Goal: Task Accomplishment & Management: Manage account settings

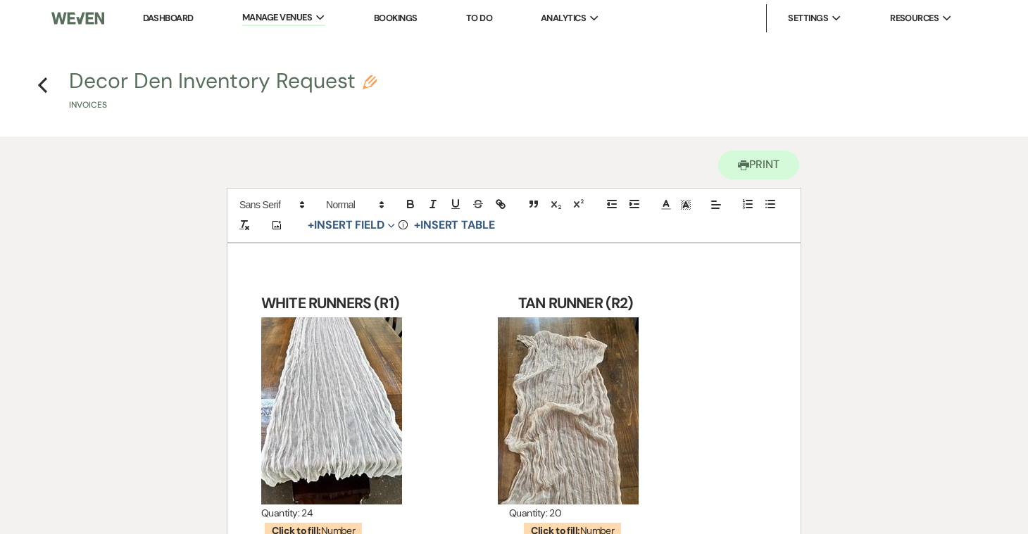
click at [162, 18] on link "Dashboard" at bounding box center [168, 18] width 51 height 12
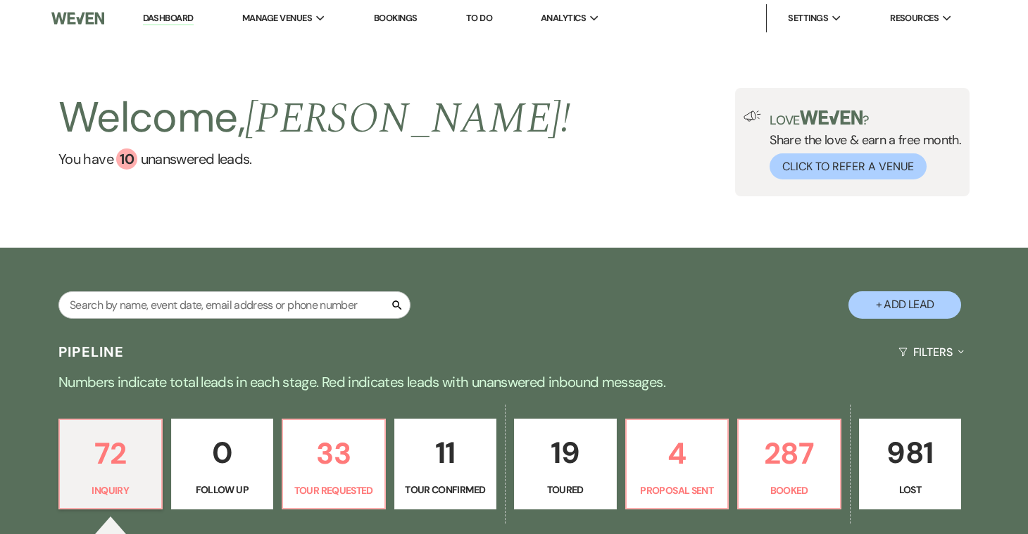
scroll to position [373, 0]
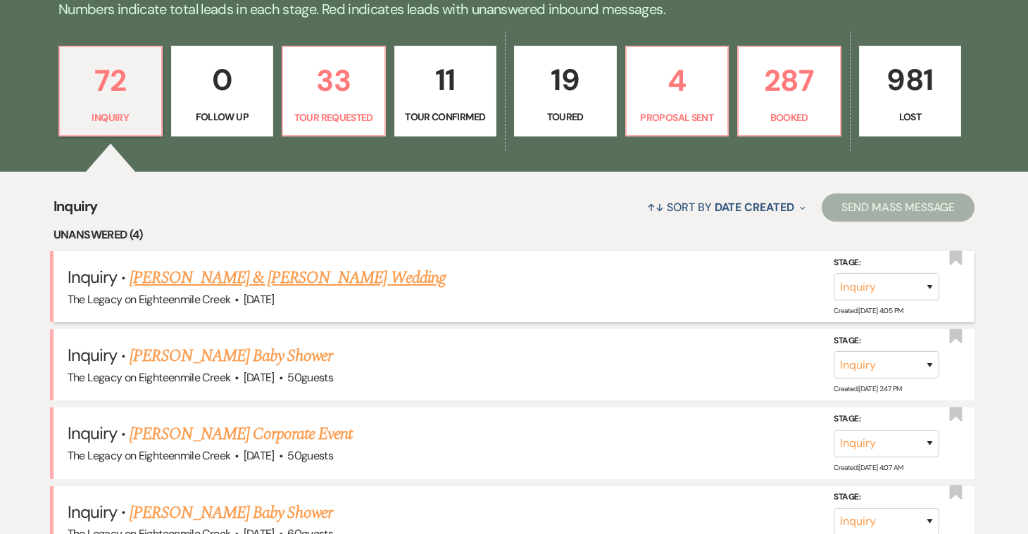
click at [267, 274] on link "[PERSON_NAME] & [PERSON_NAME] Wedding" at bounding box center [286, 277] width 315 height 25
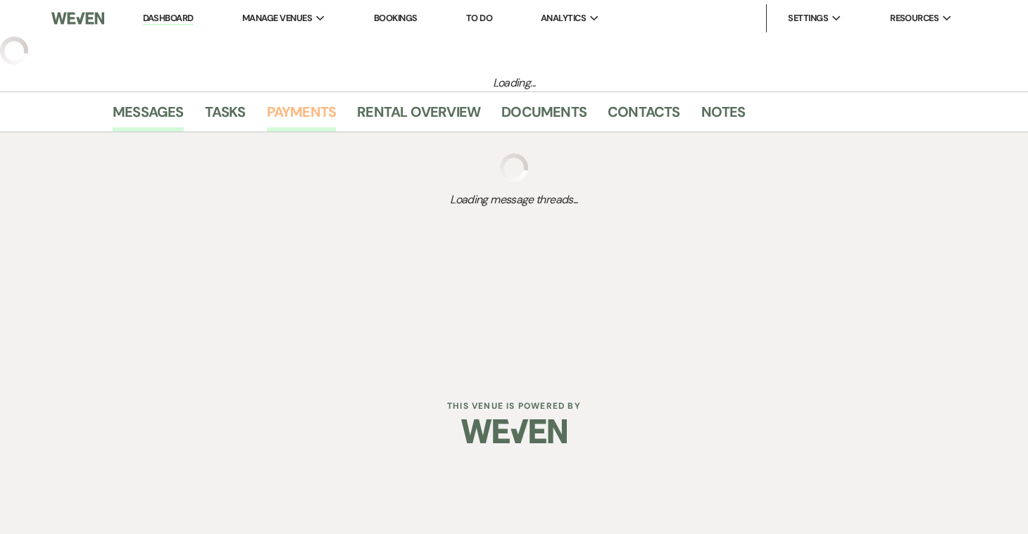
select select "5"
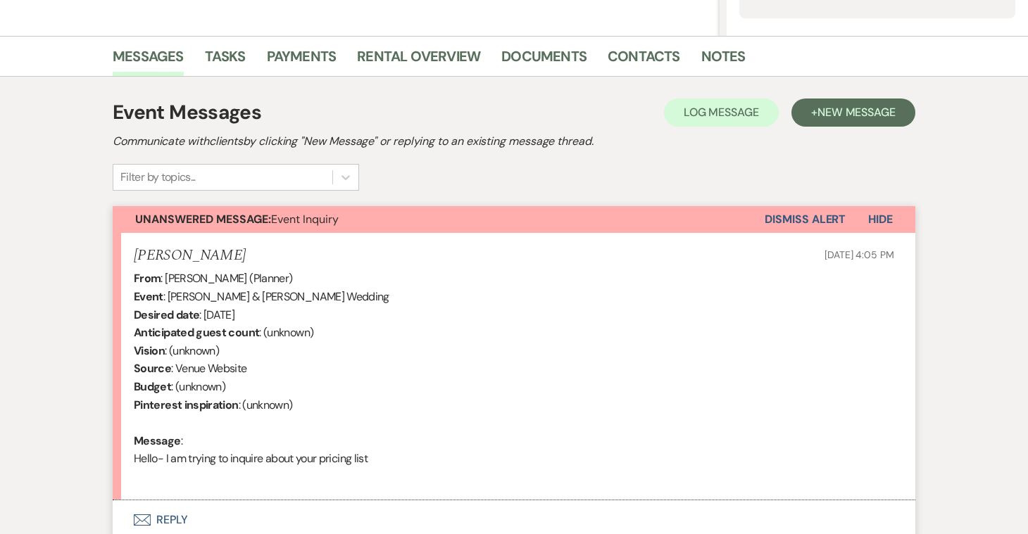
scroll to position [435, 0]
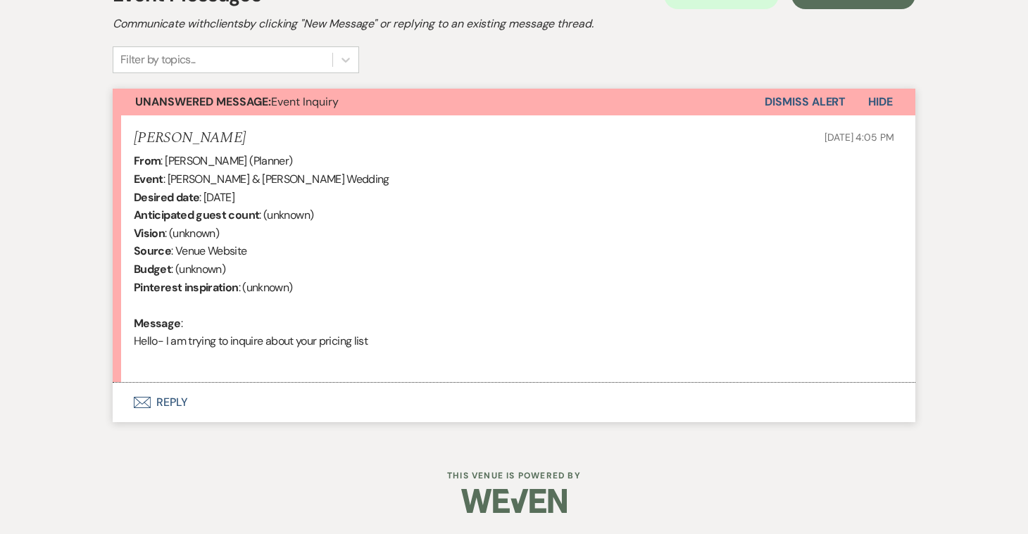
click at [167, 396] on button "Envelope Reply" at bounding box center [514, 402] width 802 height 39
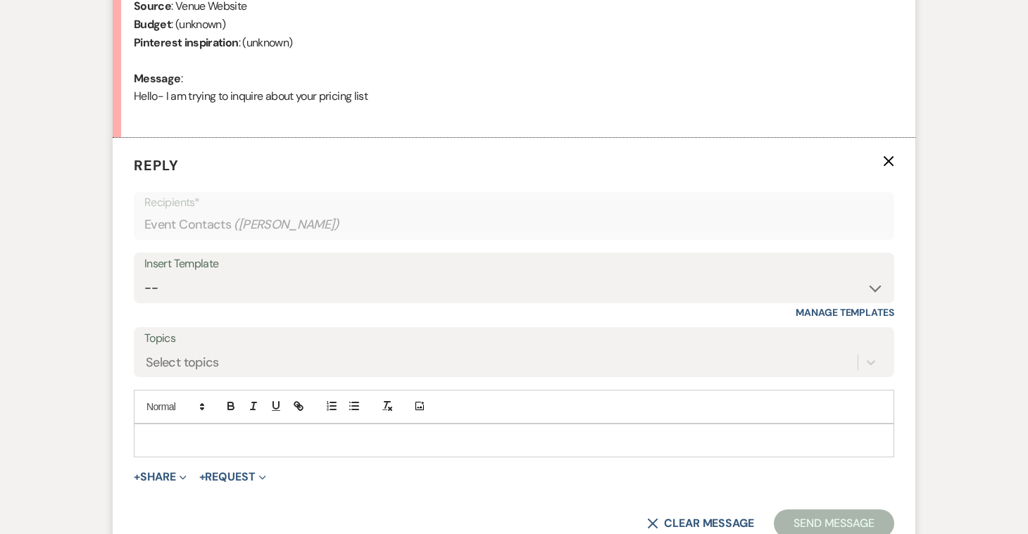
scroll to position [722, 0]
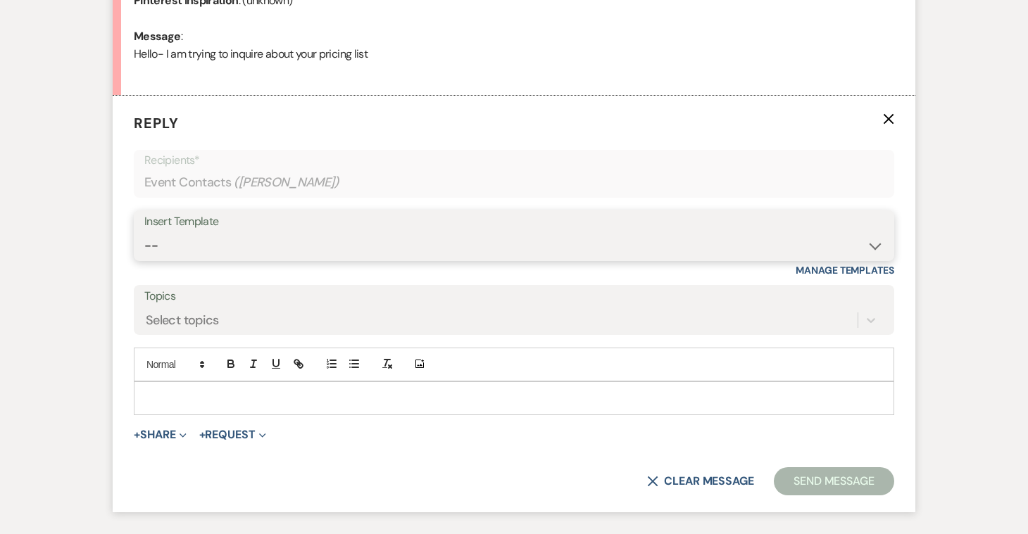
click at [246, 248] on select "-- Inquiry Follow Up- Just checking in :) Tour Date/Time Confirmation Proposal …" at bounding box center [513, 245] width 739 height 27
click at [144, 232] on select "-- Inquiry Follow Up- Just checking in :) Tour Date/Time Confirmation Proposal …" at bounding box center [513, 245] width 739 height 27
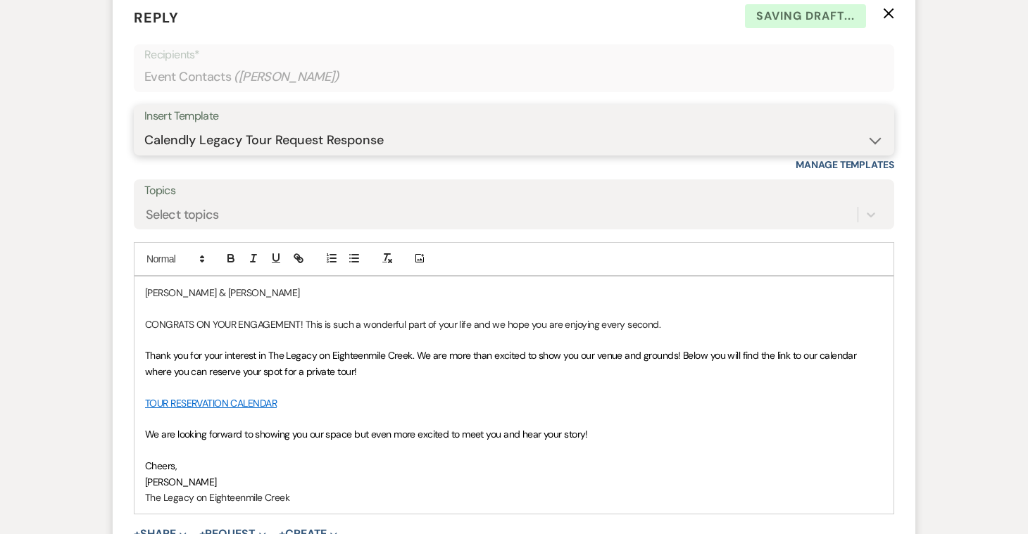
scroll to position [840, 0]
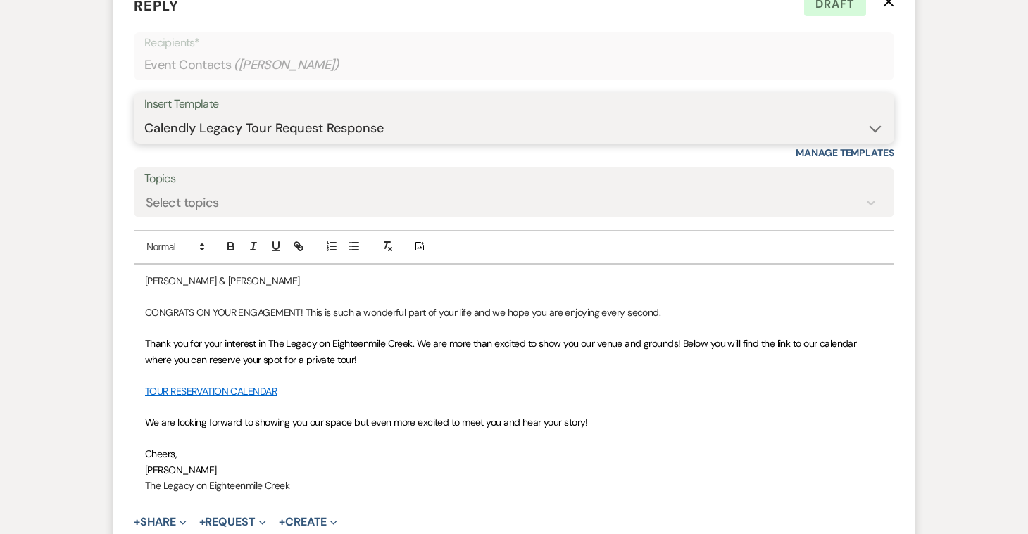
click at [562, 118] on select "-- Inquiry Follow Up- Just checking in :) Tour Date/Time Confirmation Proposal …" at bounding box center [513, 128] width 739 height 27
click at [144, 115] on select "-- Inquiry Follow Up- Just checking in :) Tour Date/Time Confirmation Proposal …" at bounding box center [513, 128] width 739 height 27
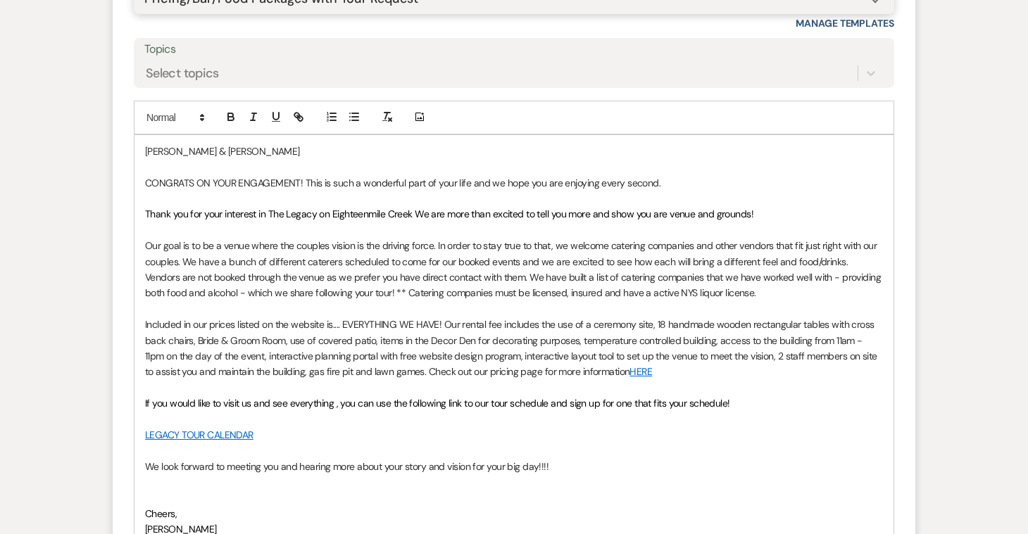
scroll to position [981, 0]
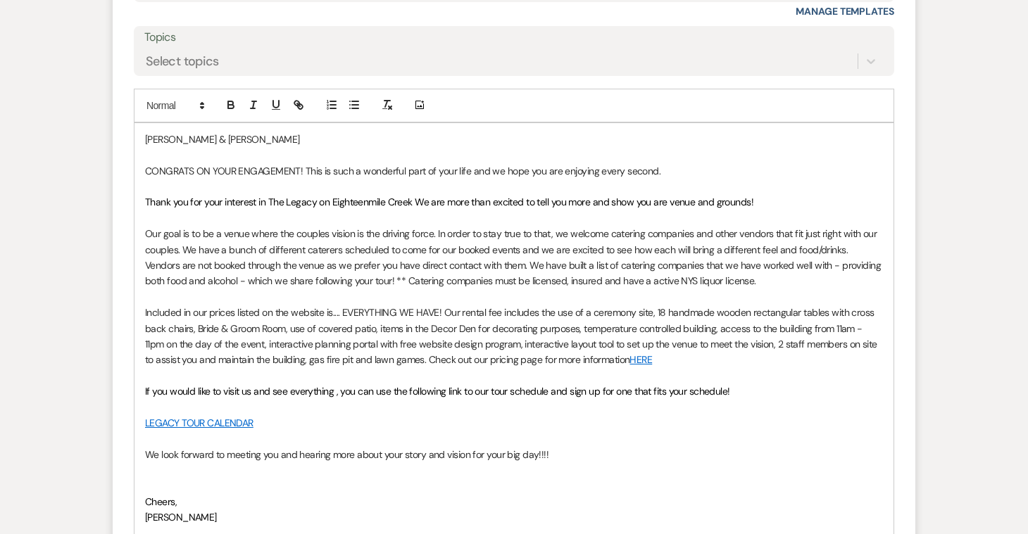
drag, startPoint x: 648, startPoint y: 360, endPoint x: 621, endPoint y: 360, distance: 26.7
click at [621, 360] on p "Included in our prices listed on the website is.... EVERYTHING WE HAVE! Our ren…" at bounding box center [514, 336] width 738 height 63
copy link "HERE"
click at [633, 358] on link "HERE" at bounding box center [640, 359] width 23 height 13
click at [623, 386] on link "[URL][DOMAIN_NAME]" at bounding box center [591, 387] width 89 height 18
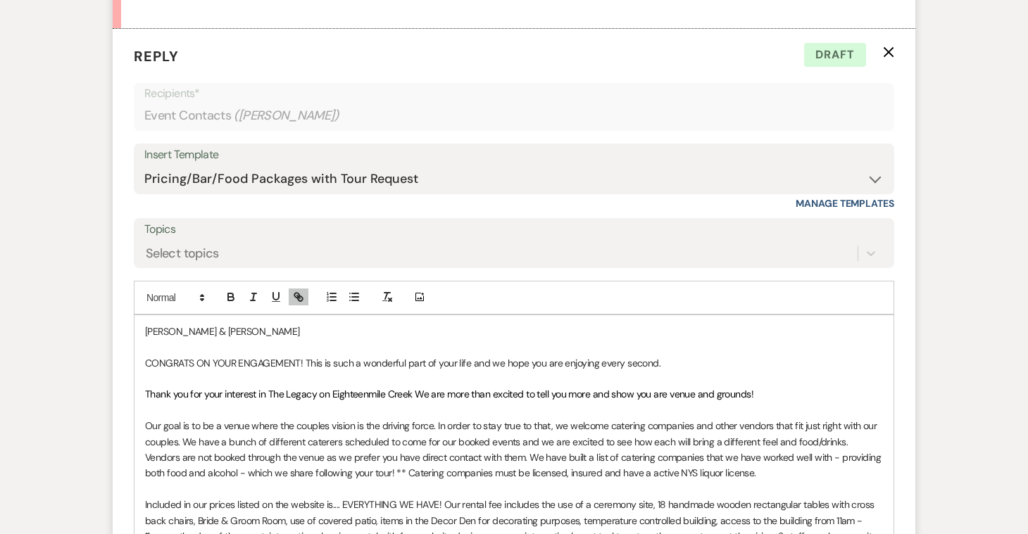
scroll to position [695, 0]
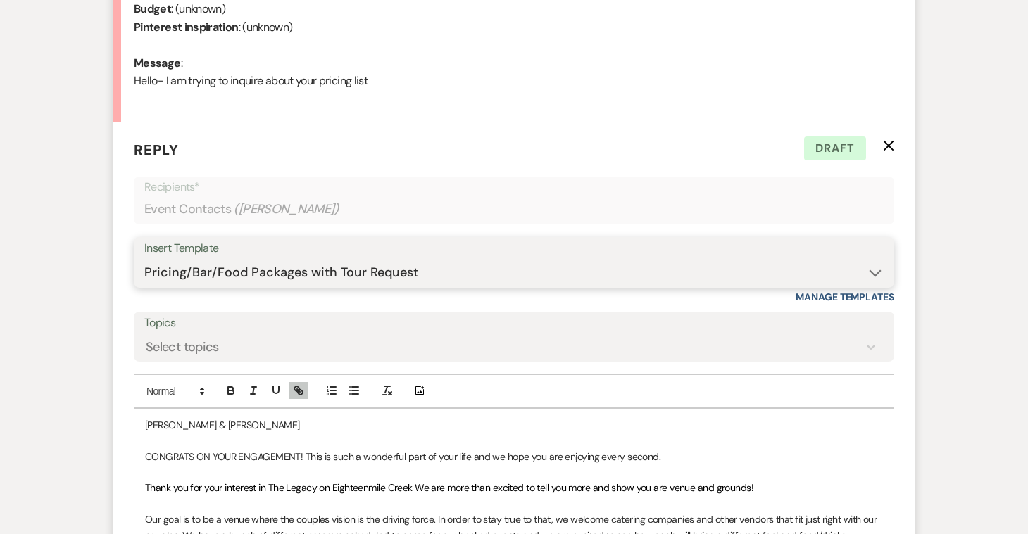
click at [420, 265] on select "-- Inquiry Follow Up- Just checking in :) Tour Date/Time Confirmation Proposal …" at bounding box center [513, 272] width 739 height 27
click at [144, 259] on select "-- Inquiry Follow Up- Just checking in :) Tour Date/Time Confirmation Proposal …" at bounding box center [513, 272] width 739 height 27
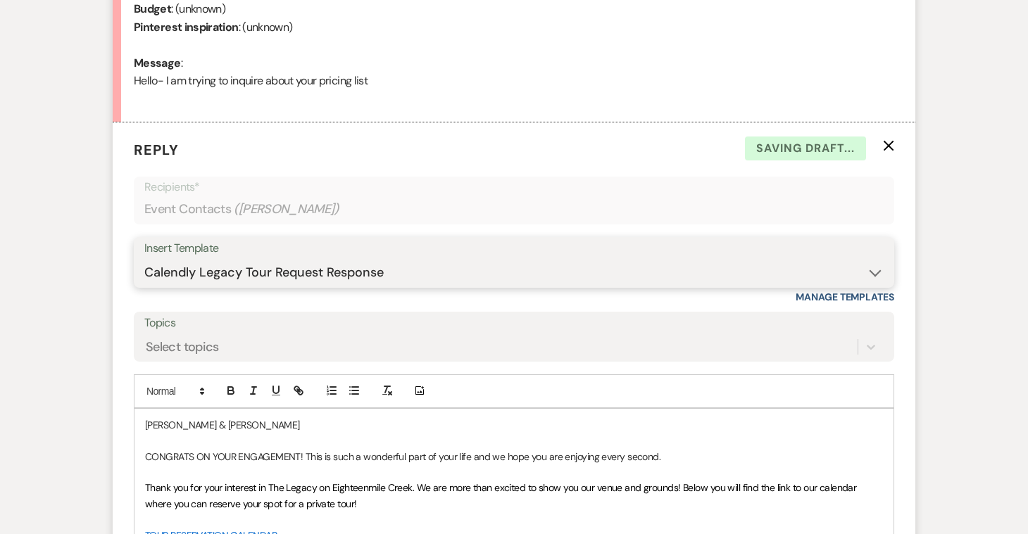
click at [469, 276] on select "-- Inquiry Follow Up- Just checking in :) Tour Date/Time Confirmation Proposal …" at bounding box center [513, 272] width 739 height 27
select select "957"
click at [144, 259] on select "-- Inquiry Follow Up- Just checking in :) Tour Date/Time Confirmation Proposal …" at bounding box center [513, 272] width 739 height 27
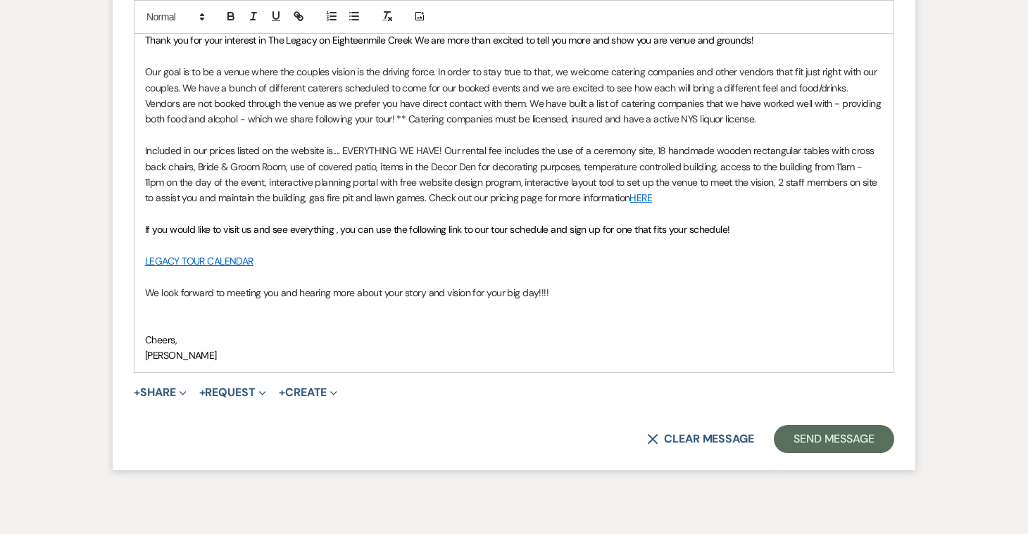
scroll to position [1149, 0]
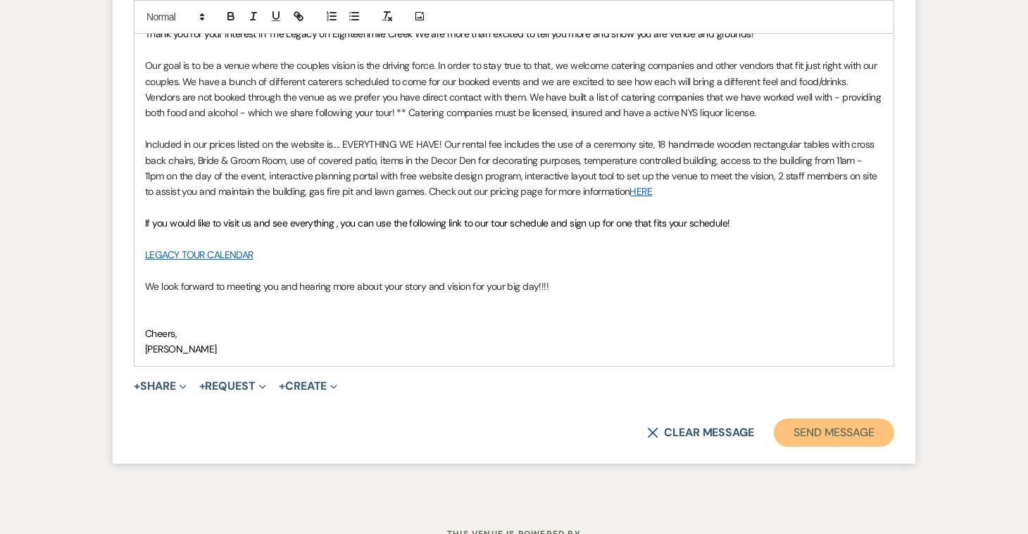
click at [809, 431] on button "Send Message" at bounding box center [833, 433] width 120 height 28
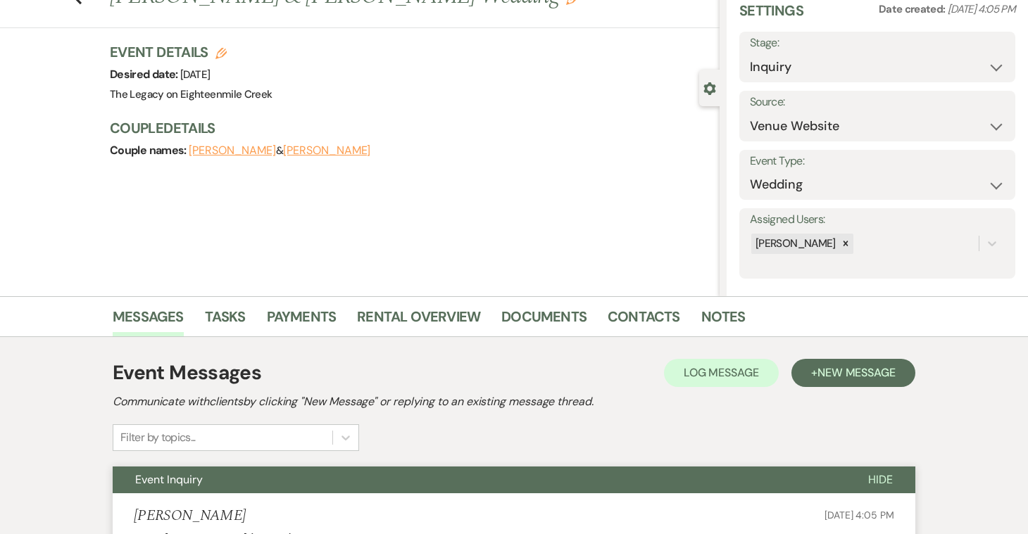
scroll to position [0, 0]
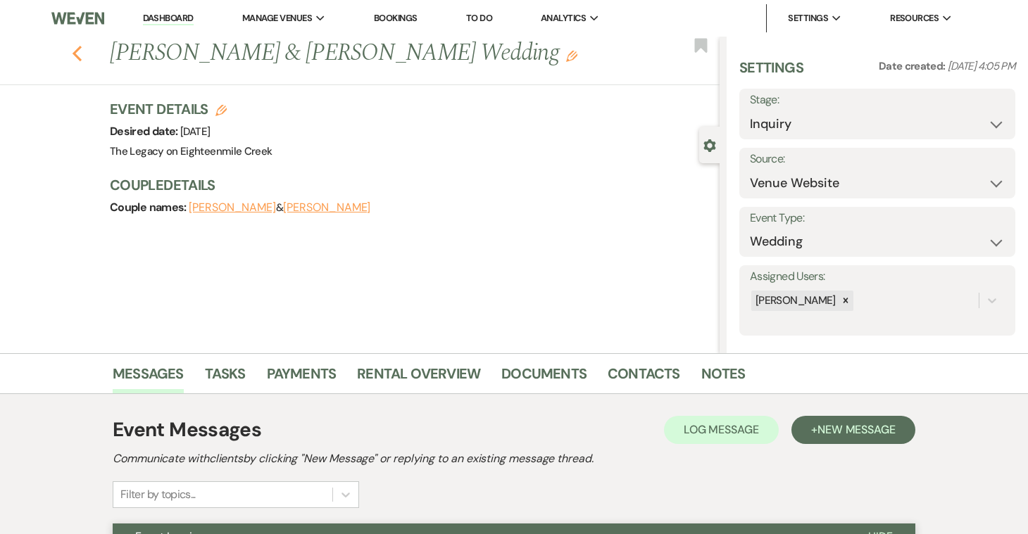
click at [75, 55] on use "button" at bounding box center [76, 53] width 9 height 15
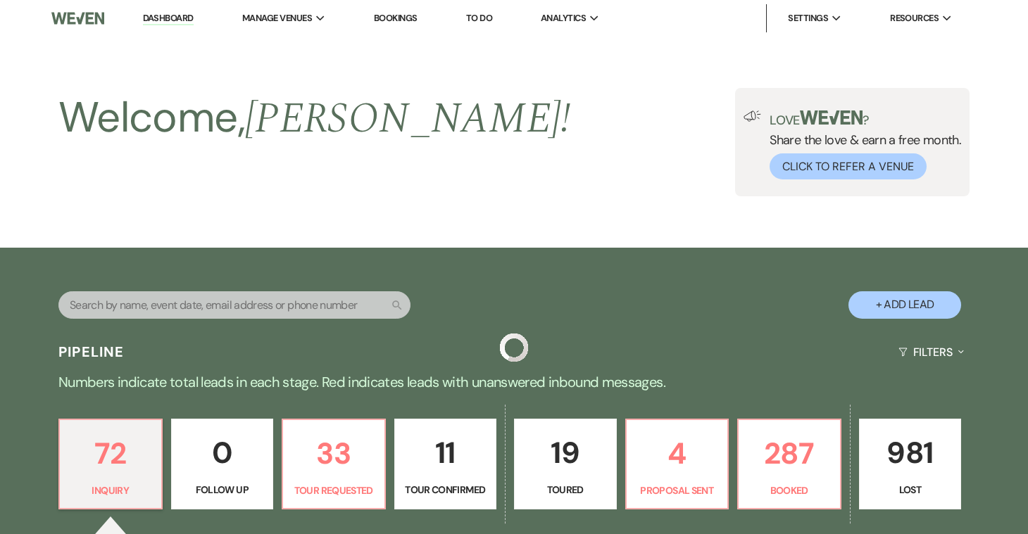
scroll to position [373, 0]
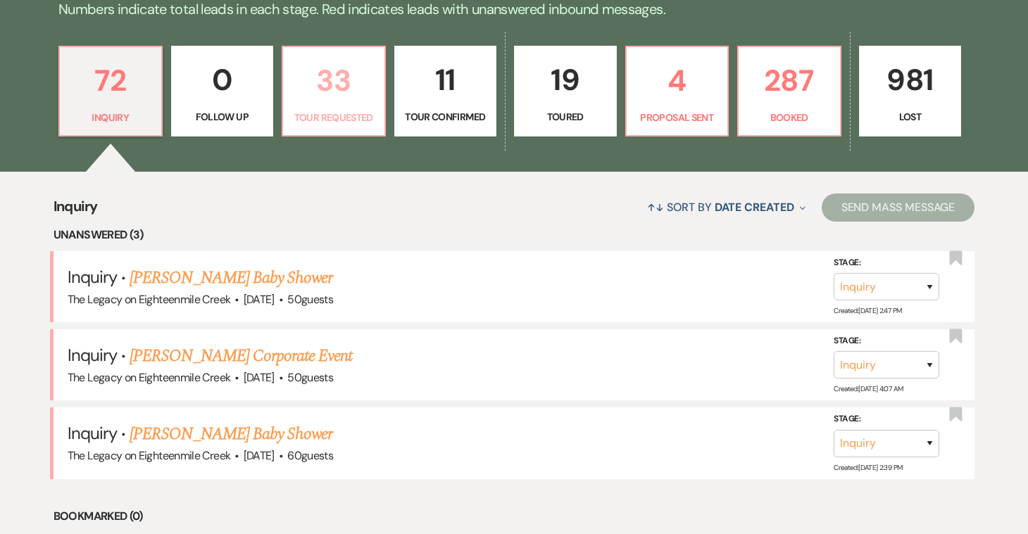
click at [327, 91] on p "33" at bounding box center [333, 80] width 84 height 47
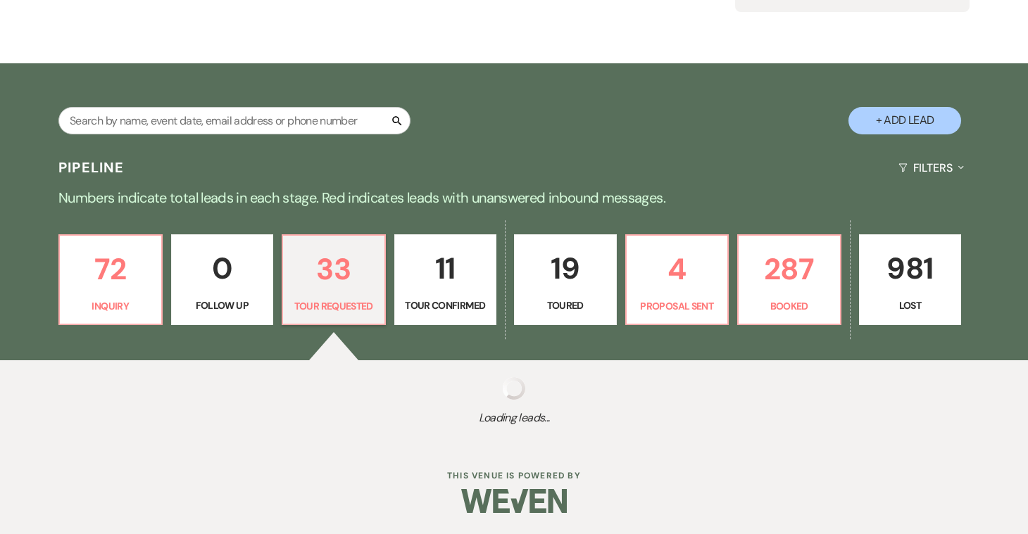
scroll to position [373, 0]
select select "2"
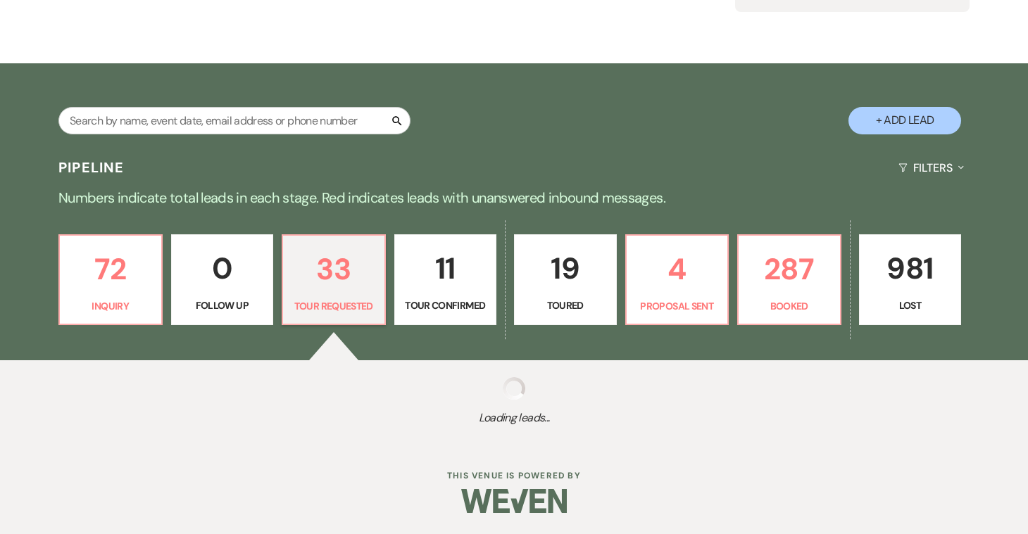
select select "2"
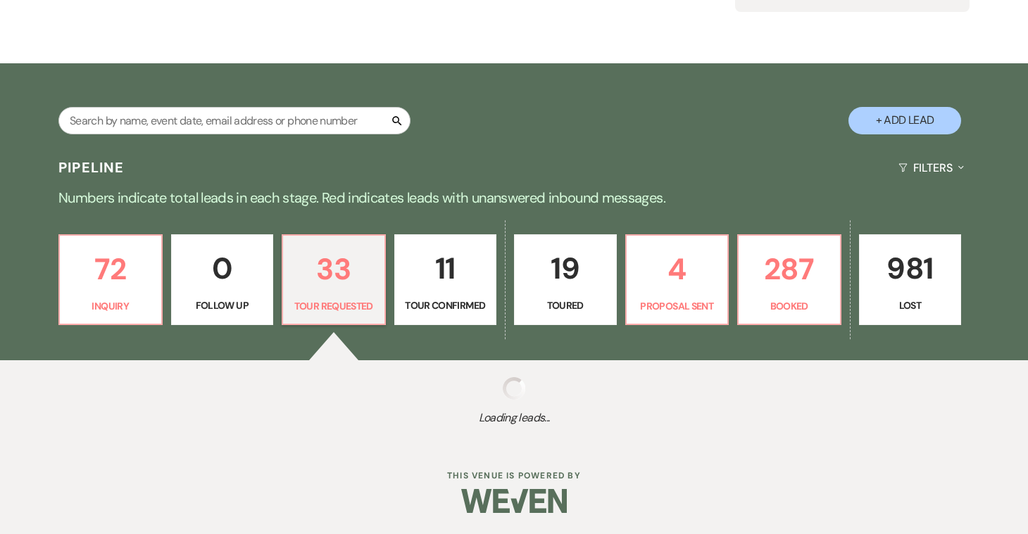
select select "2"
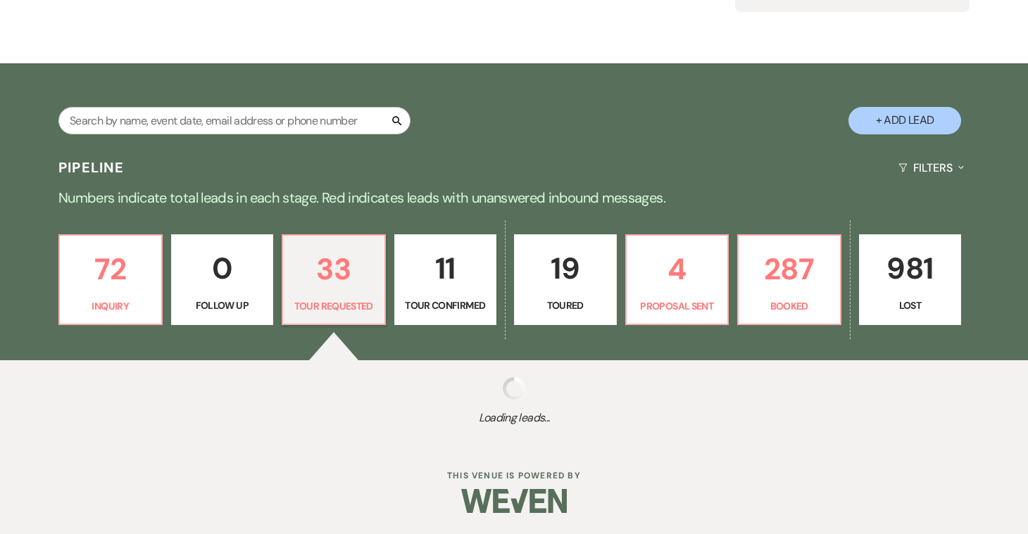
select select "2"
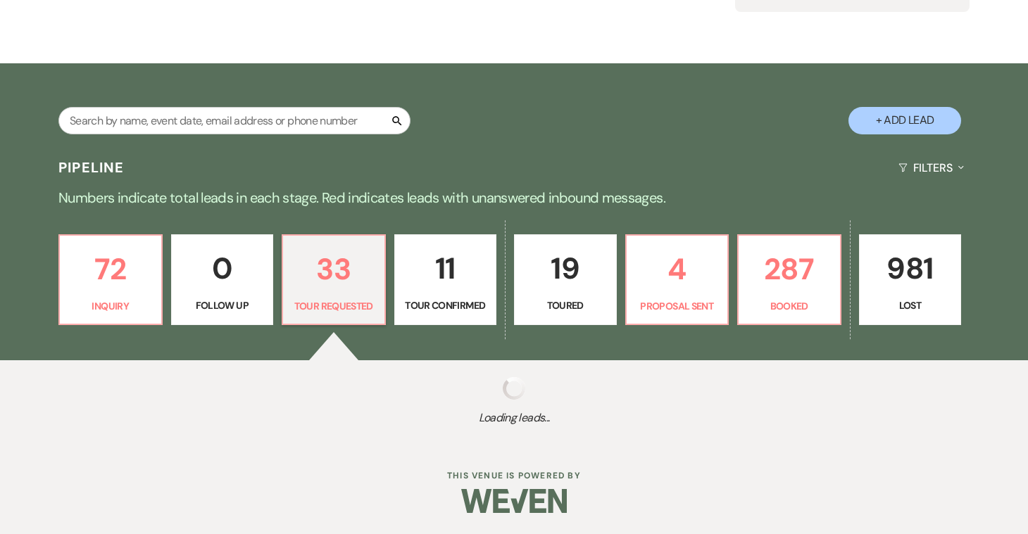
select select "2"
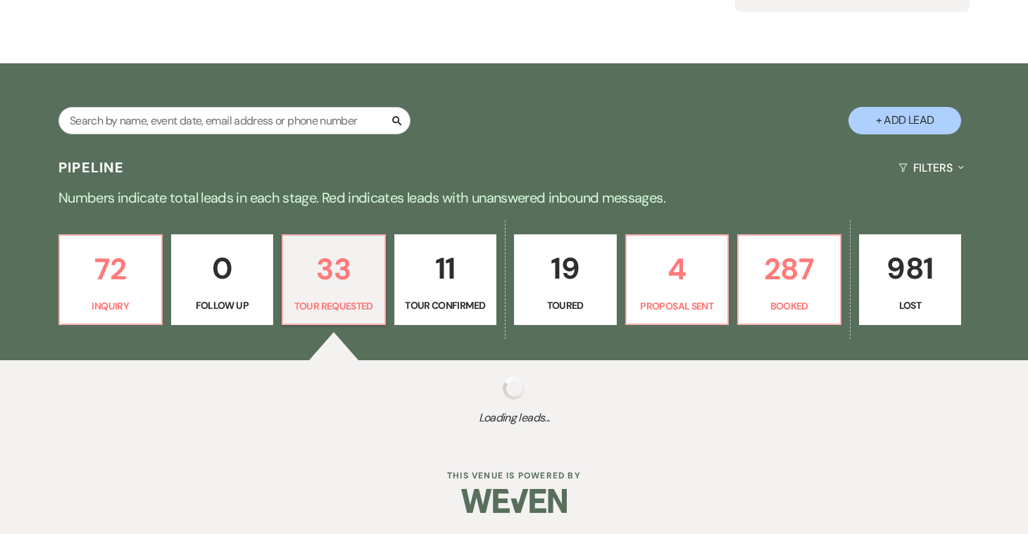
select select "2"
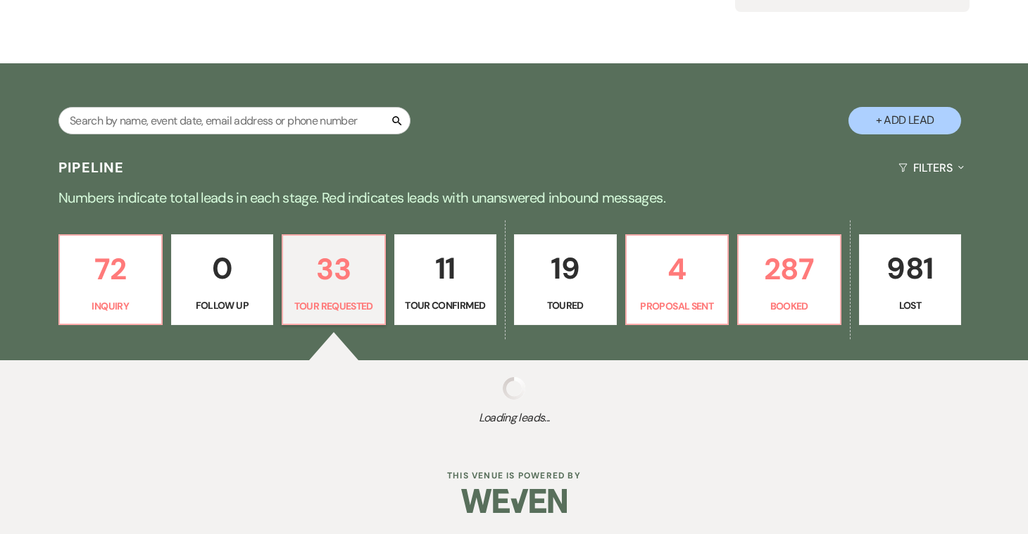
select select "2"
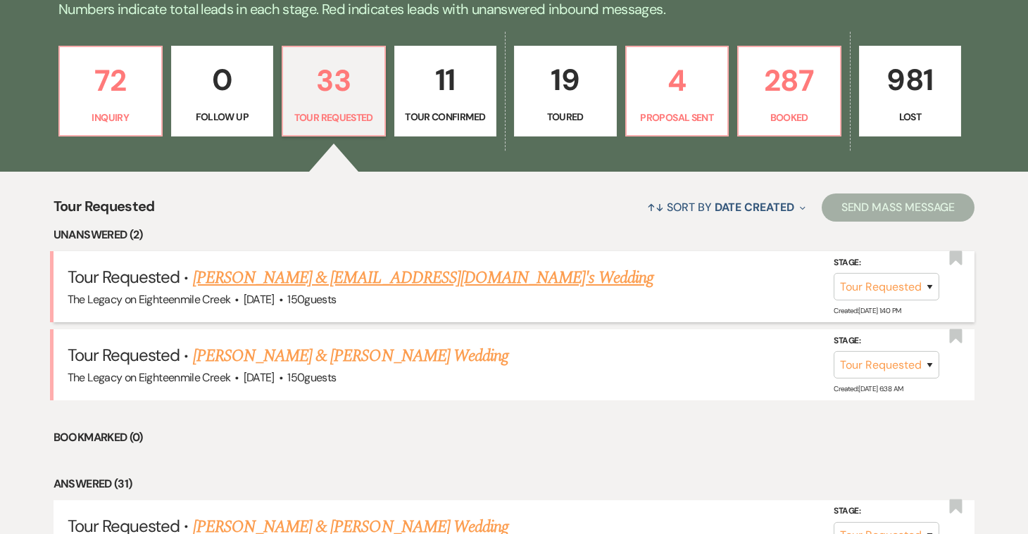
click at [431, 278] on link "[PERSON_NAME] & [EMAIL_ADDRESS][DOMAIN_NAME]'s Wedding" at bounding box center [423, 277] width 460 height 25
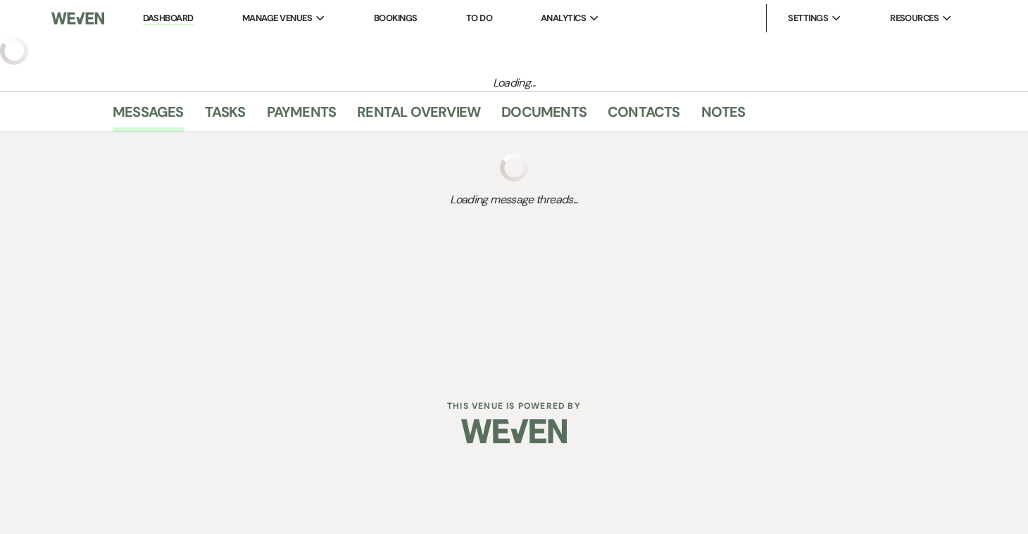
select select "2"
select select "5"
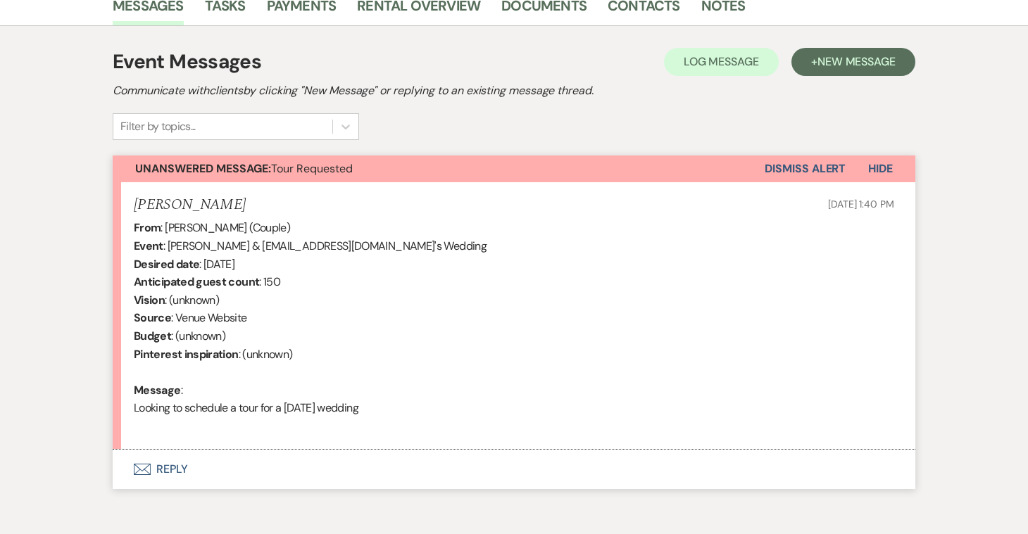
scroll to position [372, 0]
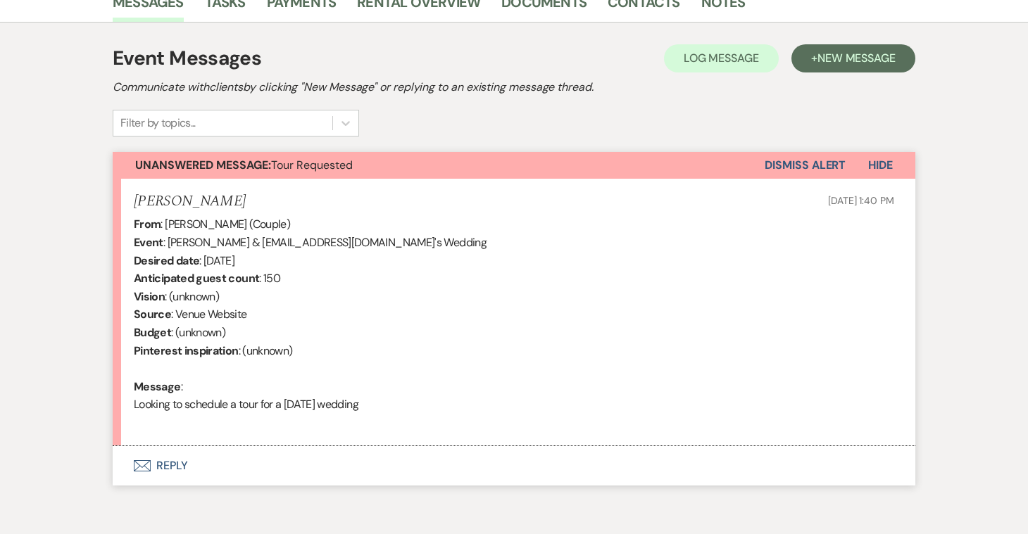
click at [165, 470] on button "Envelope Reply" at bounding box center [514, 465] width 802 height 39
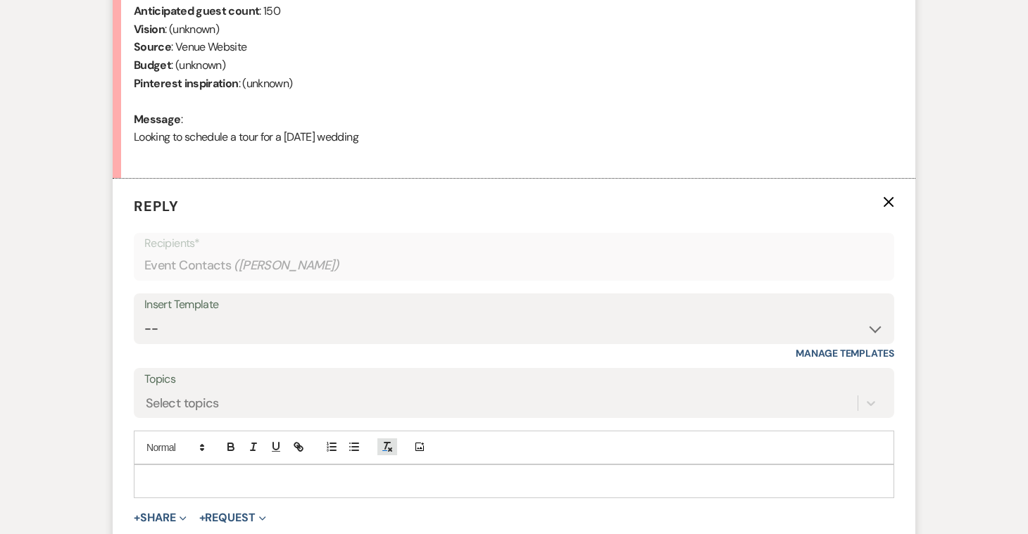
scroll to position [690, 0]
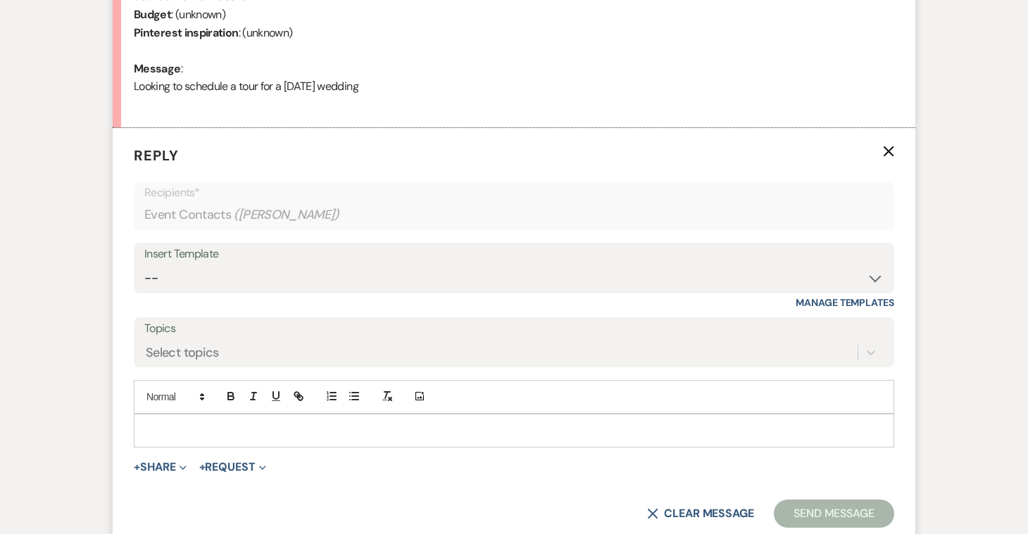
click at [377, 262] on div "Insert Template" at bounding box center [513, 254] width 739 height 20
click at [420, 279] on select "-- Inquiry Follow Up- Just checking in :) Tour Date/Time Confirmation Proposal …" at bounding box center [513, 278] width 739 height 27
select select "1786"
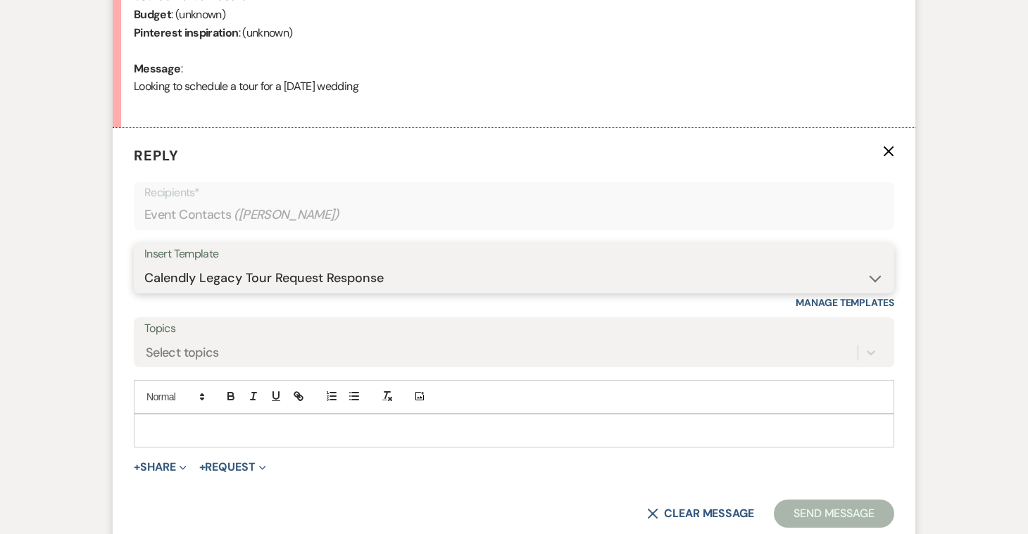
click at [144, 265] on select "-- Inquiry Follow Up- Just checking in :) Tour Date/Time Confirmation Proposal …" at bounding box center [513, 278] width 739 height 27
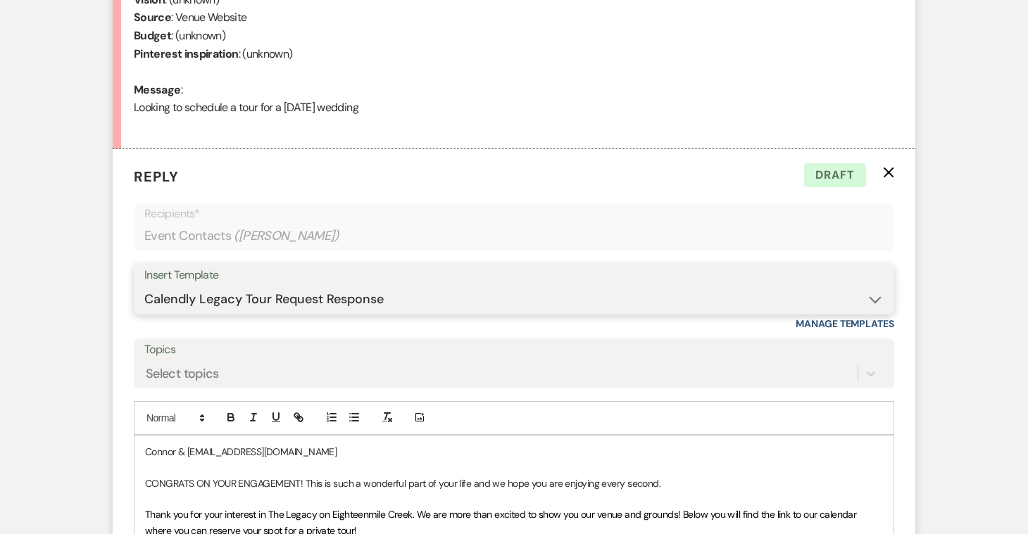
scroll to position [668, 0]
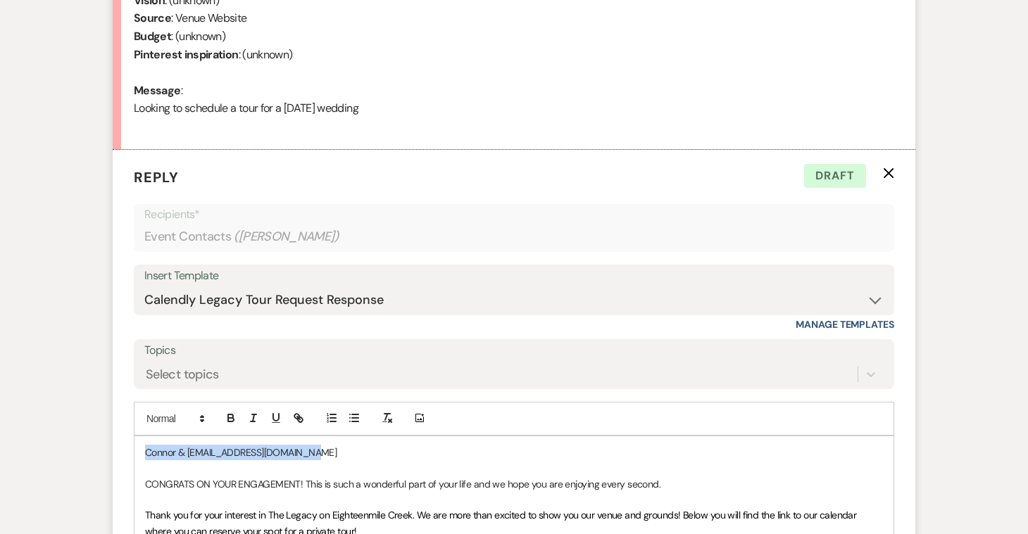
drag, startPoint x: 314, startPoint y: 450, endPoint x: 146, endPoint y: 438, distance: 167.9
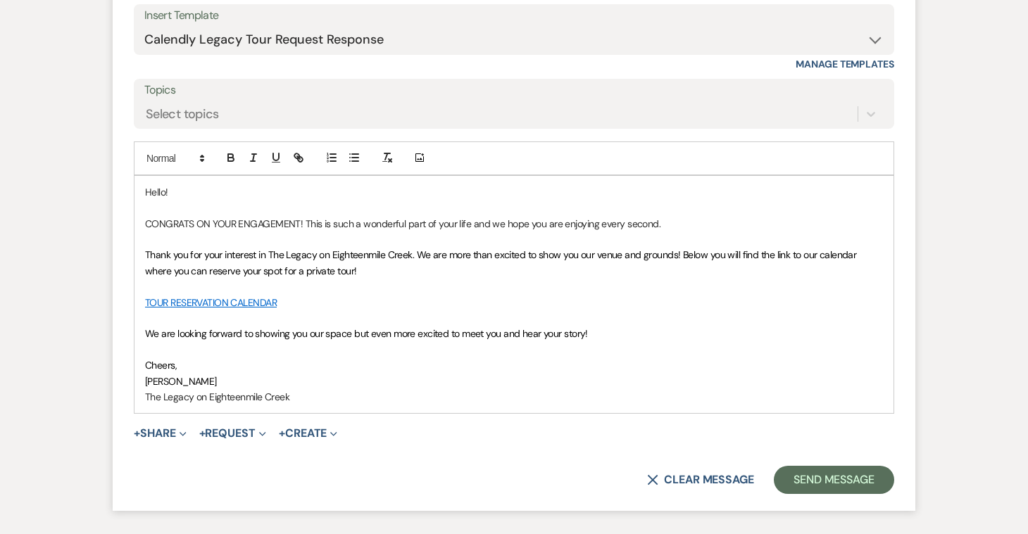
scroll to position [945, 0]
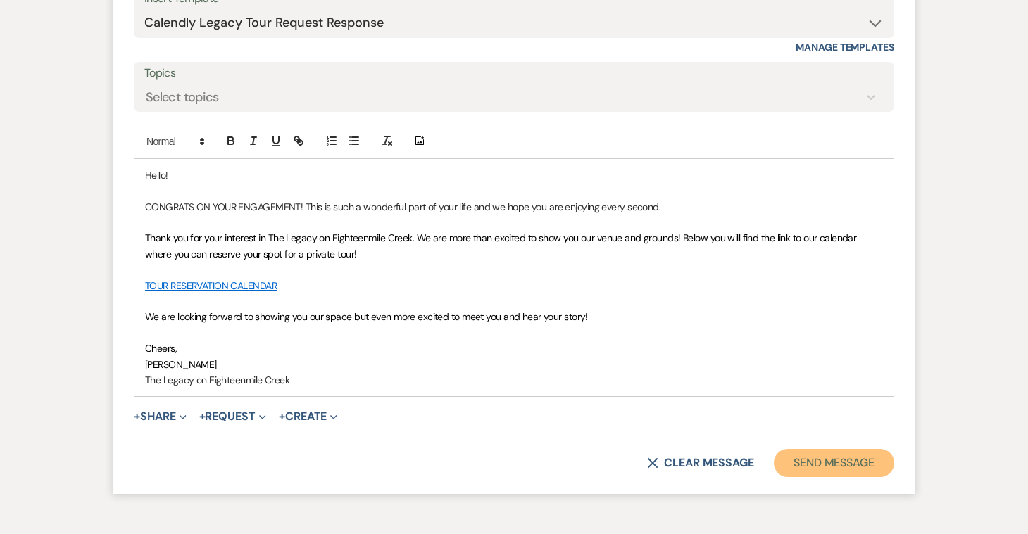
click at [823, 458] on button "Send Message" at bounding box center [833, 463] width 120 height 28
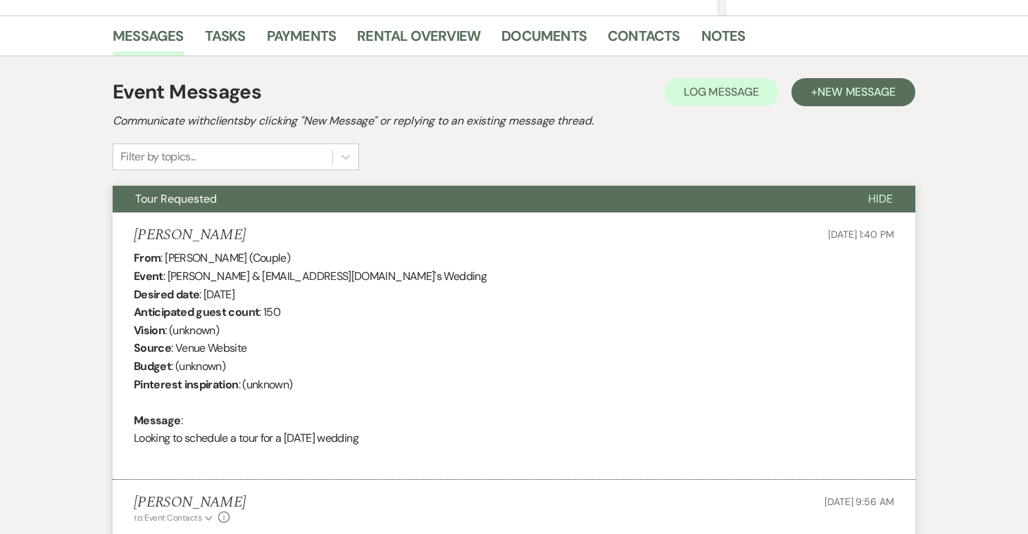
scroll to position [0, 0]
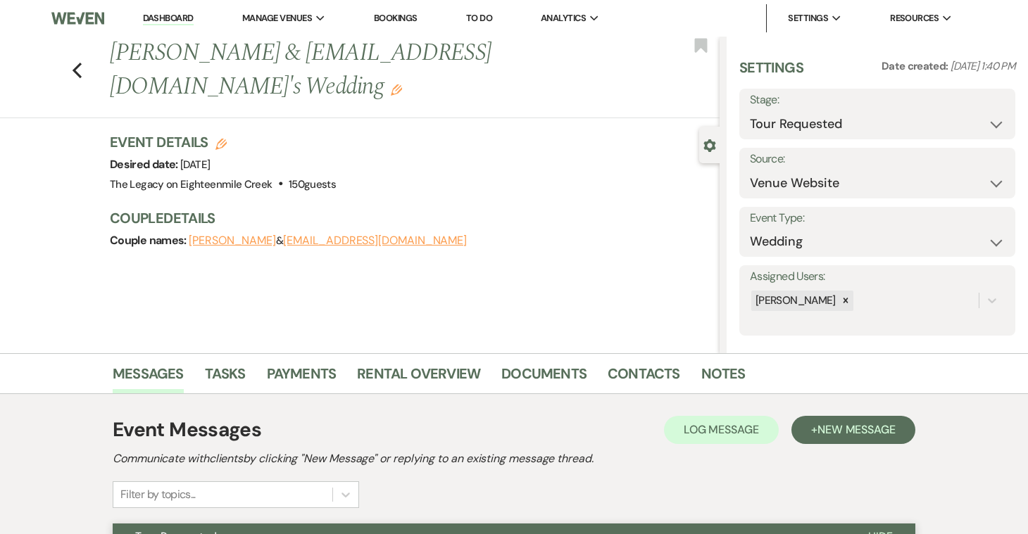
click at [166, 11] on li "Dashboard" at bounding box center [168, 18] width 65 height 28
click at [170, 19] on link "Dashboard" at bounding box center [168, 18] width 51 height 13
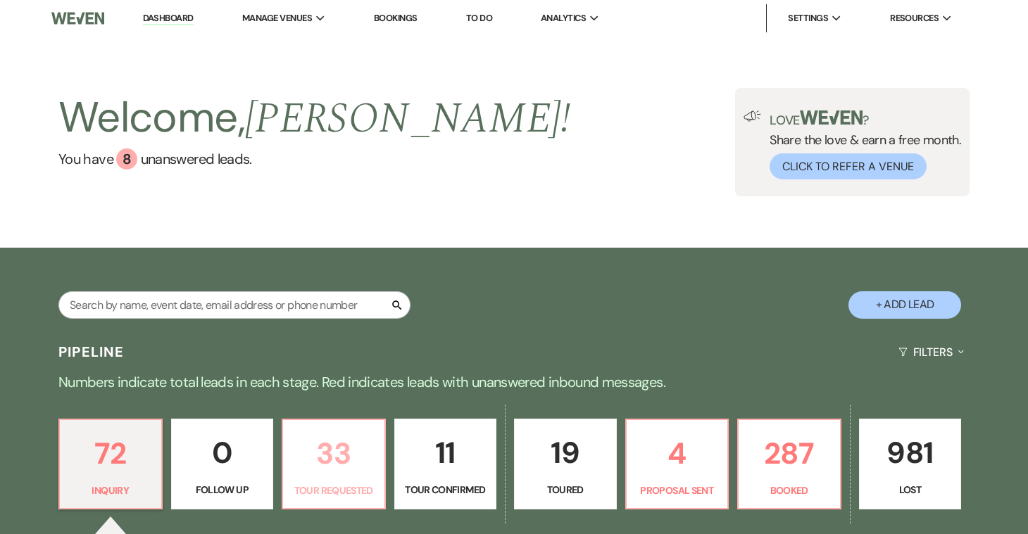
click at [331, 452] on p "33" at bounding box center [333, 453] width 84 height 47
select select "2"
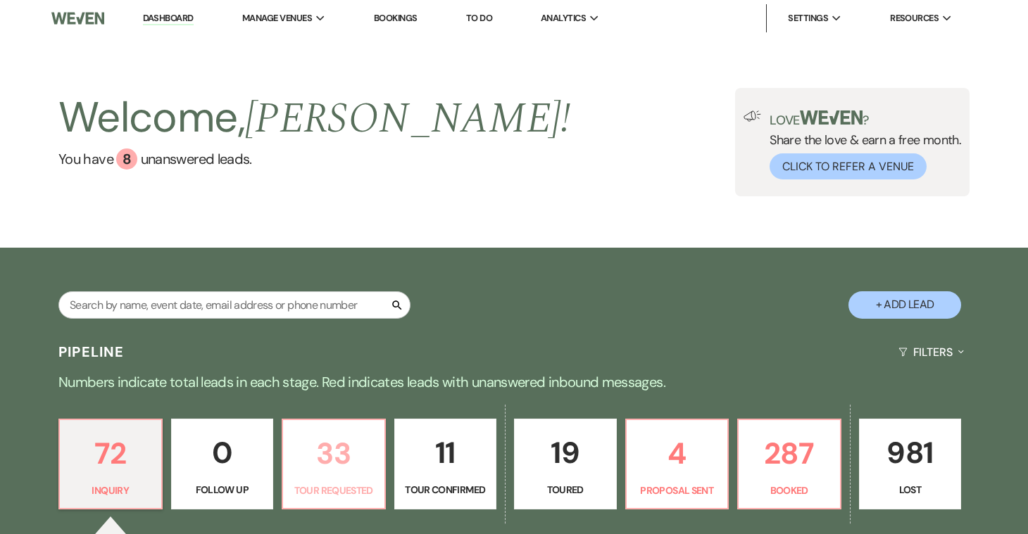
select select "2"
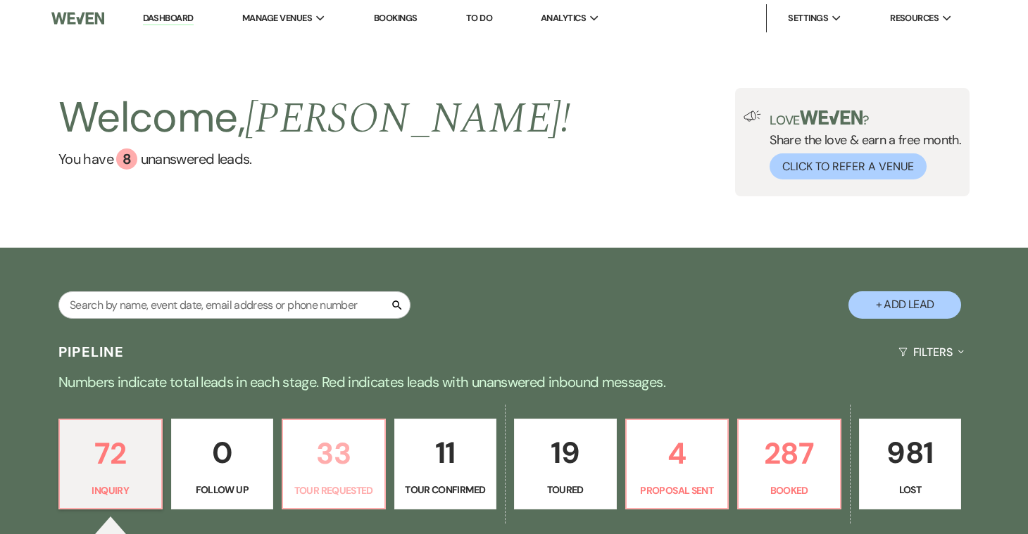
select select "2"
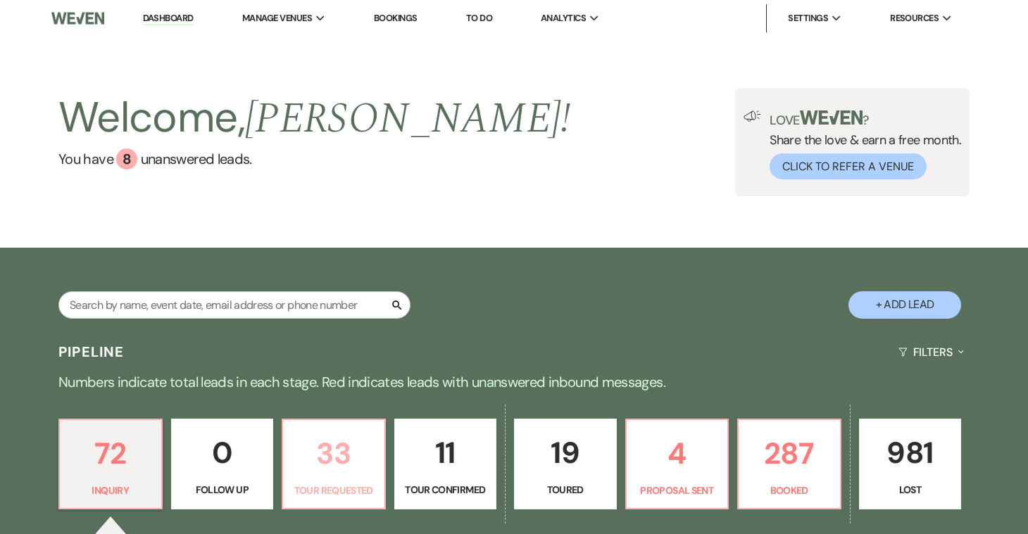
select select "2"
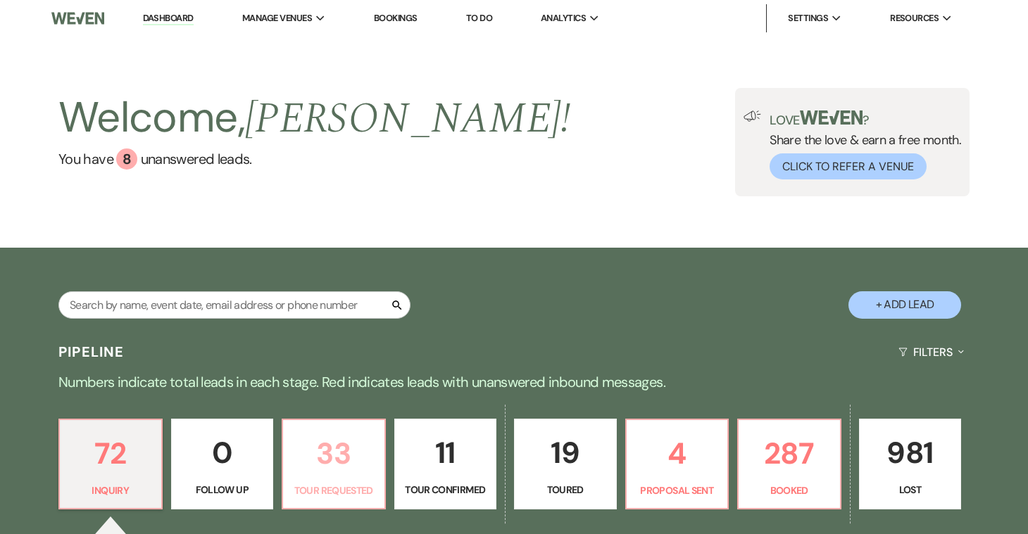
select select "2"
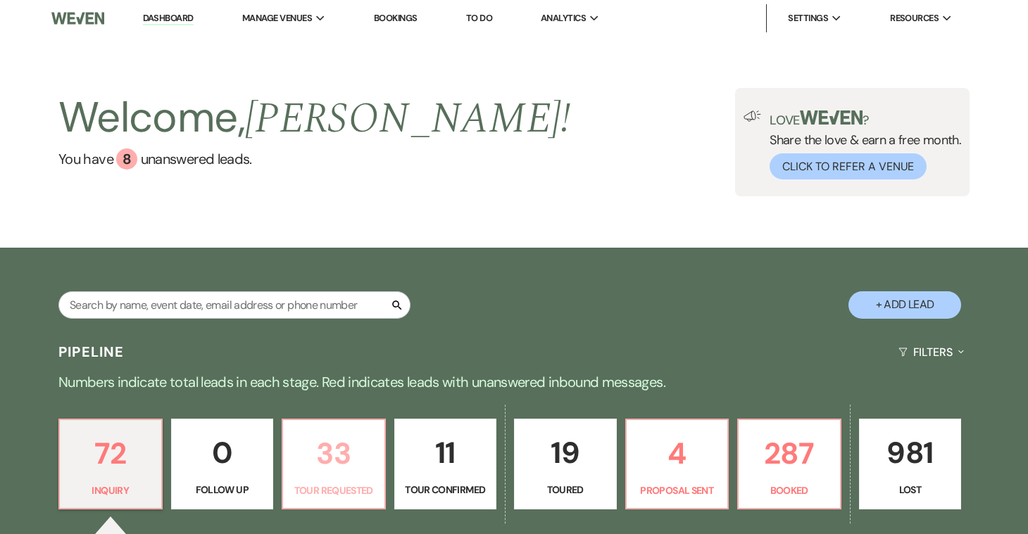
select select "2"
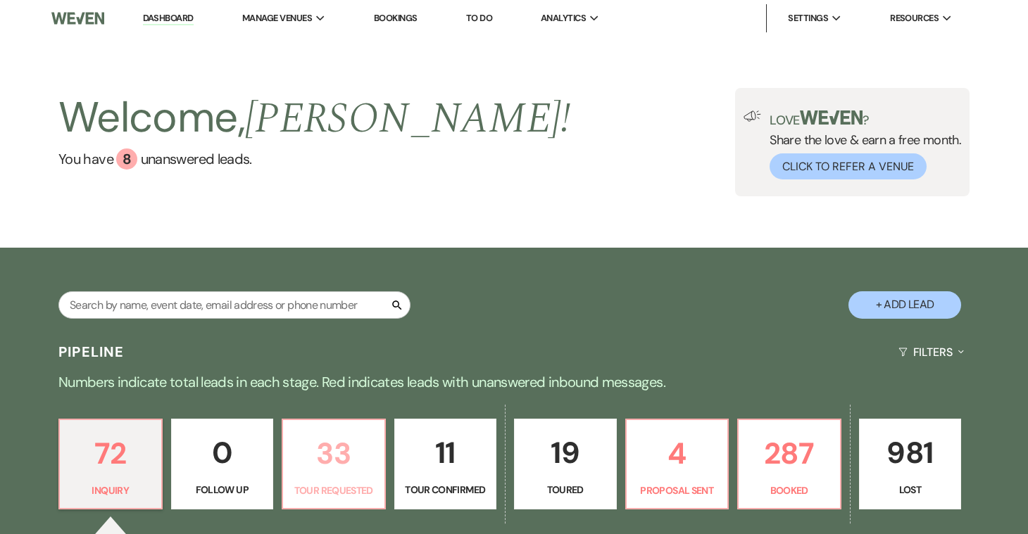
select select "2"
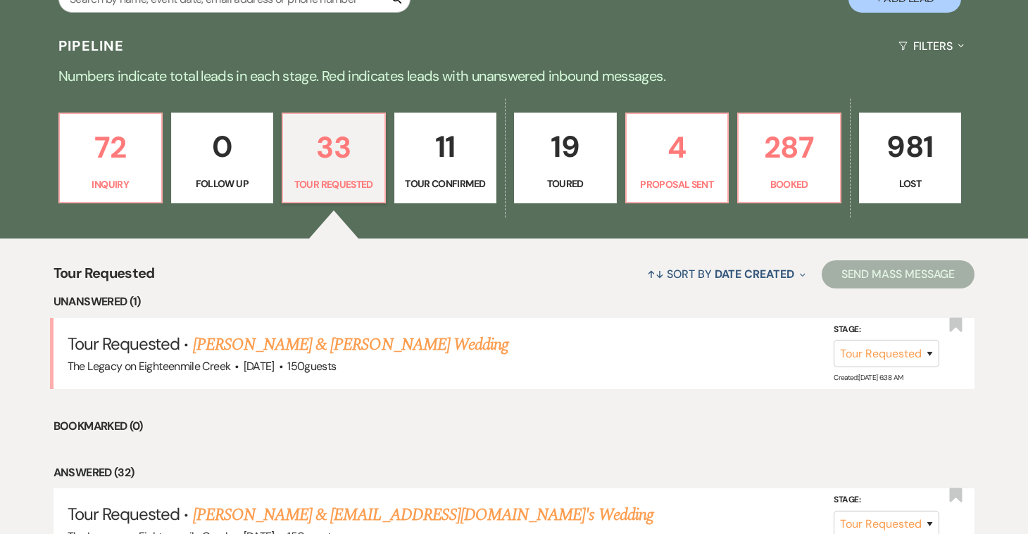
scroll to position [362, 0]
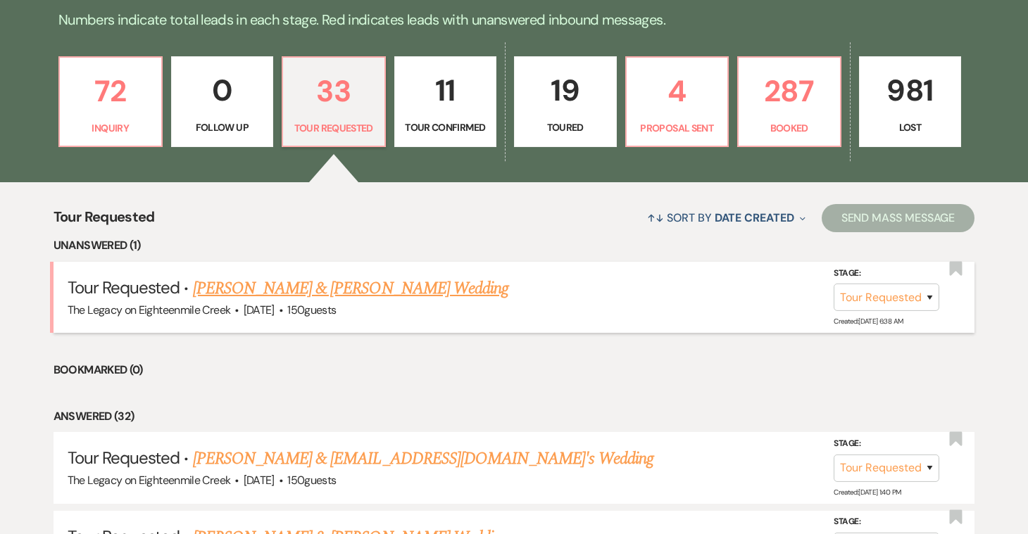
click at [396, 291] on link "[PERSON_NAME] & [PERSON_NAME] Wedding" at bounding box center [350, 288] width 315 height 25
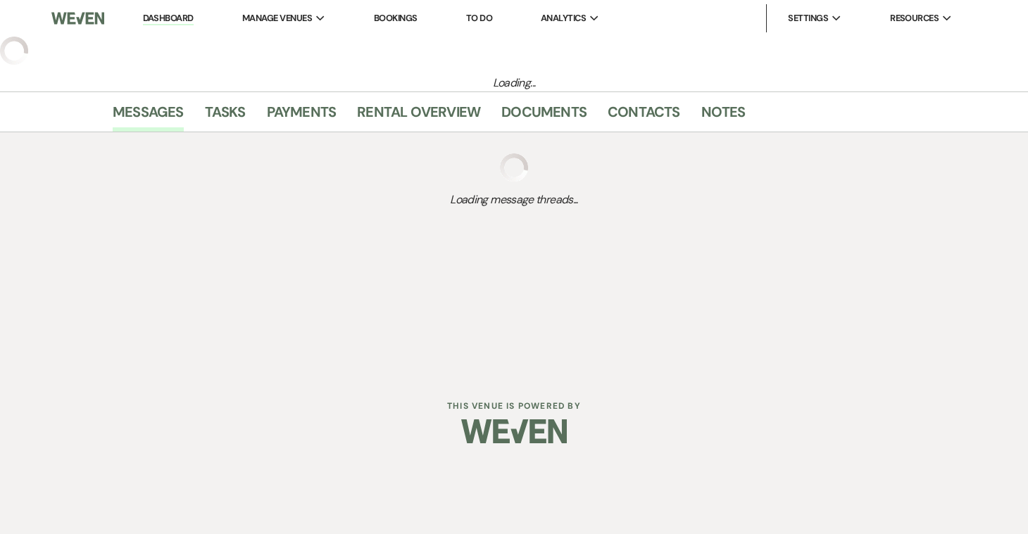
select select "2"
select select "5"
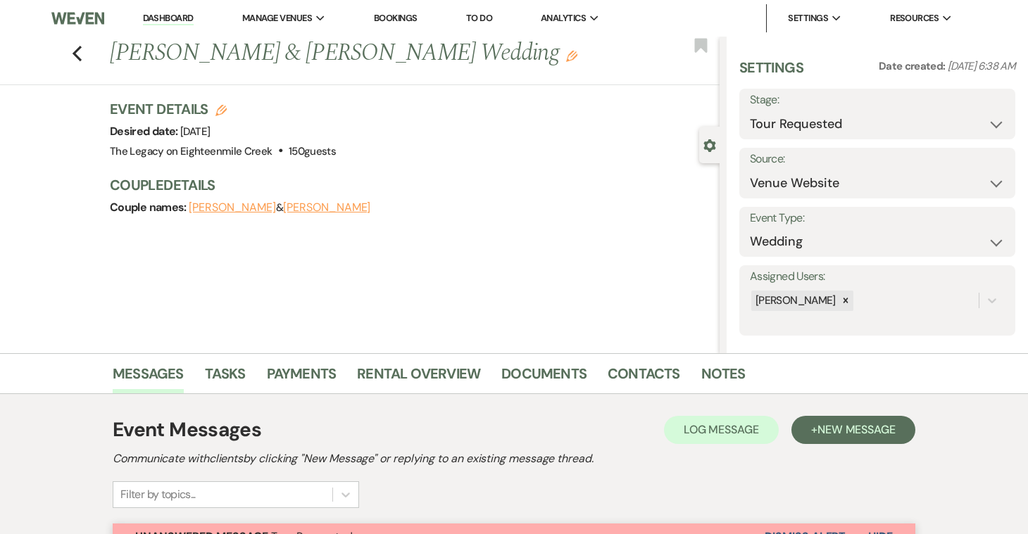
click at [172, 18] on link "Dashboard" at bounding box center [168, 18] width 51 height 13
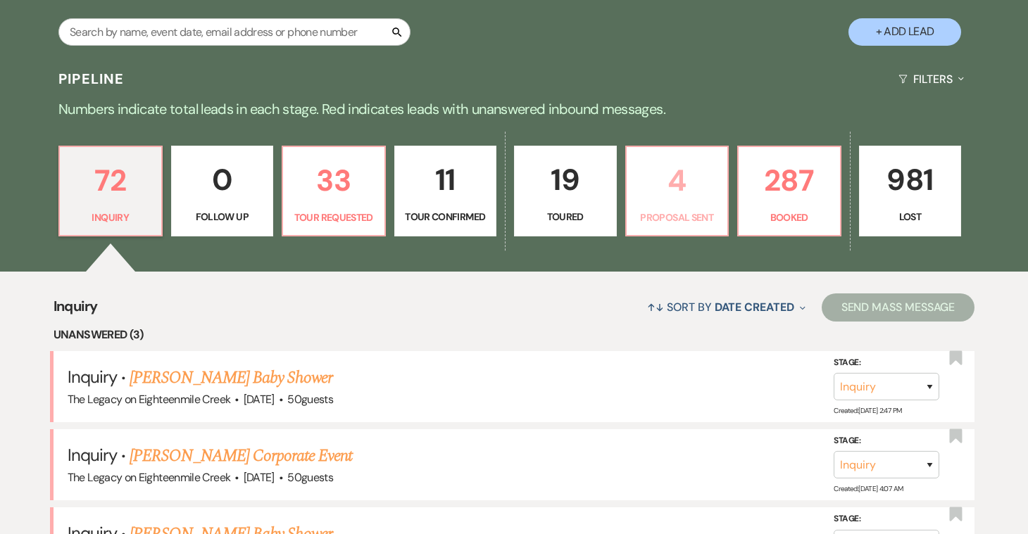
click at [695, 196] on p "4" at bounding box center [677, 180] width 84 height 47
select select "6"
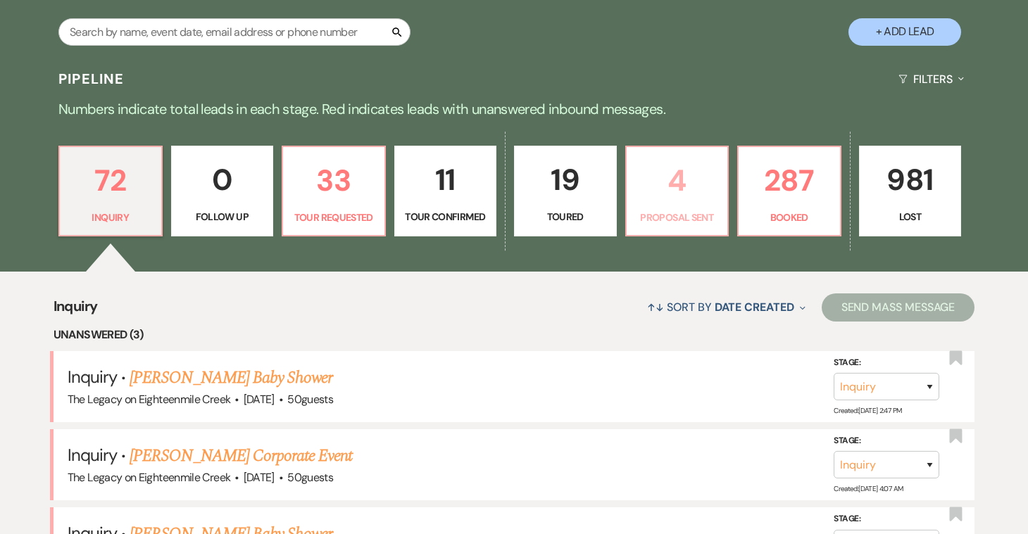
select select "6"
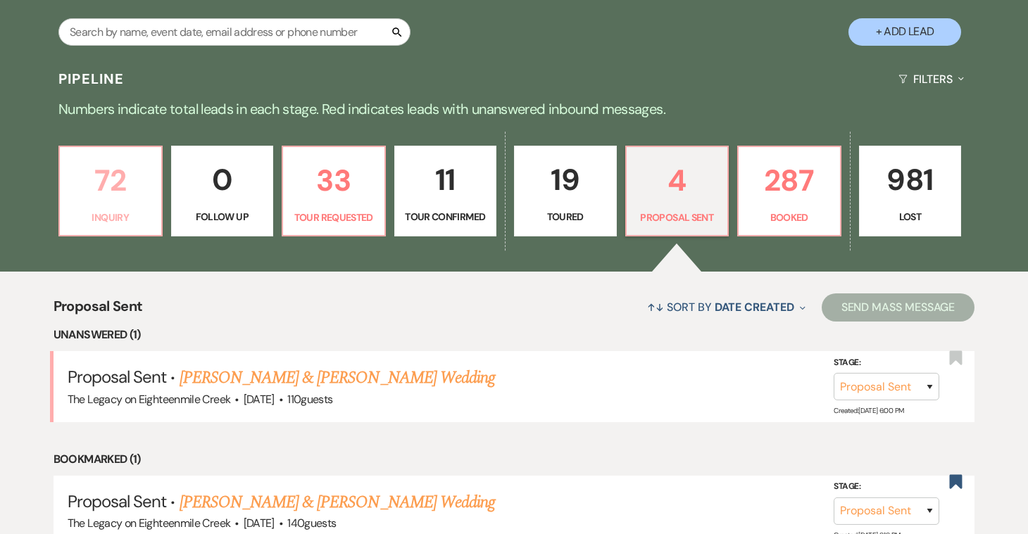
click at [127, 211] on p "Inquiry" at bounding box center [110, 217] width 84 height 15
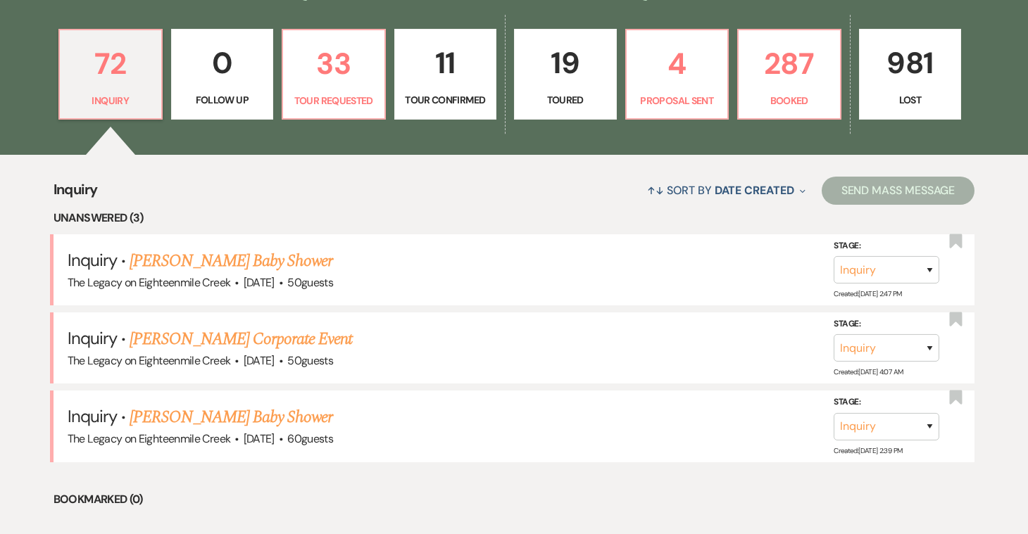
scroll to position [388, 0]
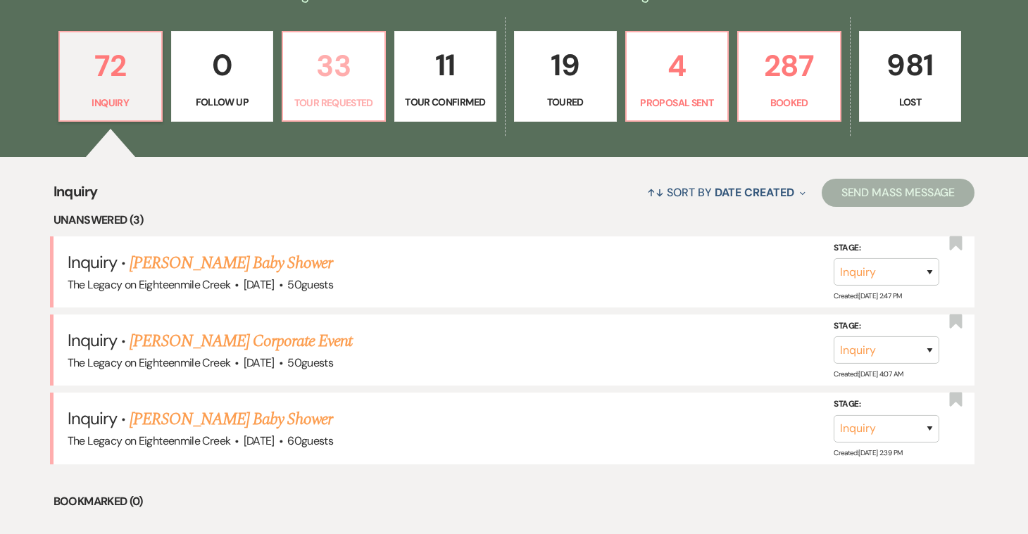
click at [334, 91] on link "33 Tour Requested" at bounding box center [334, 76] width 104 height 91
select select "2"
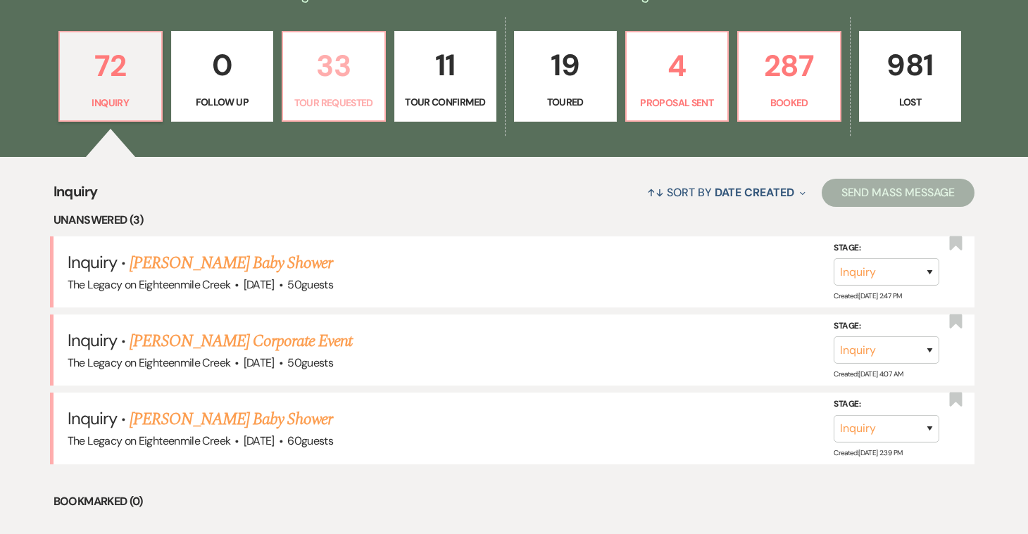
select select "2"
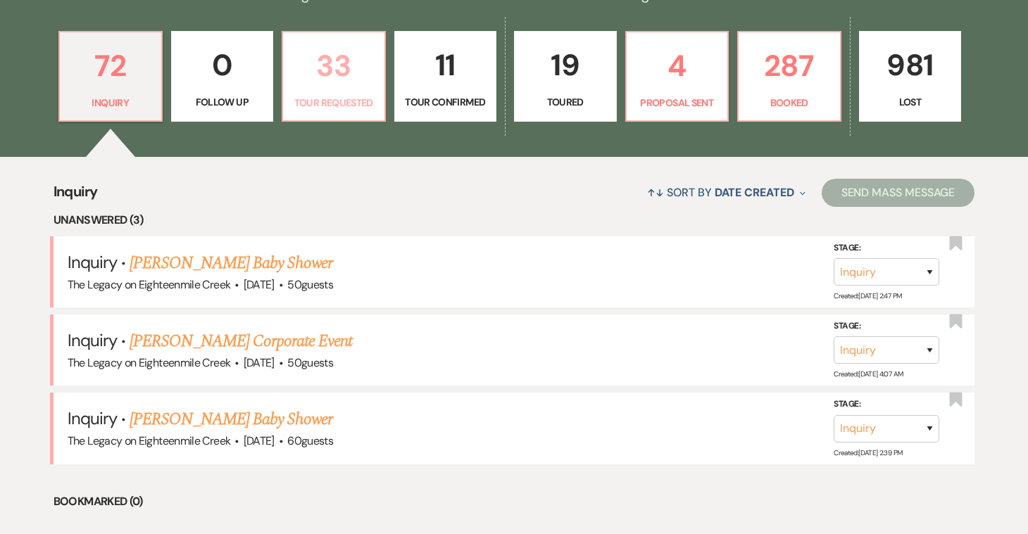
select select "2"
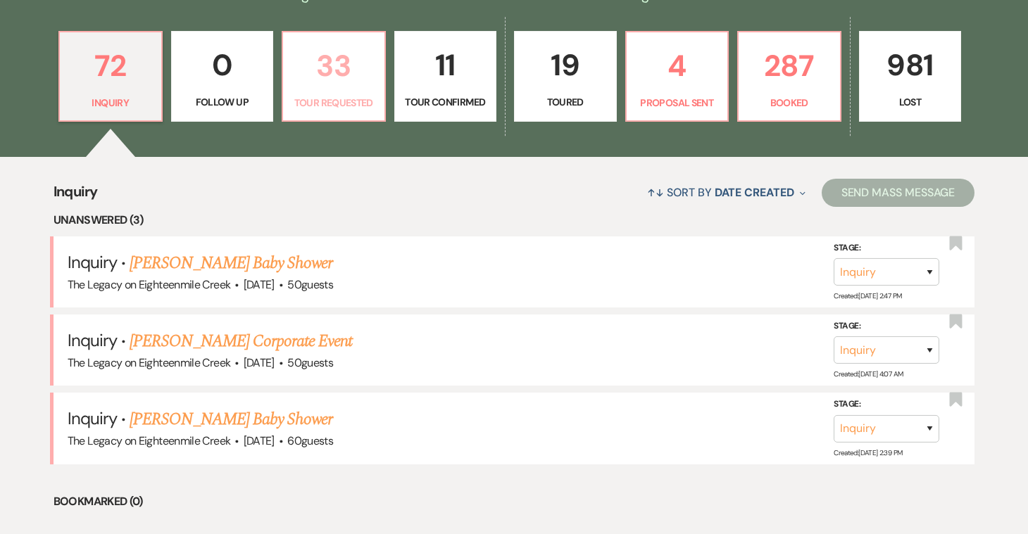
select select "2"
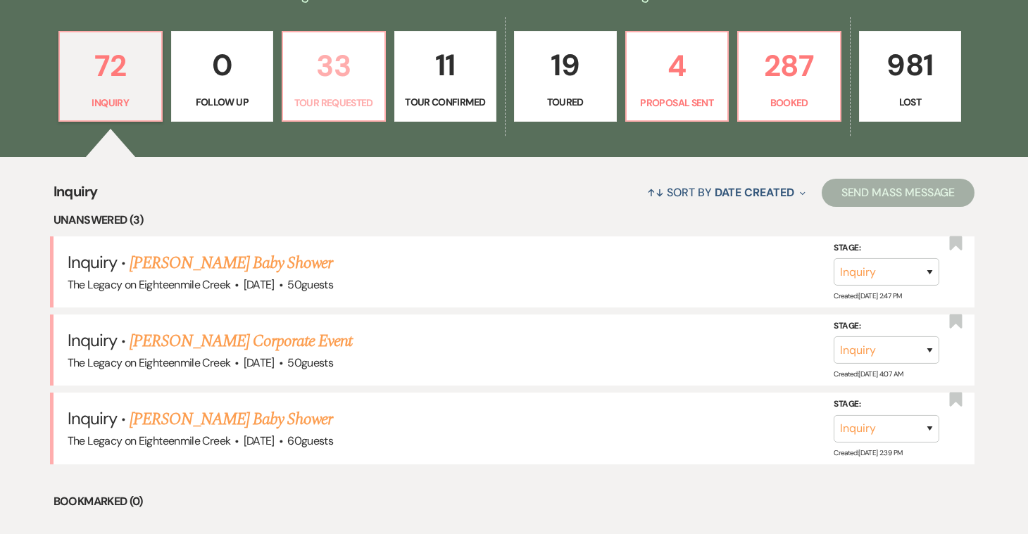
select select "2"
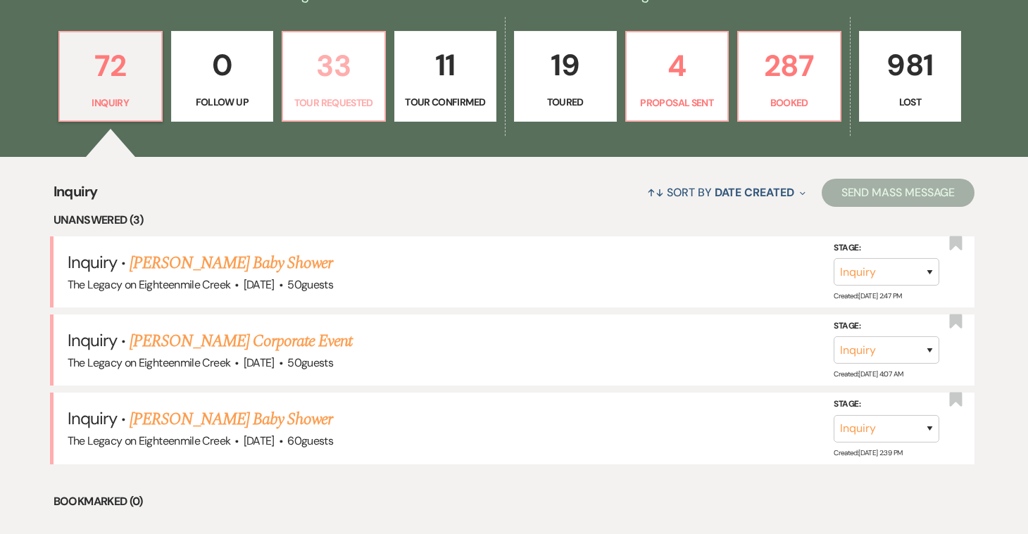
select select "2"
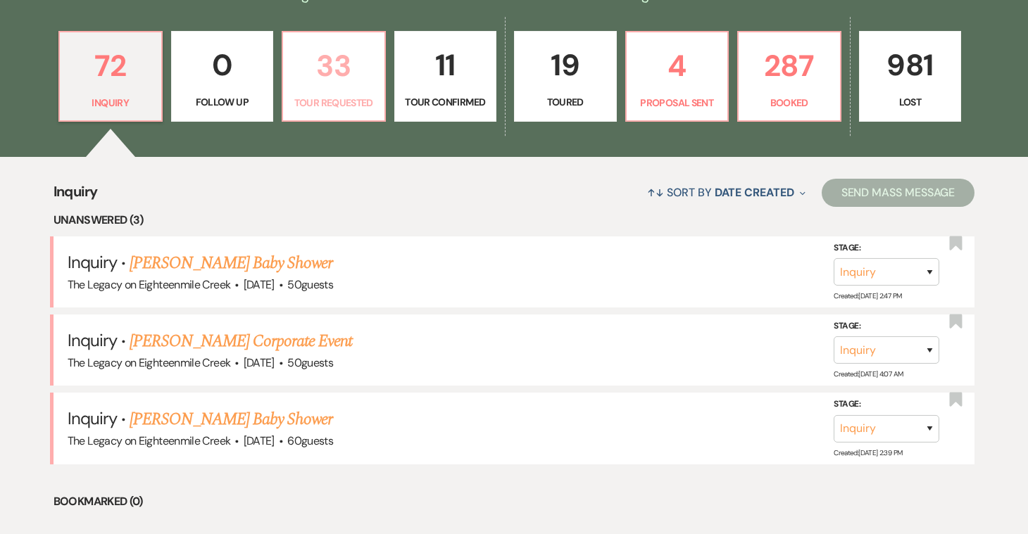
select select "2"
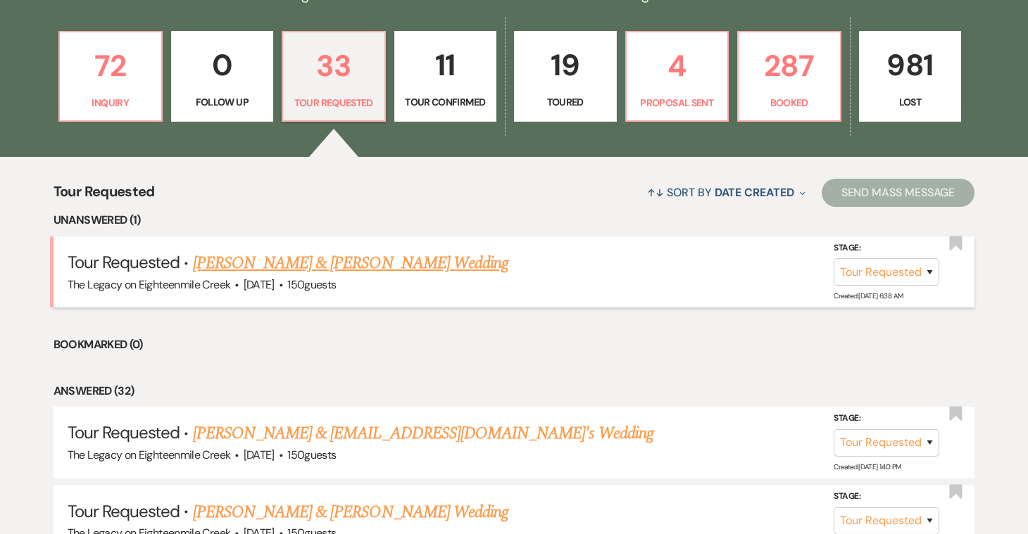
click at [396, 262] on link "[PERSON_NAME] & [PERSON_NAME] Wedding" at bounding box center [350, 263] width 315 height 25
select select "2"
select select "5"
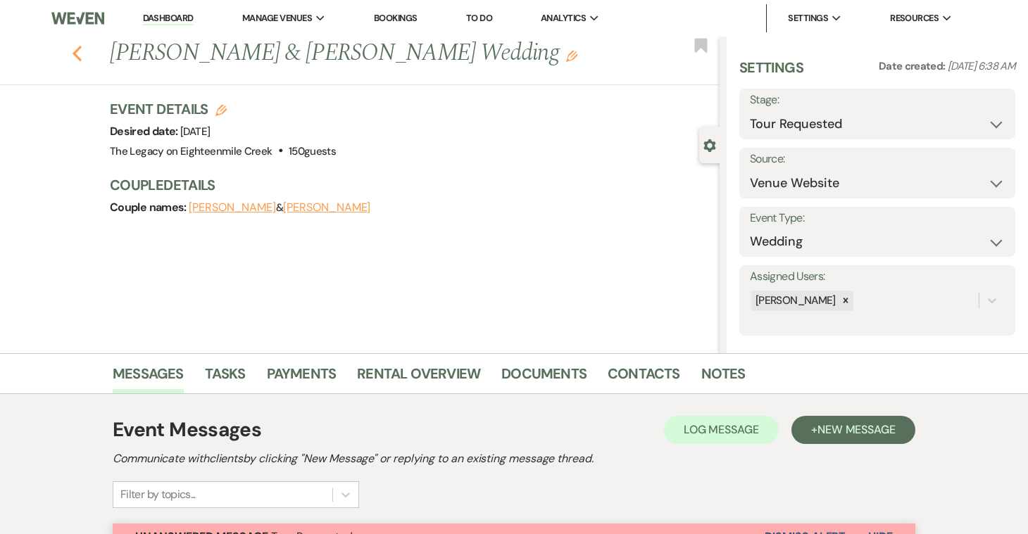
click at [79, 49] on use "button" at bounding box center [76, 53] width 9 height 15
select select "2"
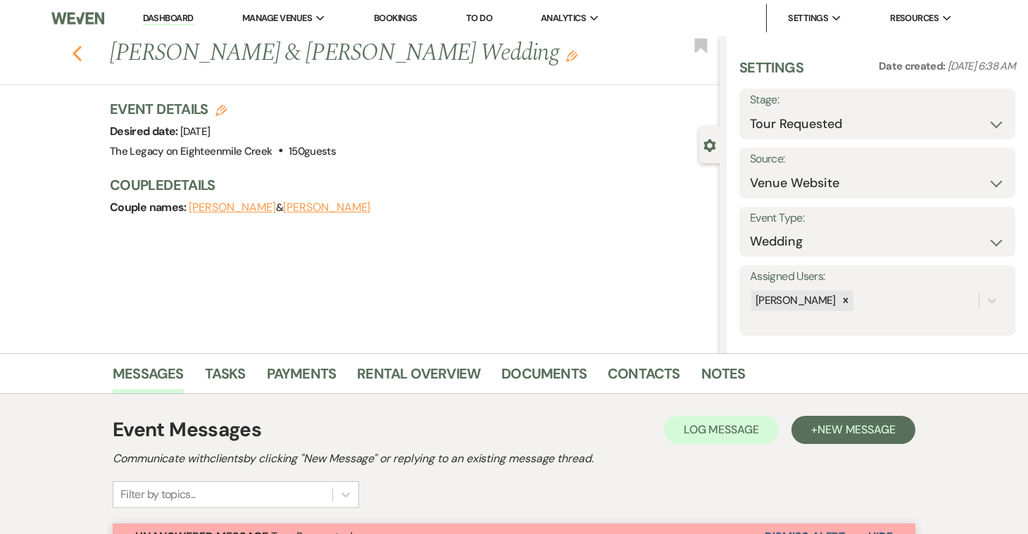
select select "2"
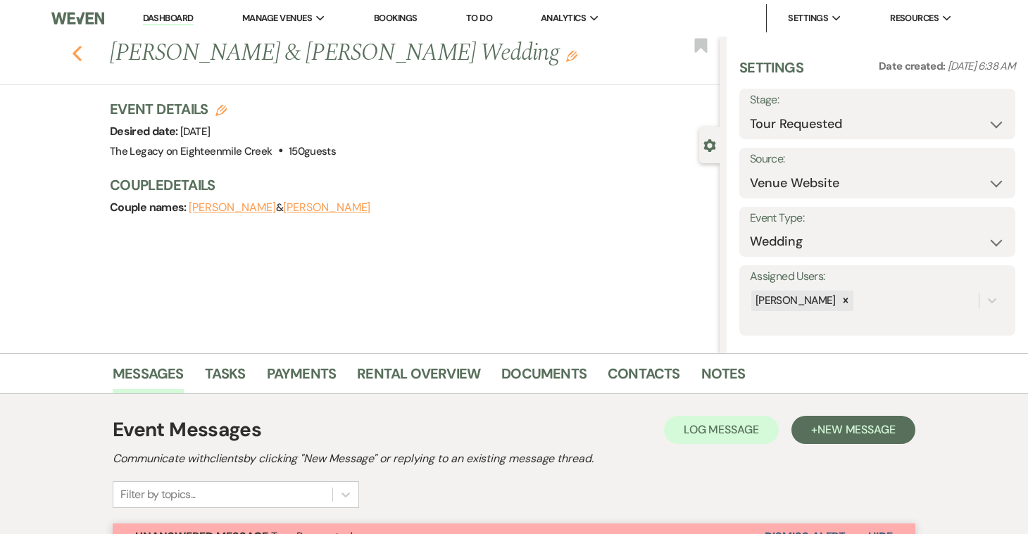
select select "2"
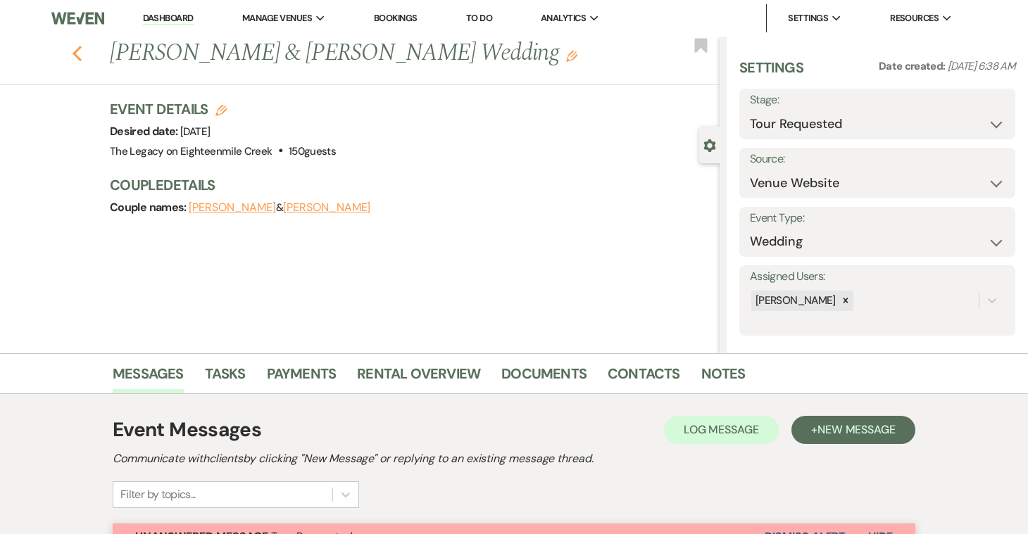
select select "2"
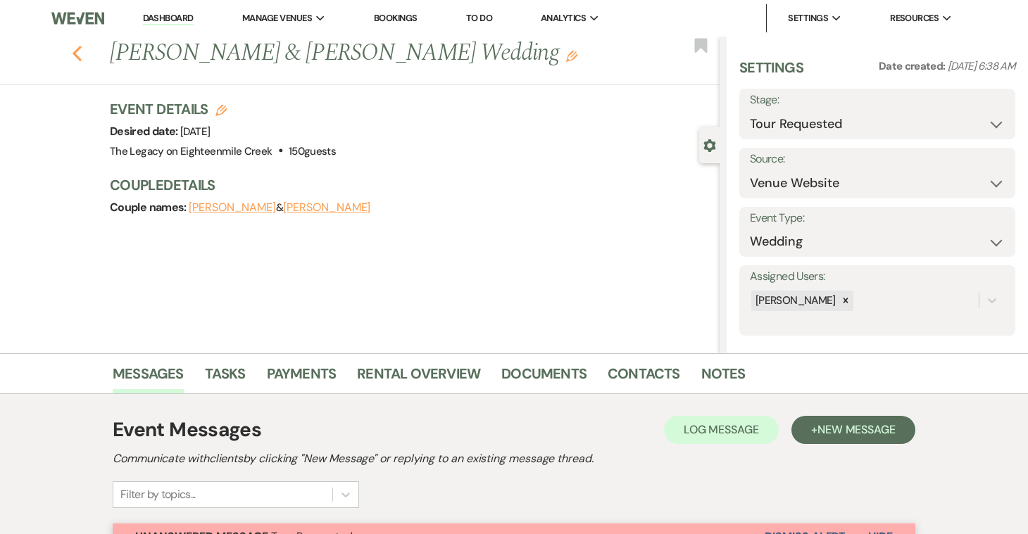
select select "2"
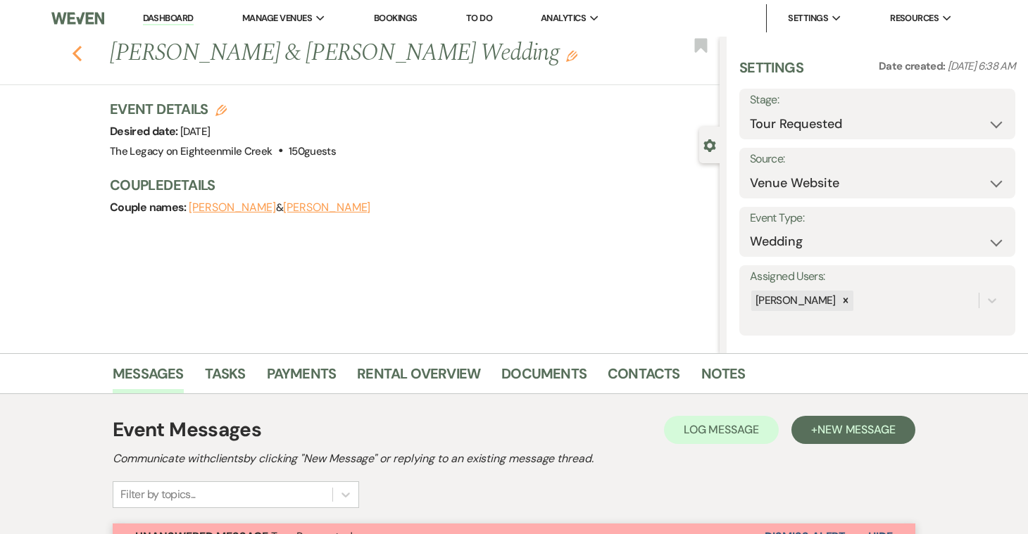
select select "2"
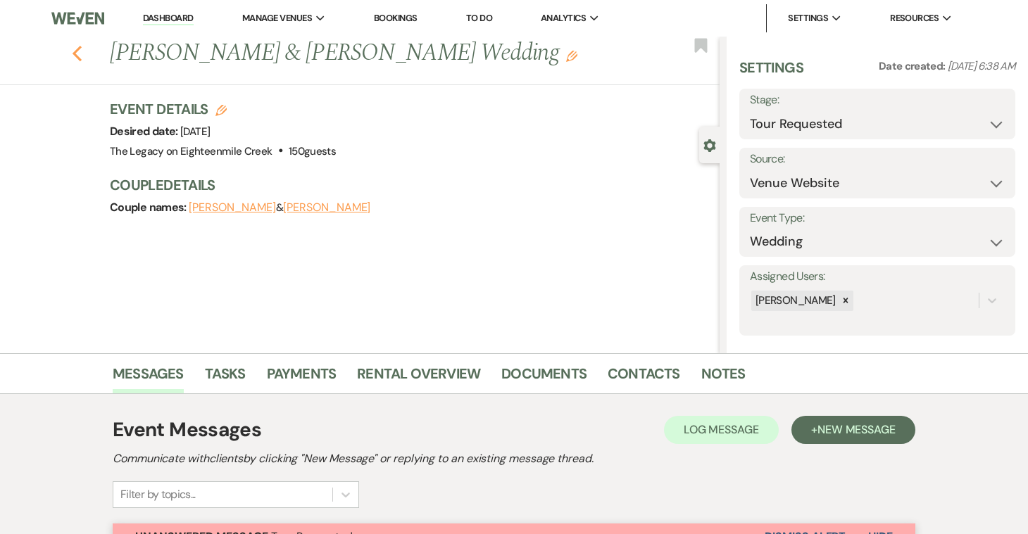
select select "2"
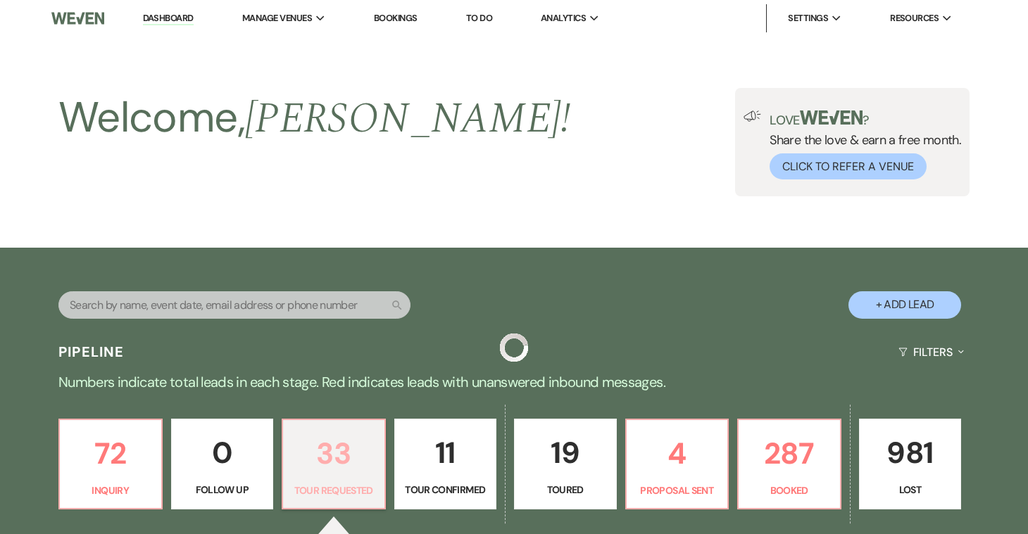
scroll to position [388, 0]
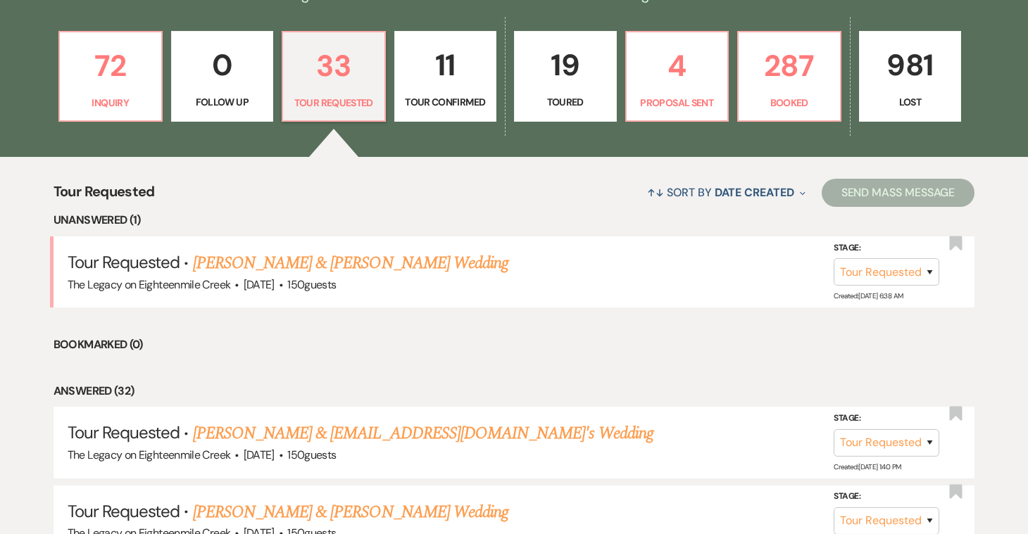
click at [450, 90] on link "11 Tour Confirmed" at bounding box center [445, 76] width 103 height 91
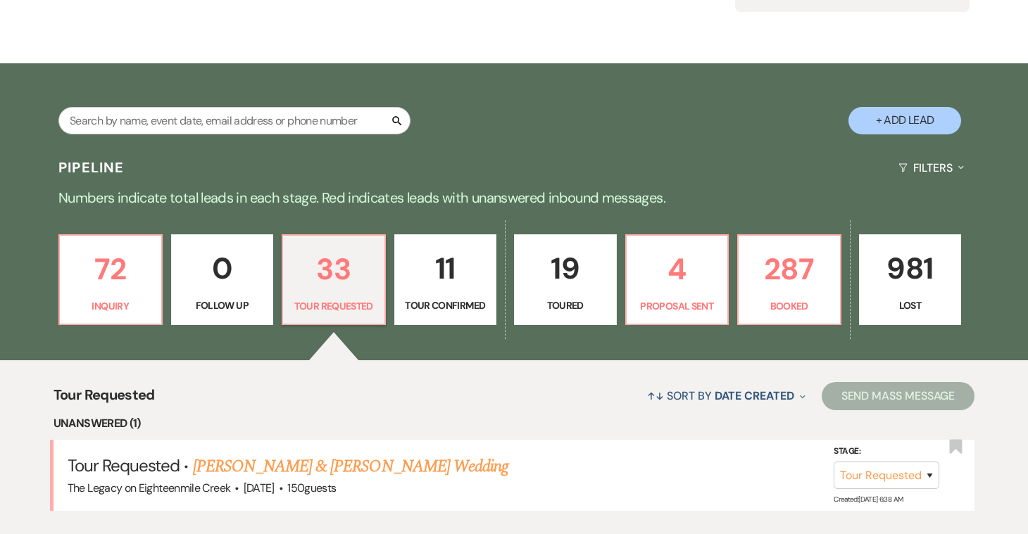
select select "4"
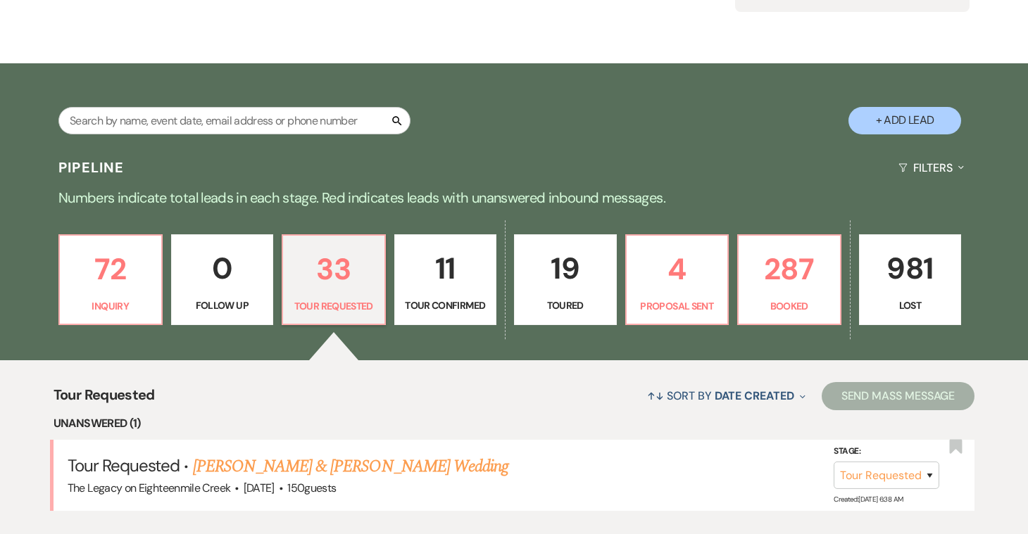
select select "4"
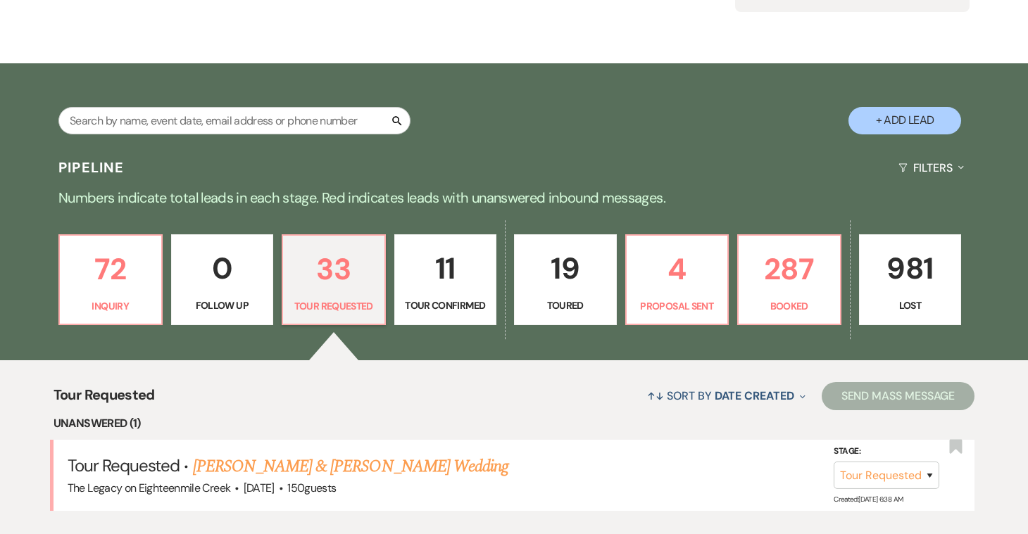
select select "4"
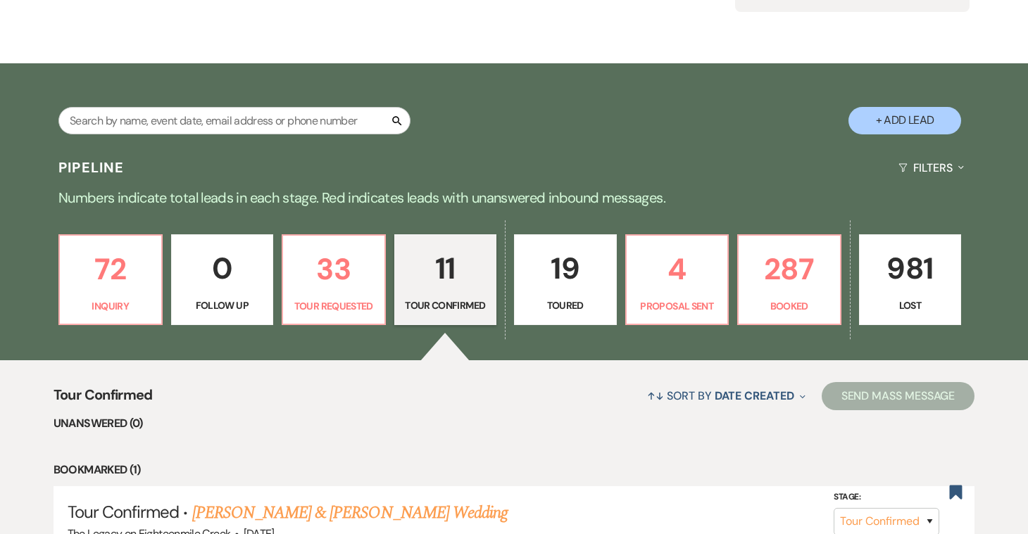
scroll to position [388, 0]
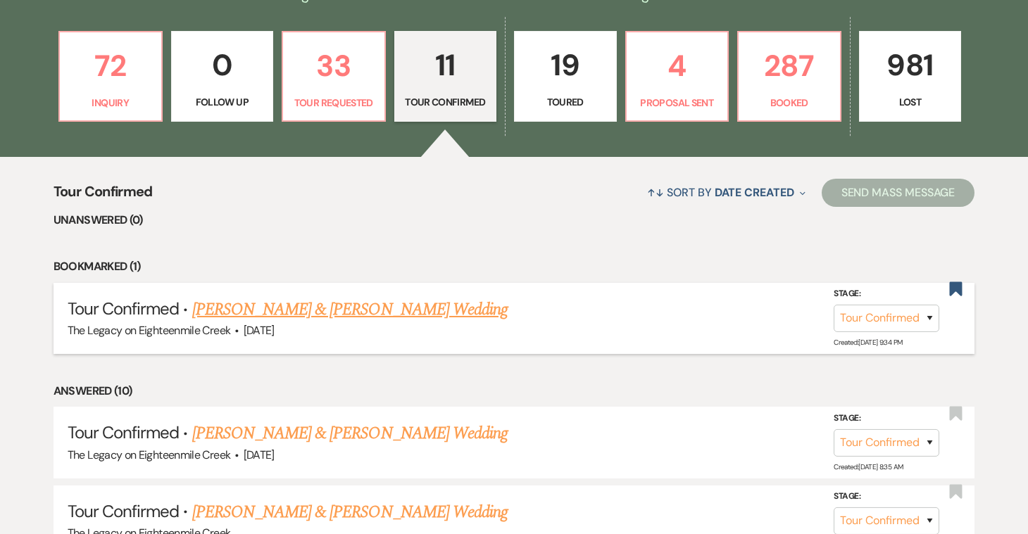
click at [426, 314] on link "[PERSON_NAME] & [PERSON_NAME] Wedding" at bounding box center [349, 309] width 315 height 25
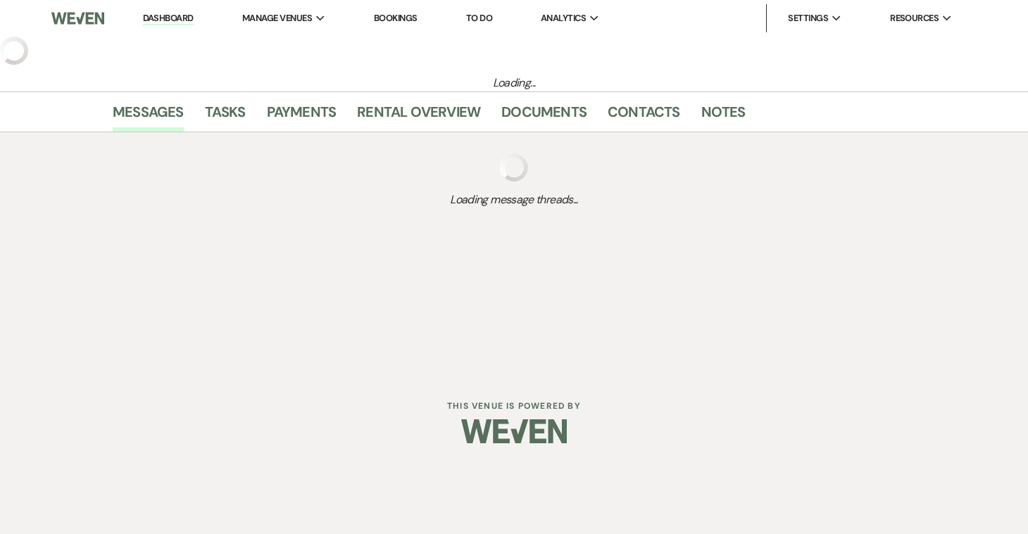
select select "4"
select select "5"
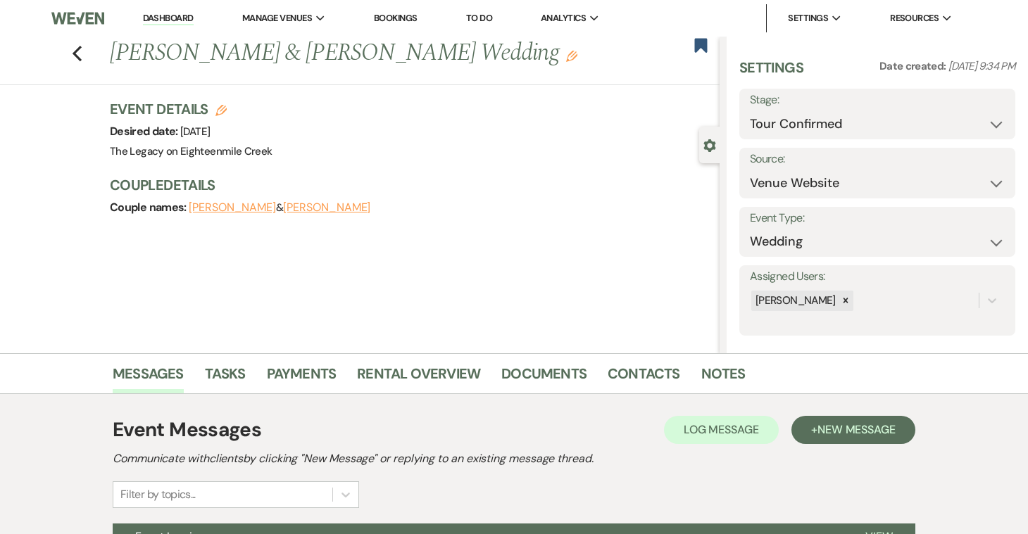
scroll to position [151, 0]
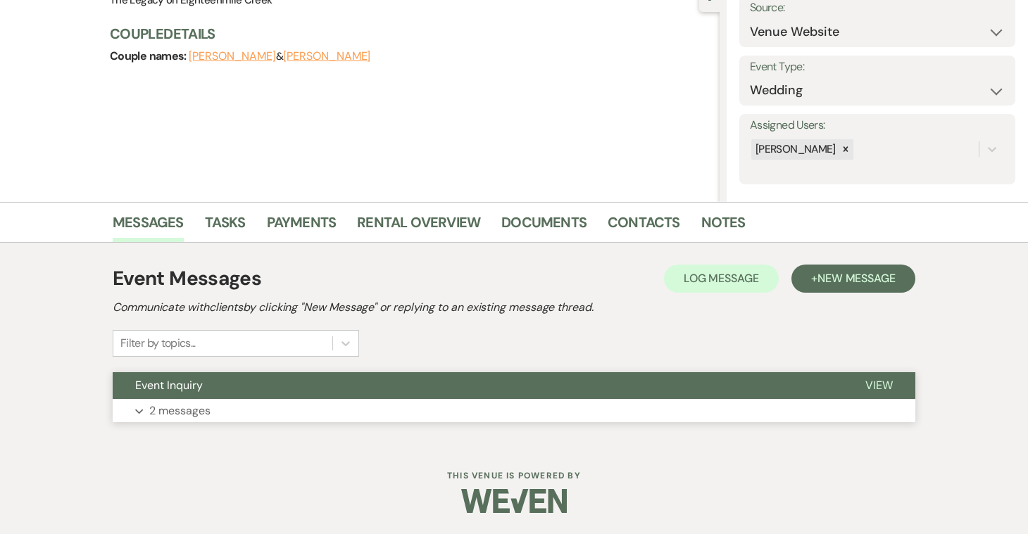
click at [374, 414] on button "Expand 2 messages" at bounding box center [514, 411] width 802 height 24
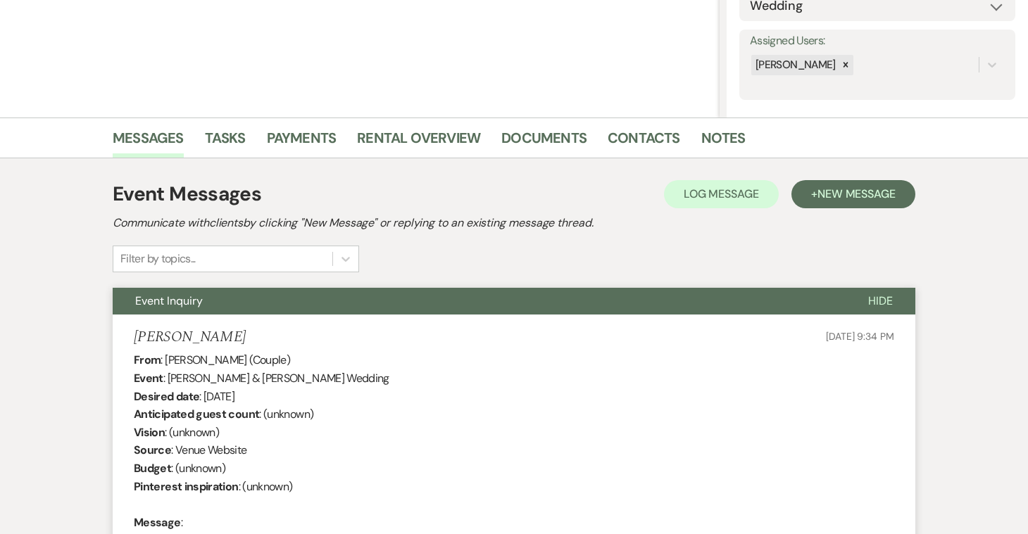
scroll to position [0, 0]
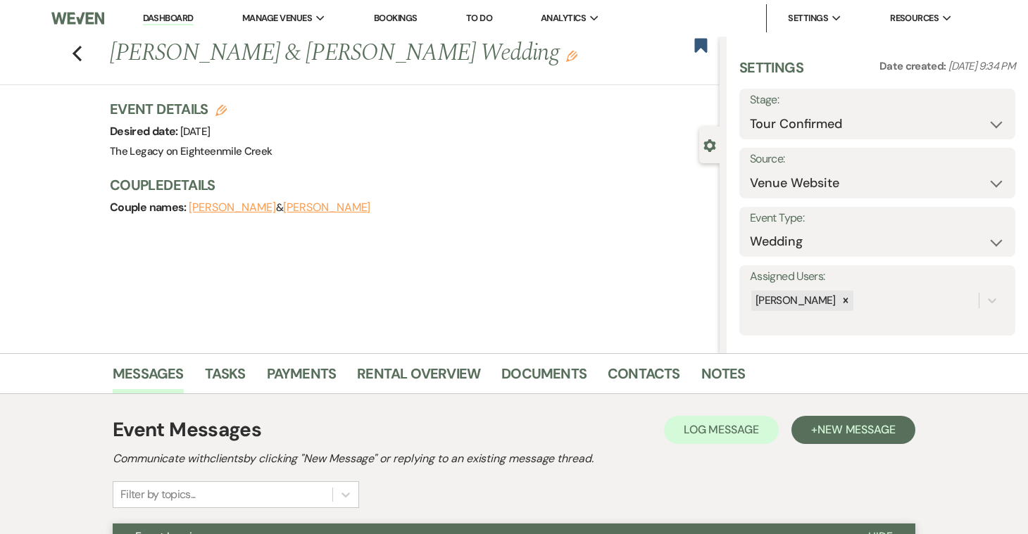
click at [153, 18] on link "Dashboard" at bounding box center [168, 18] width 51 height 13
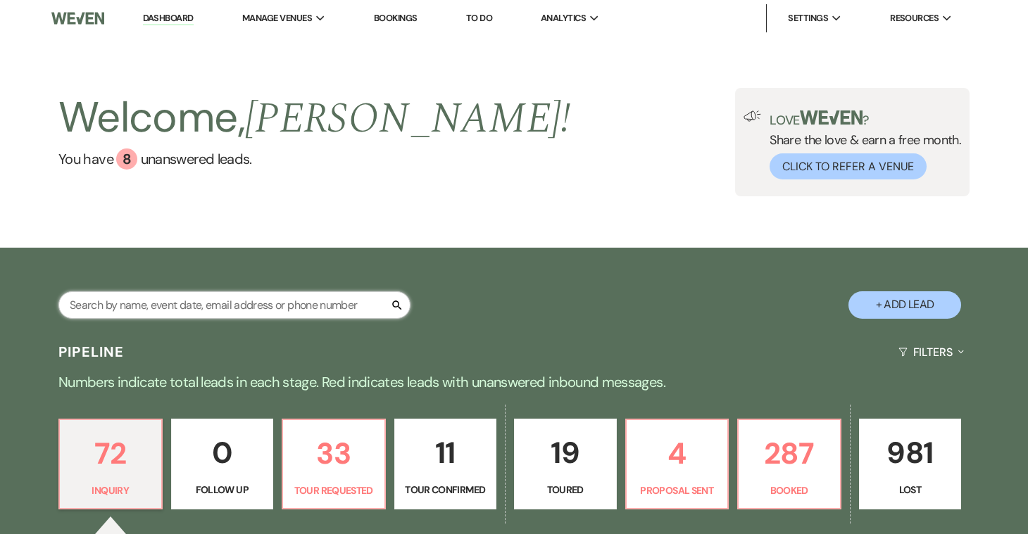
click at [179, 312] on input "text" at bounding box center [234, 304] width 352 height 27
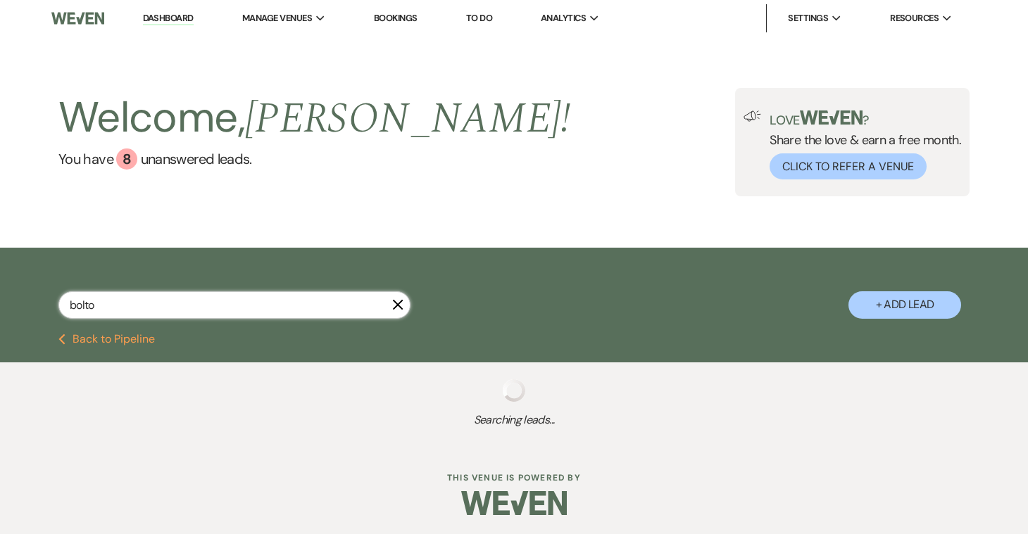
type input "[PERSON_NAME]"
select select "2"
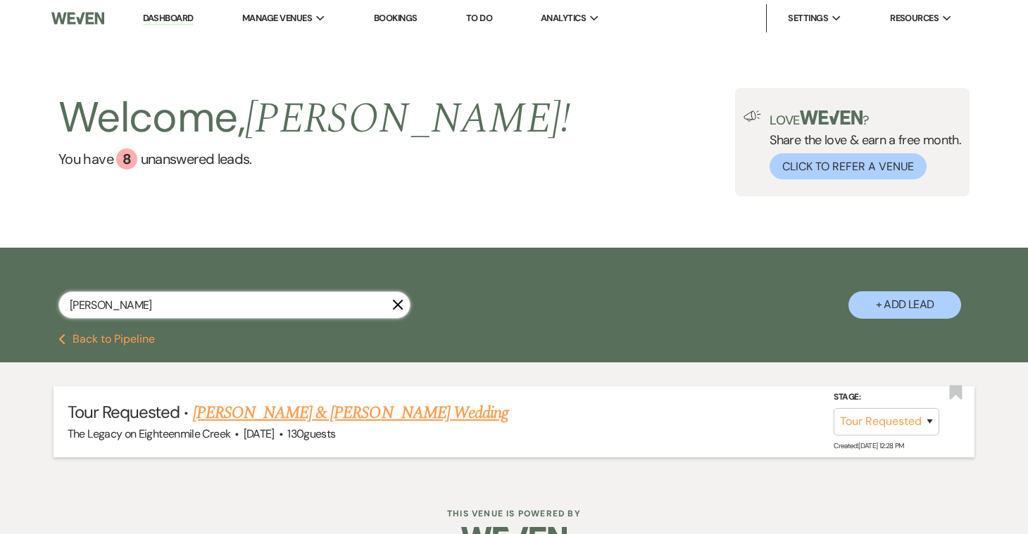
type input "[PERSON_NAME]"
click at [232, 417] on link "[PERSON_NAME] & [PERSON_NAME] Wedding" at bounding box center [350, 412] width 315 height 25
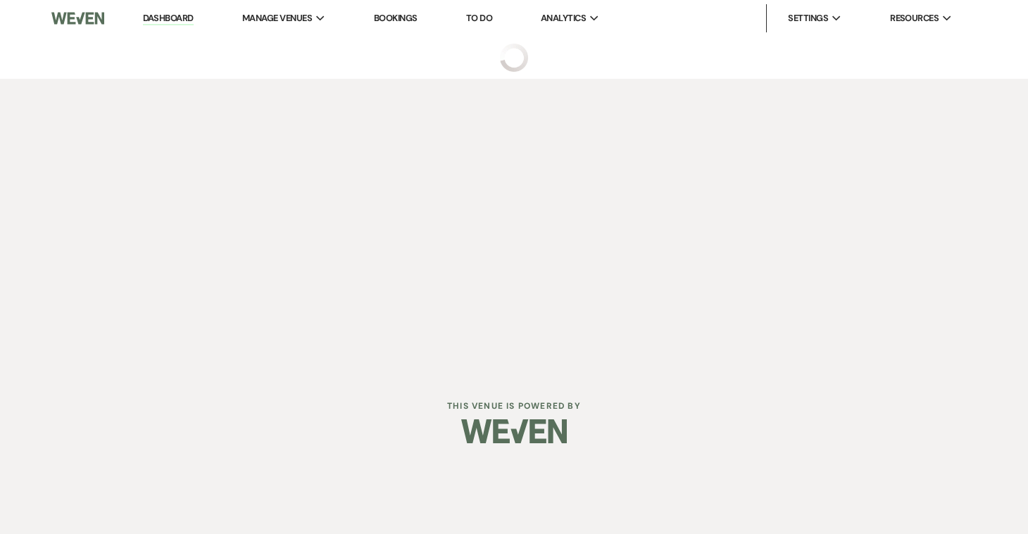
select select "2"
select select "5"
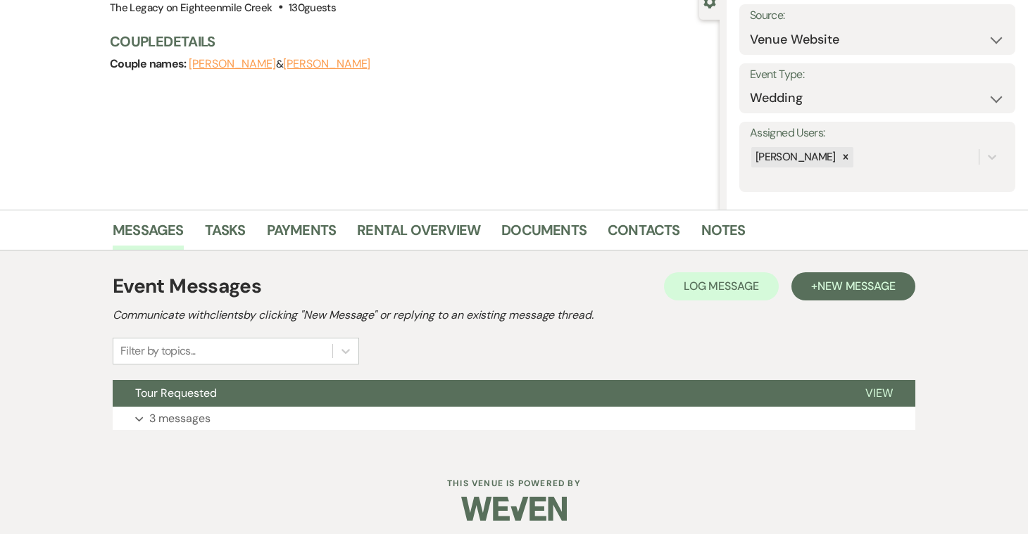
scroll to position [151, 0]
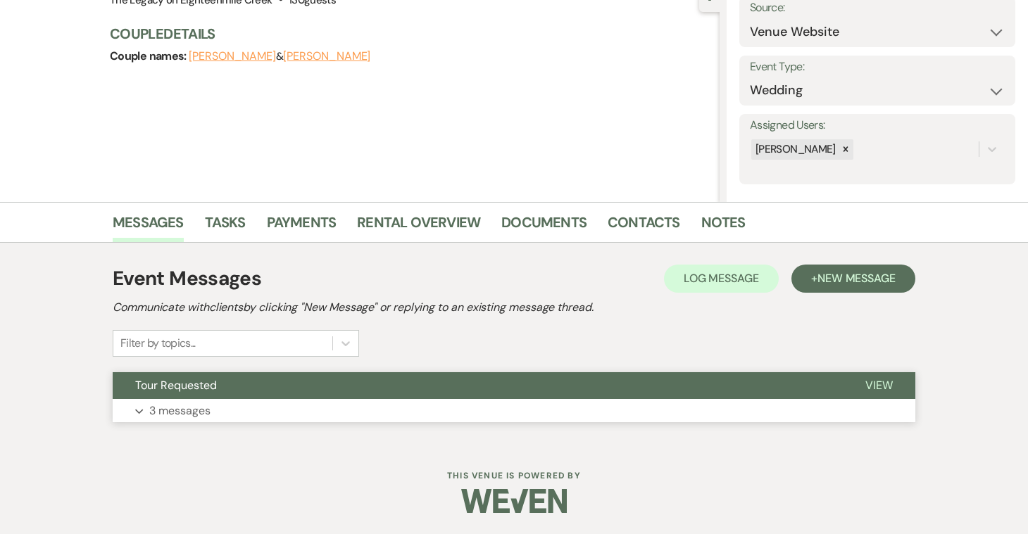
click at [314, 410] on button "Expand 3 messages" at bounding box center [514, 411] width 802 height 24
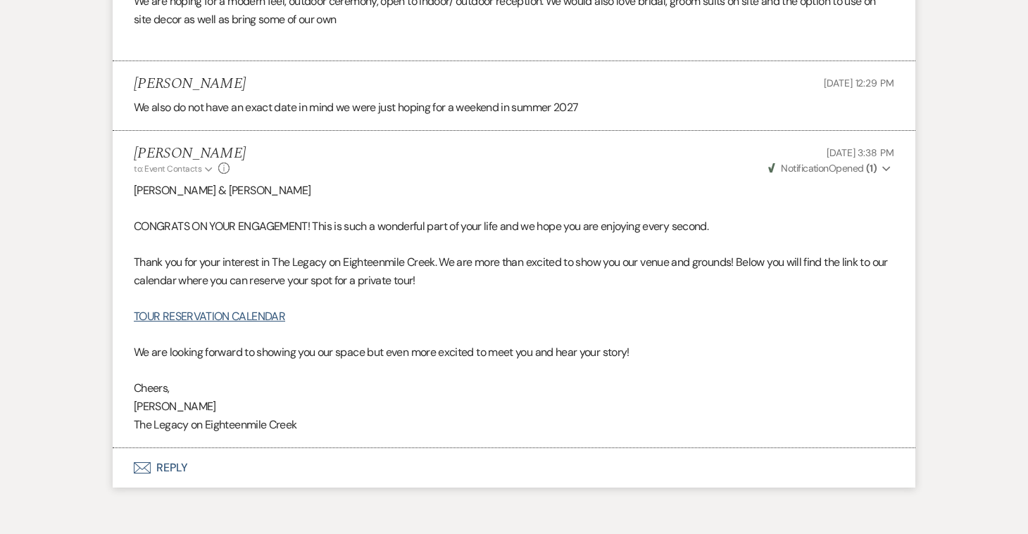
scroll to position [817, 0]
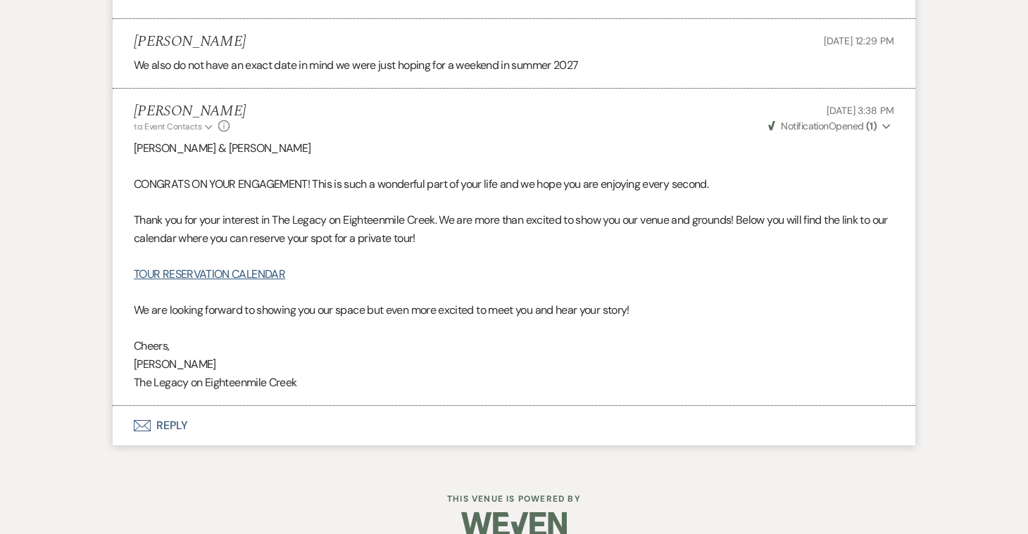
click at [184, 424] on button "Envelope Reply" at bounding box center [514, 425] width 802 height 39
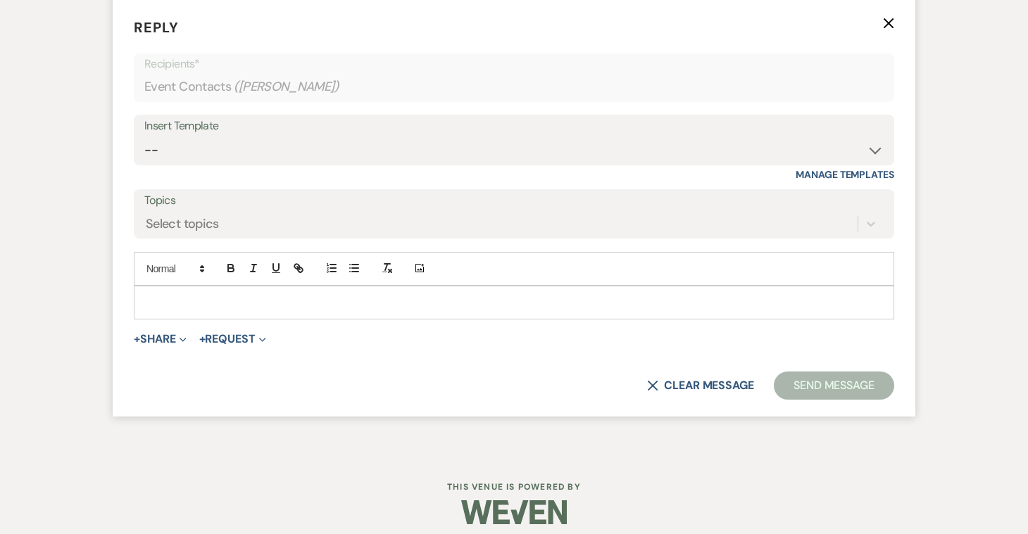
scroll to position [1234, 0]
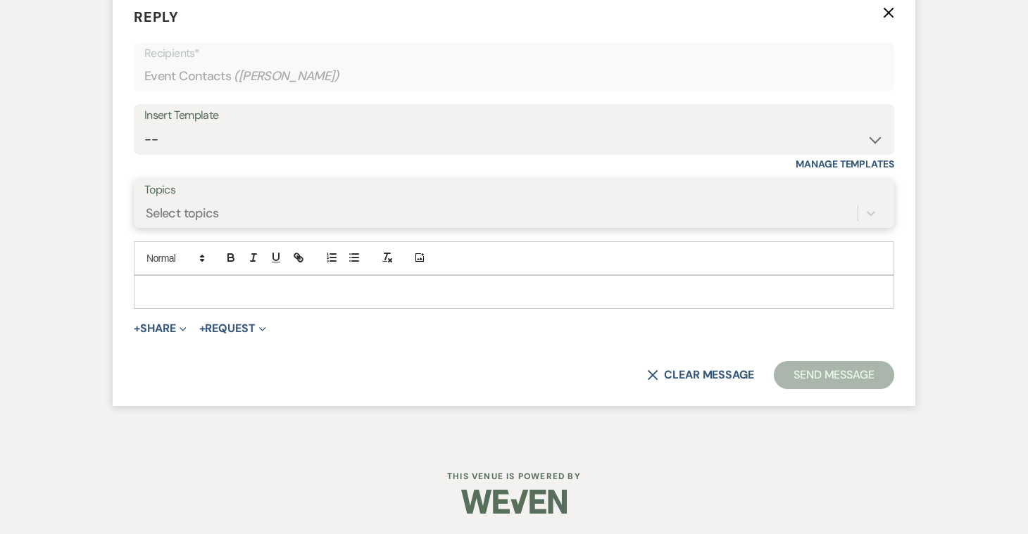
click at [374, 215] on div "Select topics" at bounding box center [500, 213] width 713 height 25
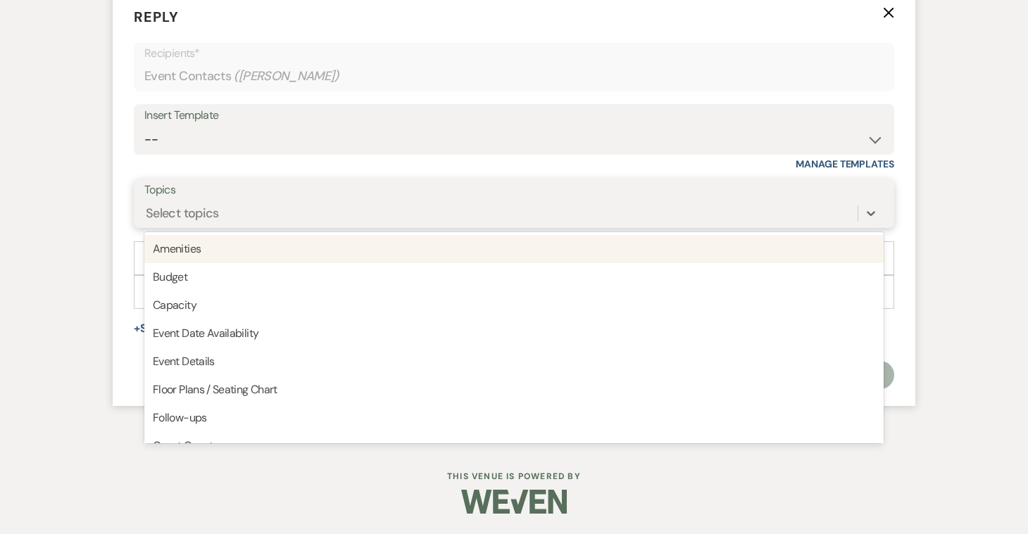
click at [374, 216] on div "Select topics" at bounding box center [500, 213] width 713 height 25
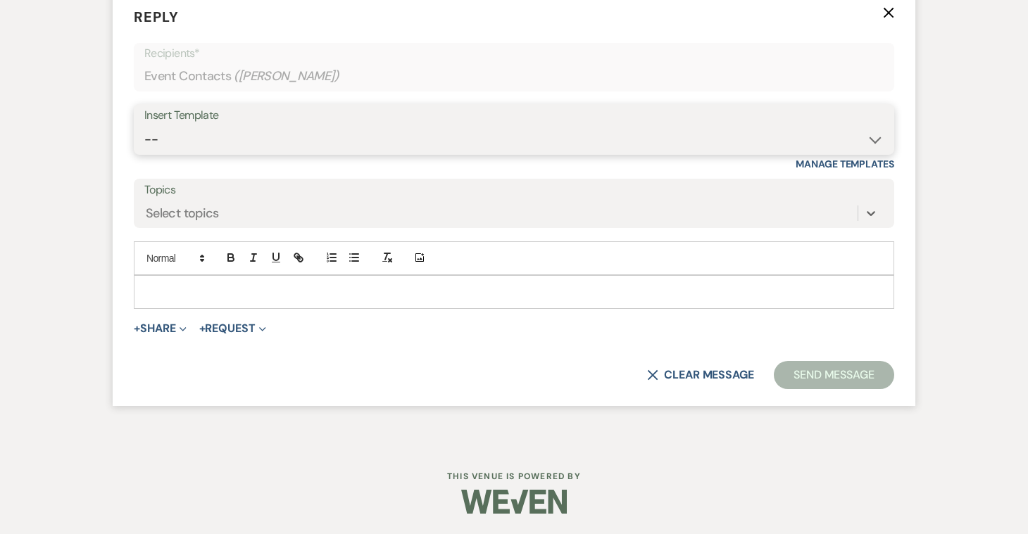
click at [387, 144] on select "-- Inquiry Follow Up- Just checking in :) Tour Date/Time Confirmation Proposal …" at bounding box center [513, 139] width 739 height 27
select select "2454"
click at [144, 126] on select "-- Inquiry Follow Up- Just checking in :) Tour Date/Time Confirmation Proposal …" at bounding box center [513, 139] width 739 height 27
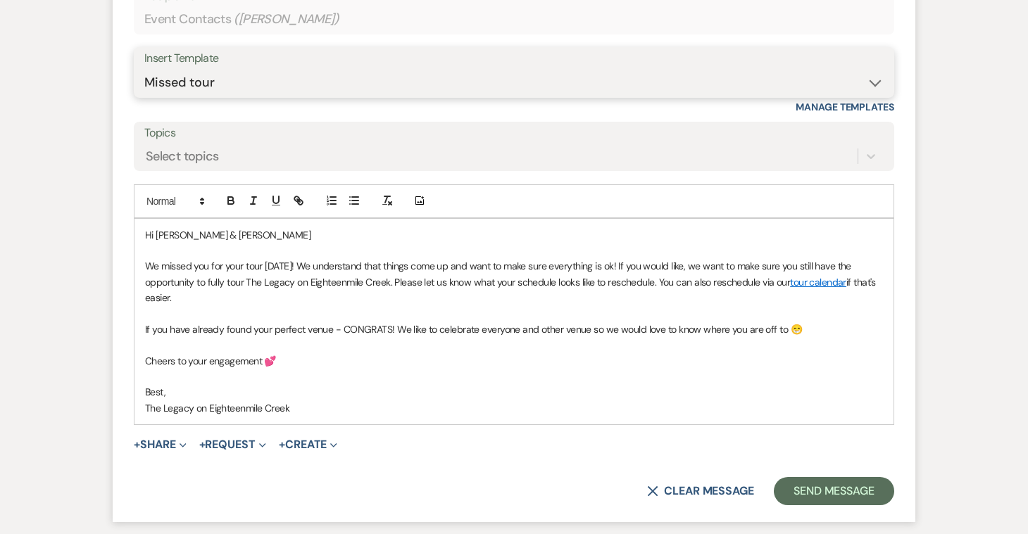
scroll to position [1312, 0]
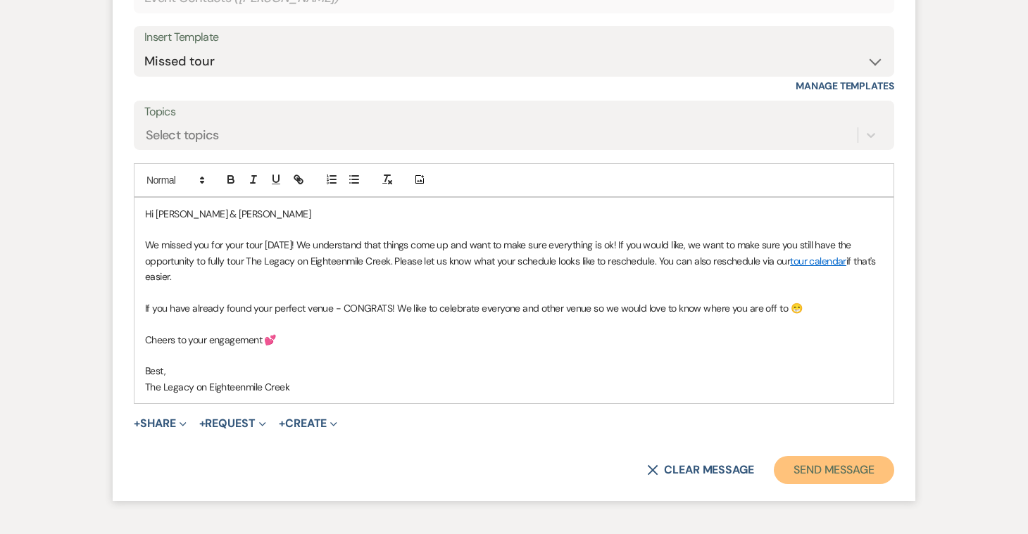
click at [801, 476] on button "Send Message" at bounding box center [833, 470] width 120 height 28
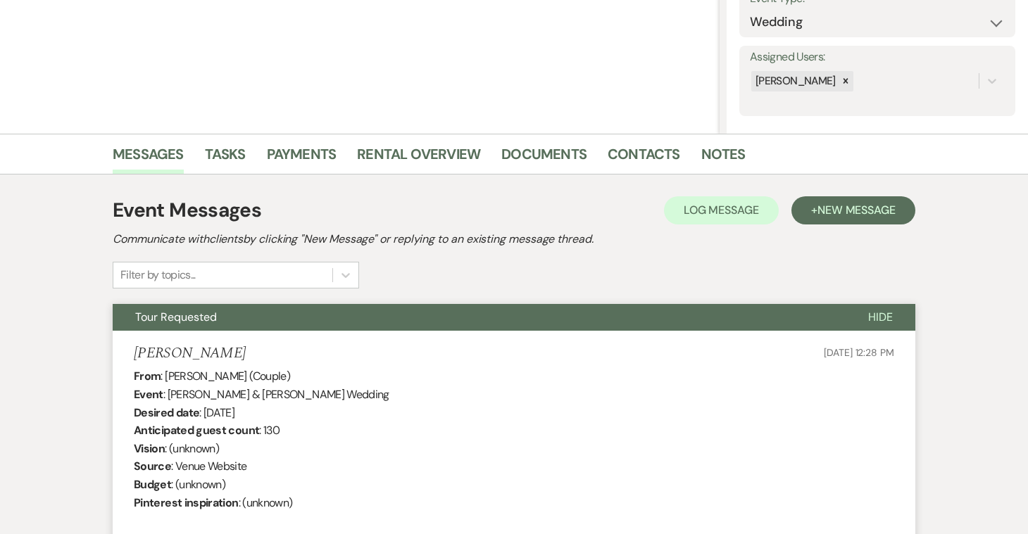
scroll to position [0, 0]
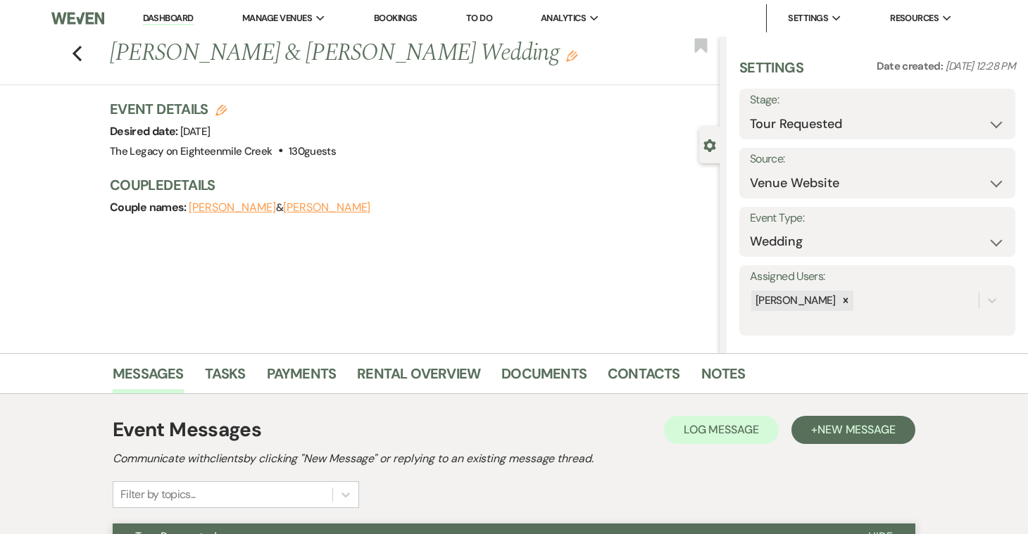
click at [181, 17] on link "Dashboard" at bounding box center [168, 18] width 51 height 13
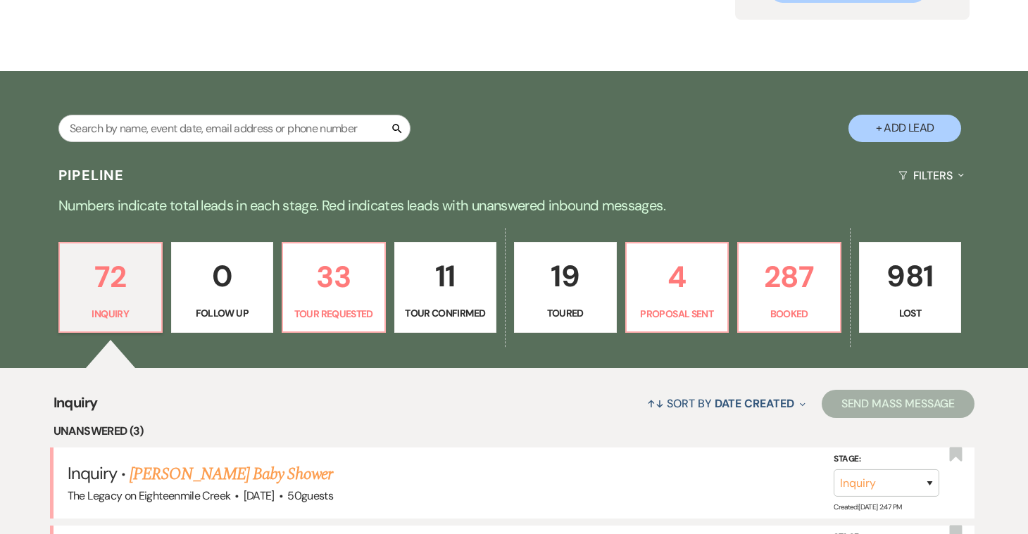
scroll to position [377, 0]
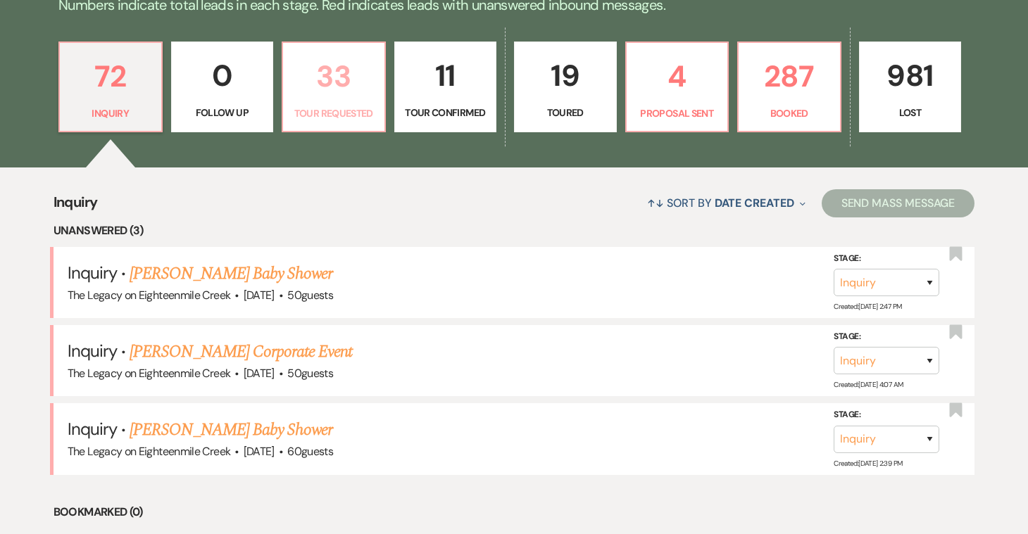
click at [357, 103] on link "33 Tour Requested" at bounding box center [334, 87] width 104 height 91
select select "2"
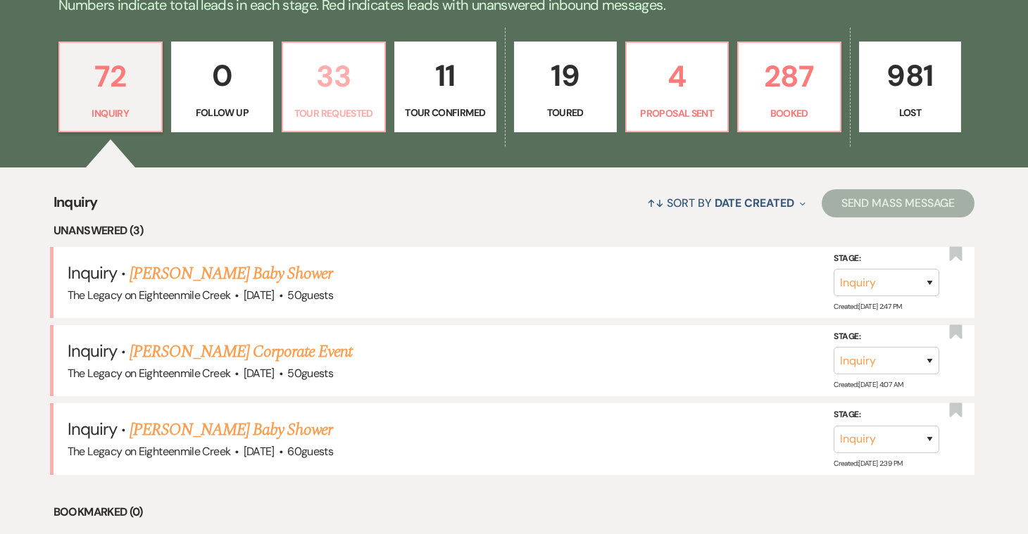
select select "2"
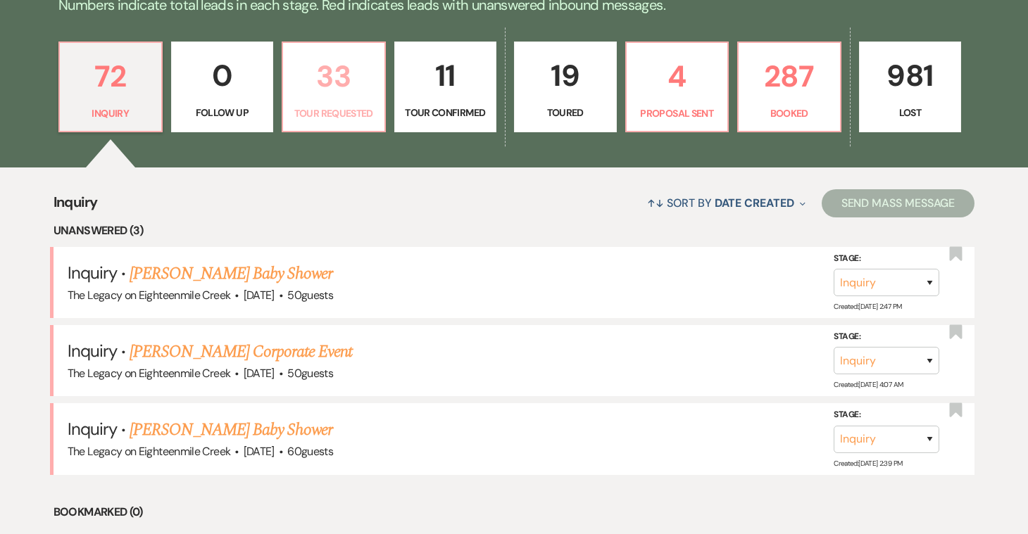
select select "2"
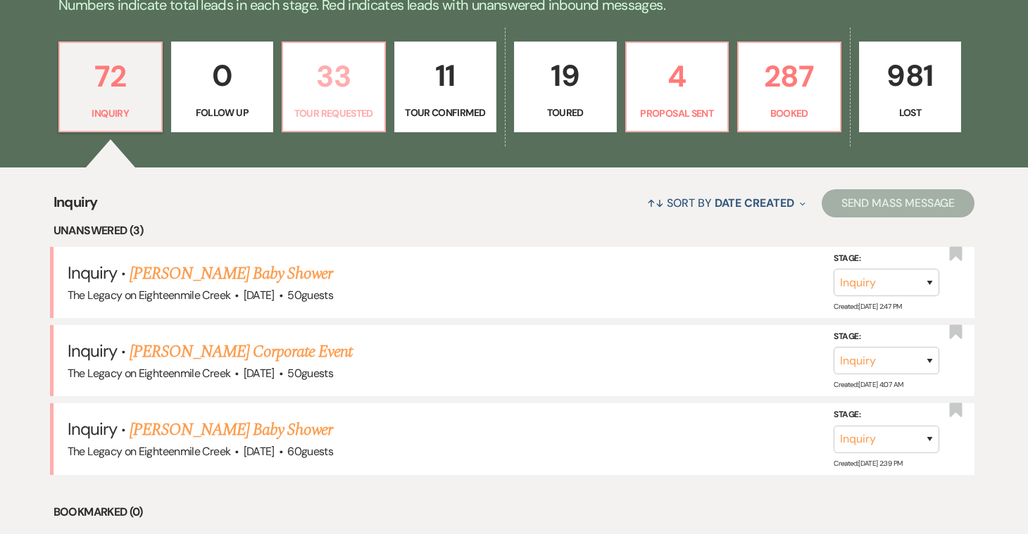
select select "2"
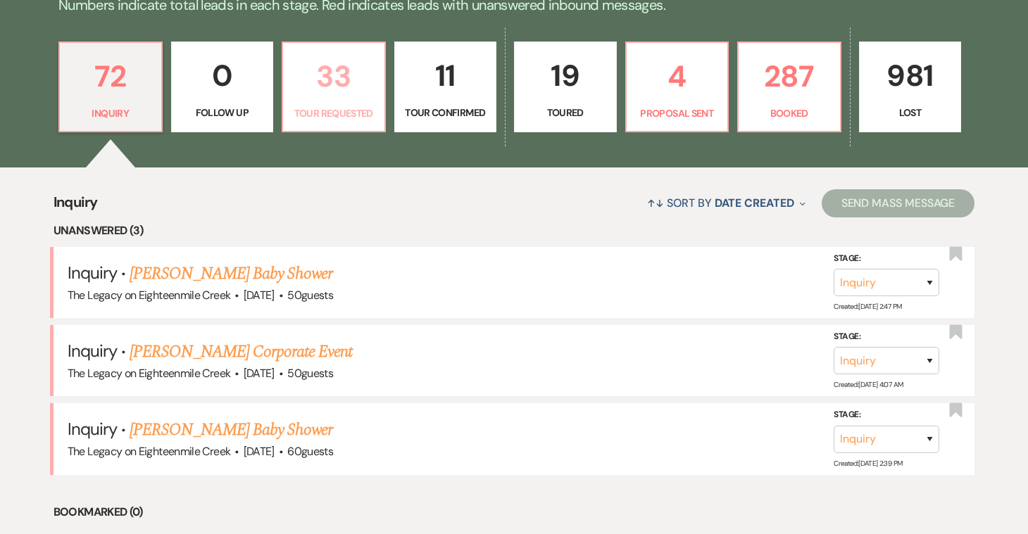
select select "2"
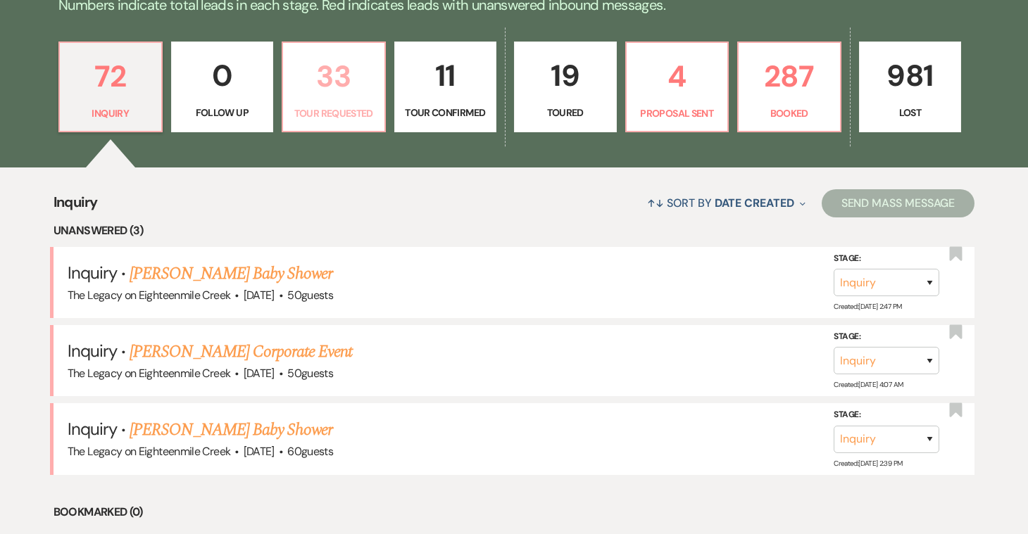
select select "2"
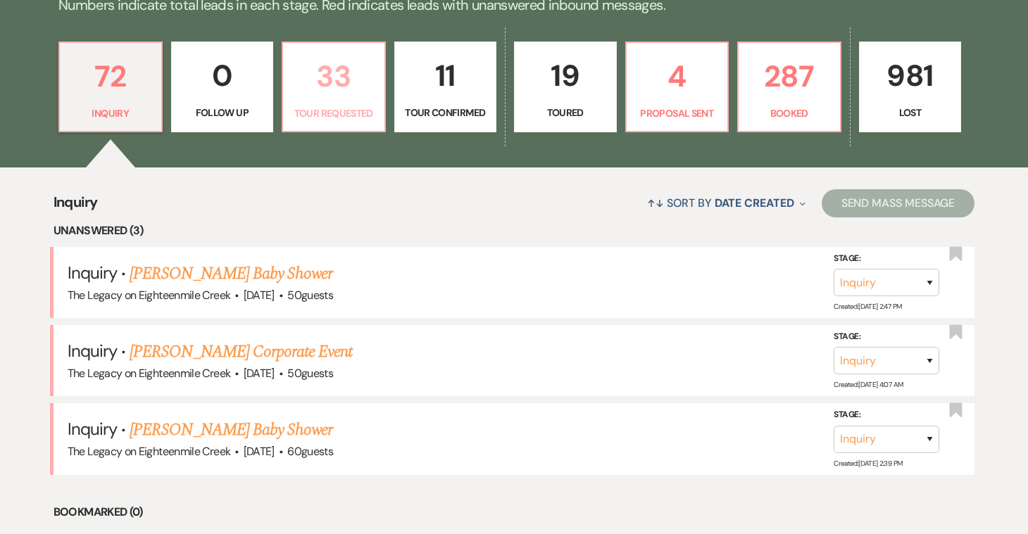
select select "2"
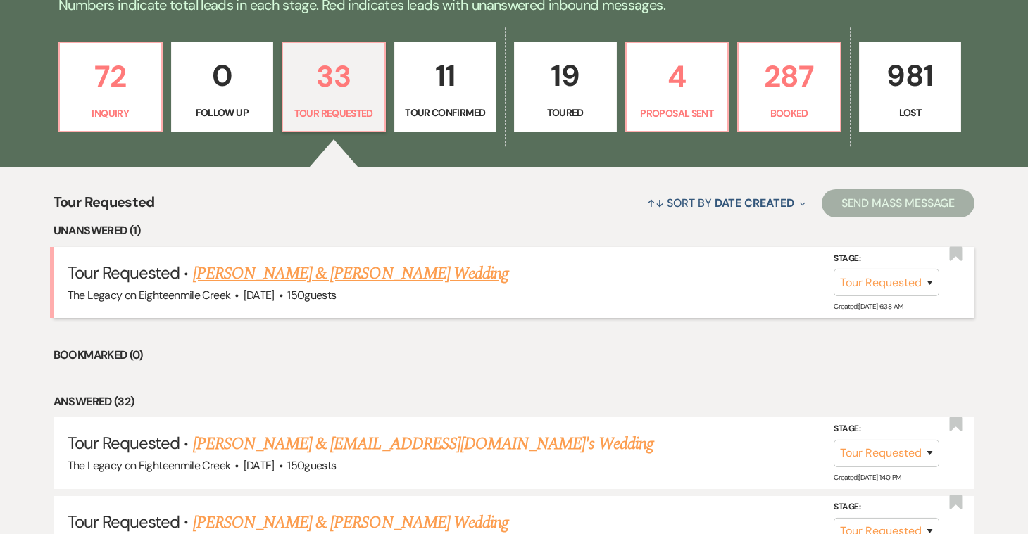
click at [399, 277] on link "[PERSON_NAME] & [PERSON_NAME] Wedding" at bounding box center [350, 273] width 315 height 25
select select "2"
select select "5"
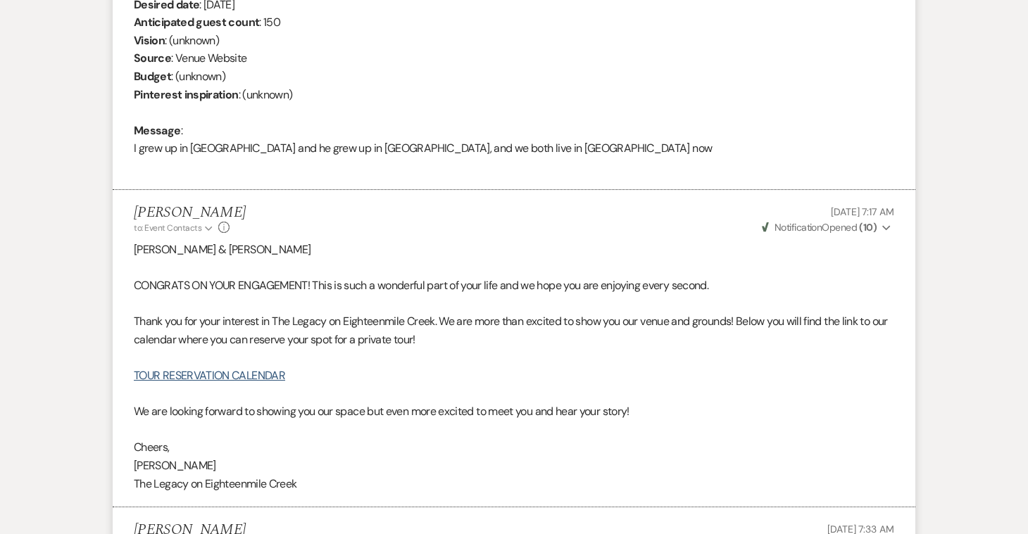
scroll to position [451, 0]
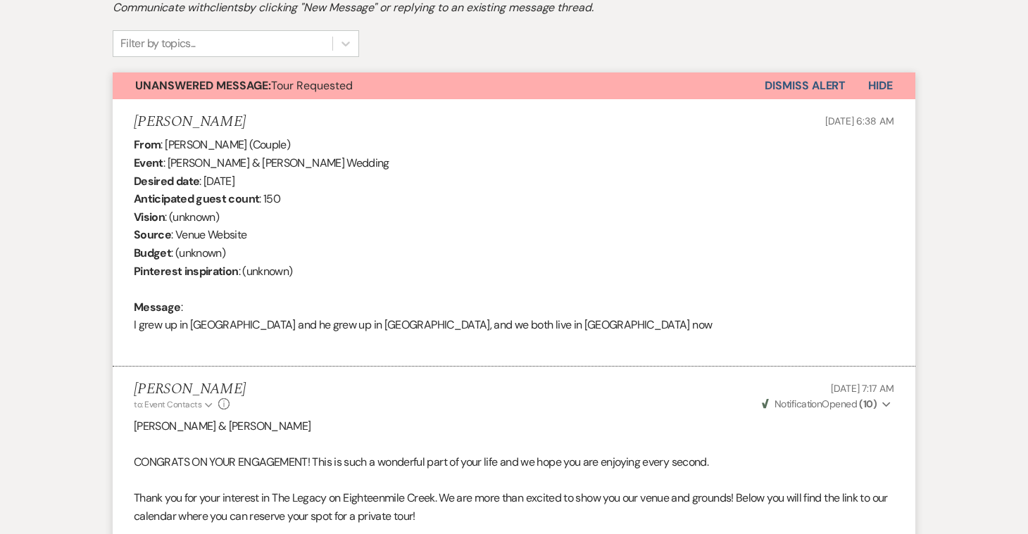
click at [817, 83] on button "Dismiss Alert" at bounding box center [804, 85] width 81 height 27
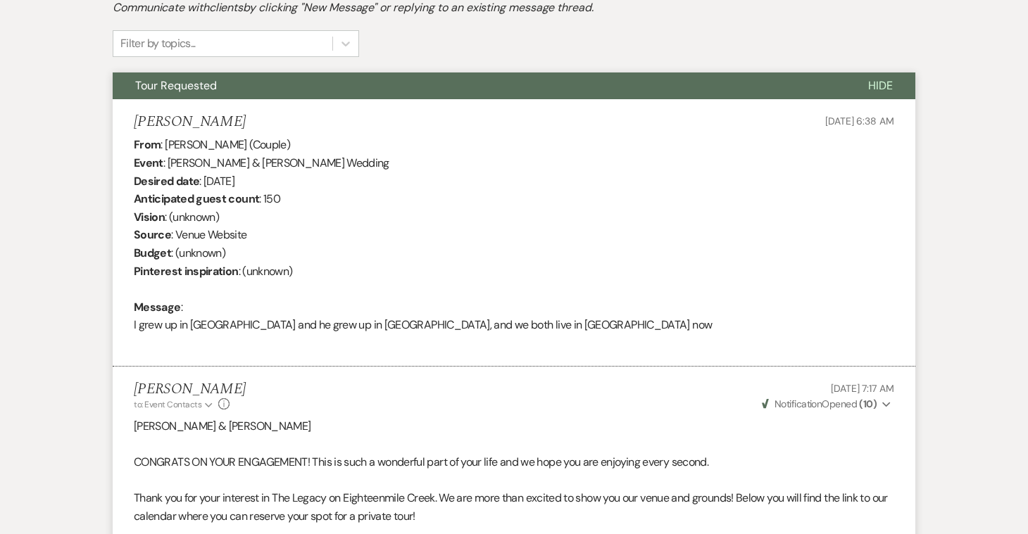
scroll to position [0, 0]
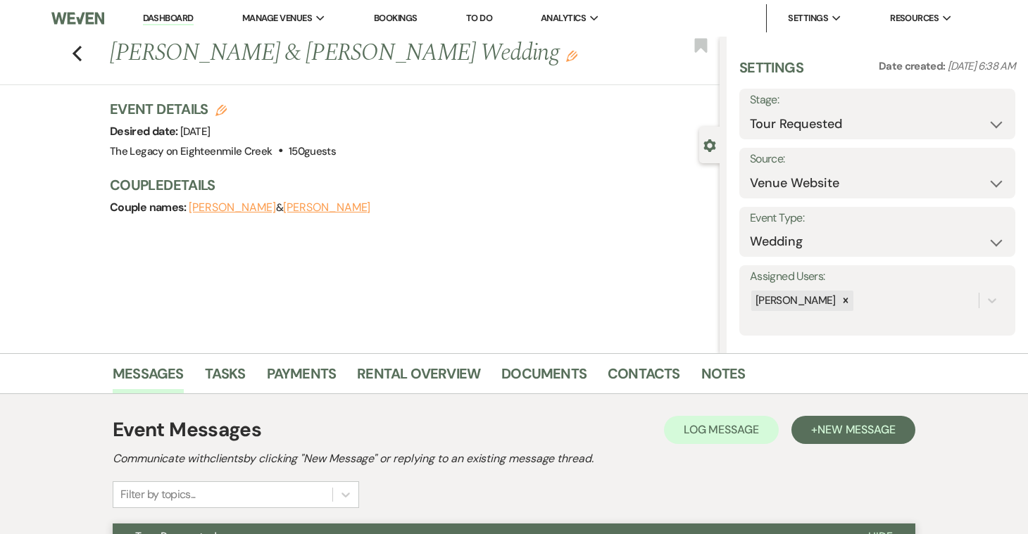
click at [151, 15] on link "Dashboard" at bounding box center [168, 18] width 51 height 13
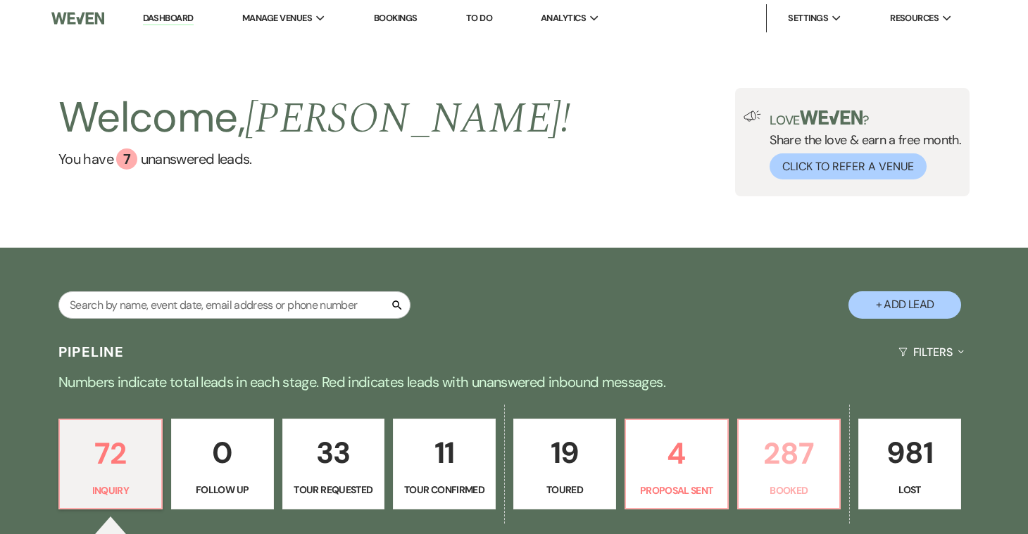
click at [771, 467] on p "287" at bounding box center [789, 453] width 84 height 47
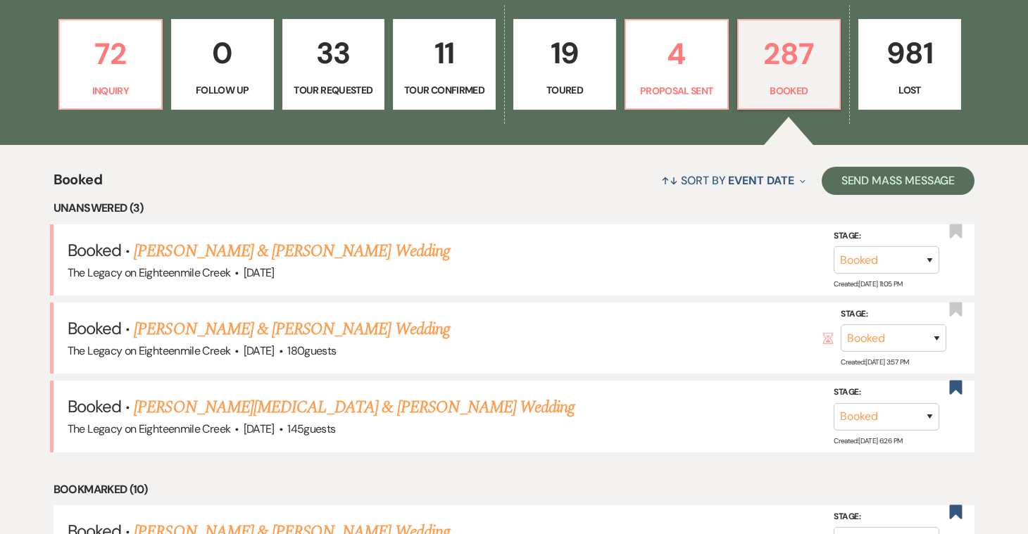
scroll to position [401, 0]
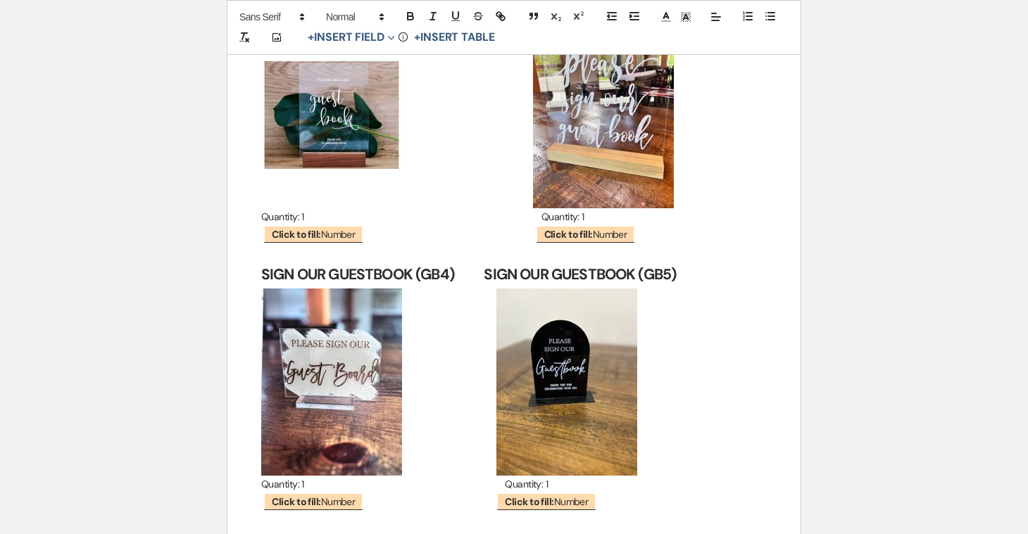
scroll to position [16666, 0]
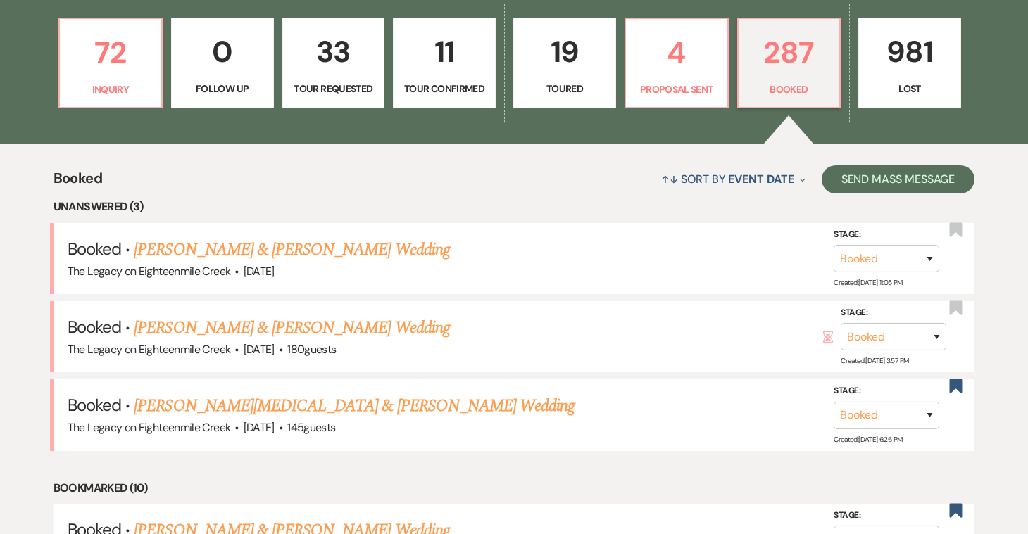
click at [426, 79] on link "11 Tour Confirmed" at bounding box center [444, 63] width 103 height 91
select select "4"
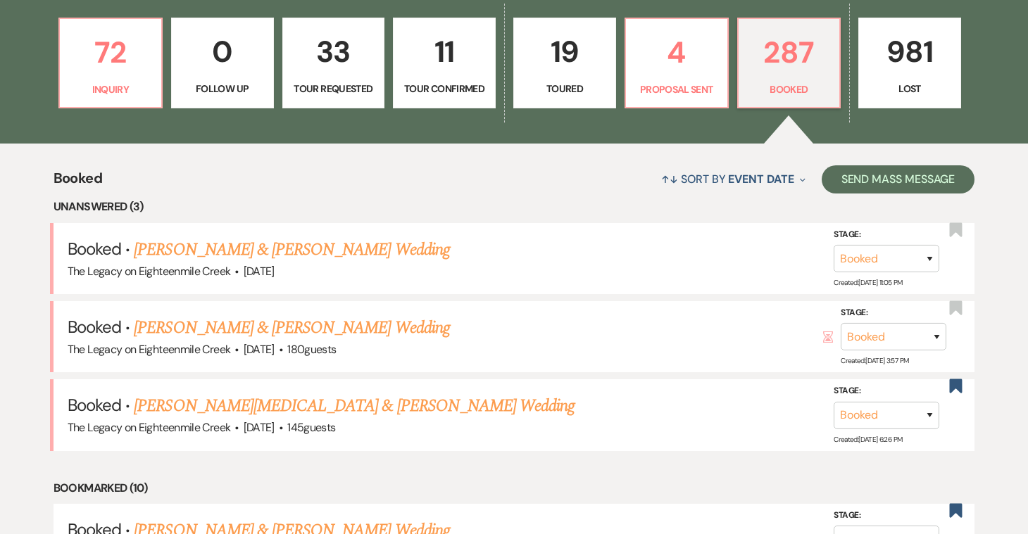
select select "4"
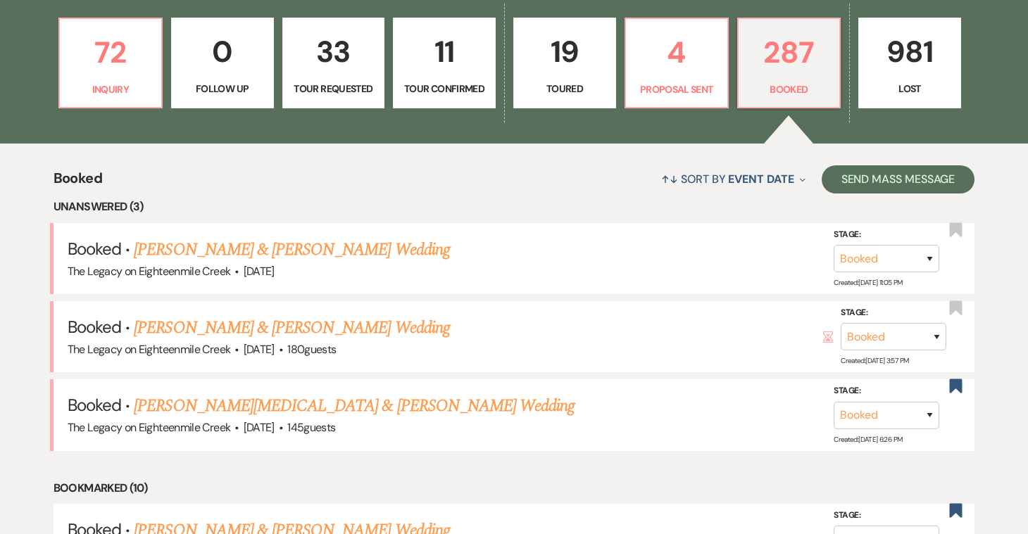
select select "4"
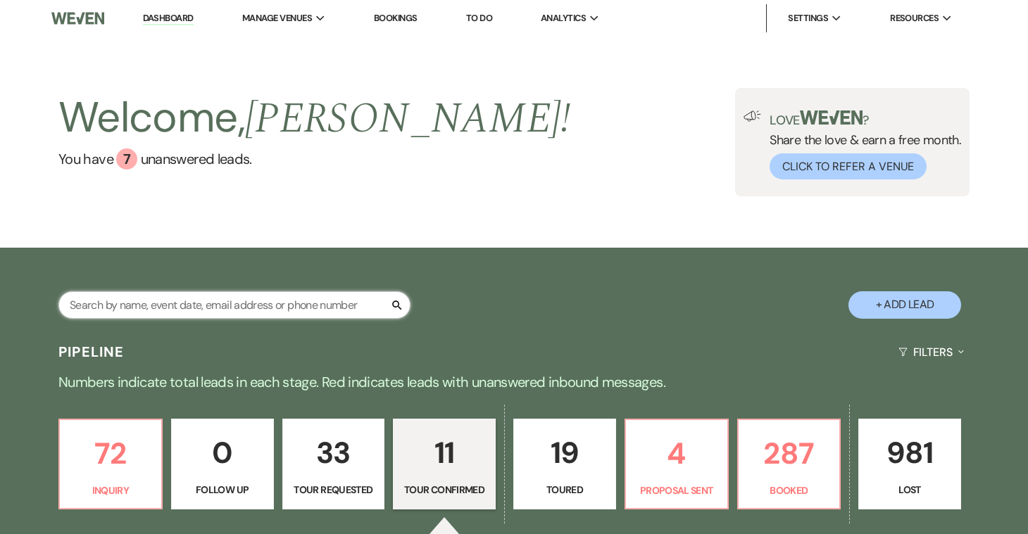
click at [179, 303] on input "text" at bounding box center [234, 304] width 352 height 27
type input "rachel"
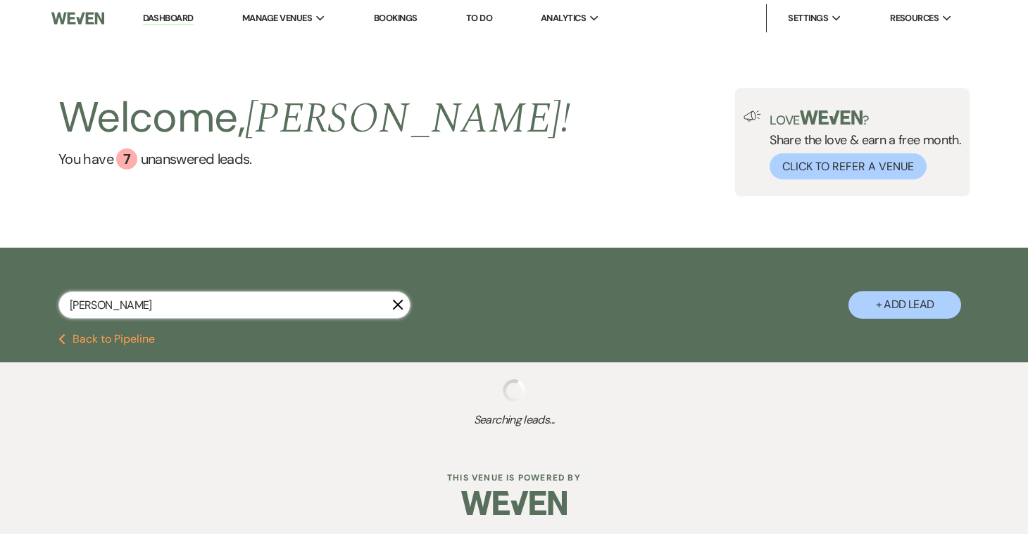
select select "2"
select select "5"
select select "8"
select select "10"
select select "8"
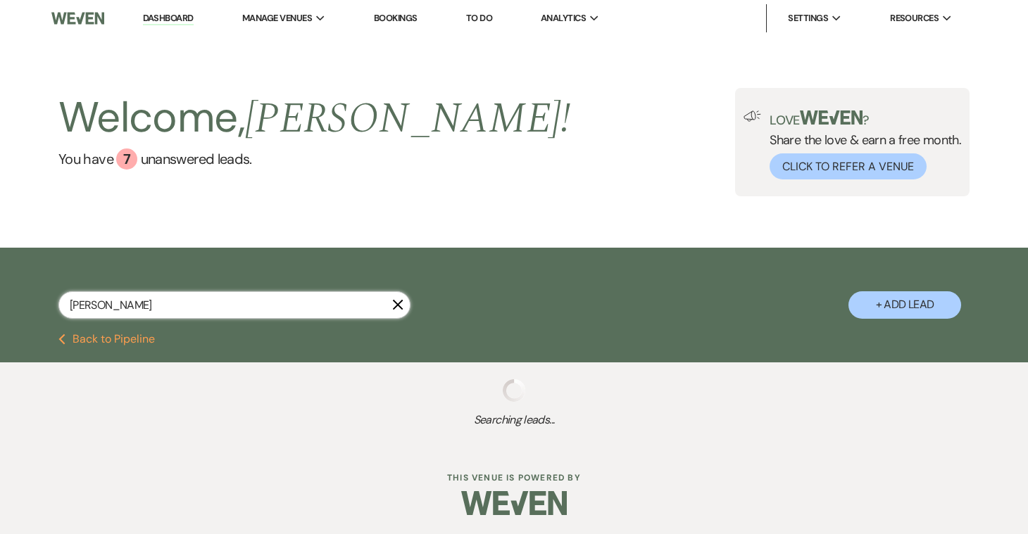
select select "5"
select select "8"
select select "6"
select select "8"
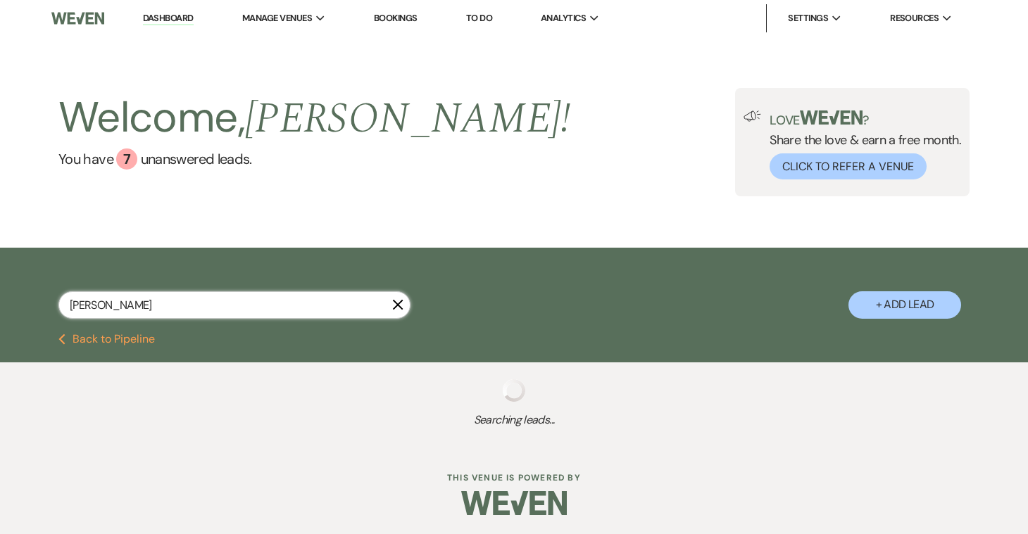
select select "10"
select select "8"
select select "10"
select select "8"
select select "4"
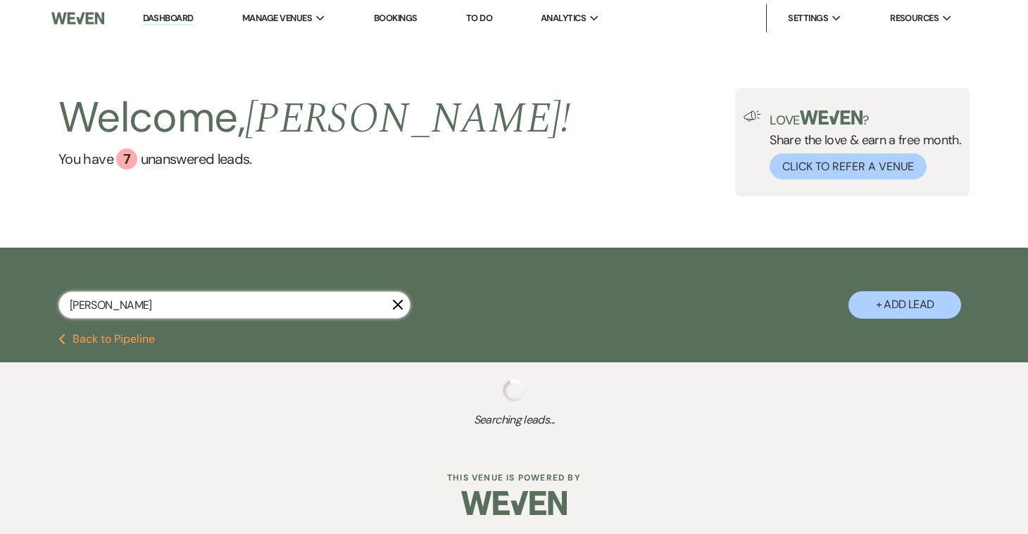
select select "8"
select select "1"
select select "8"
select select "10"
select select "8"
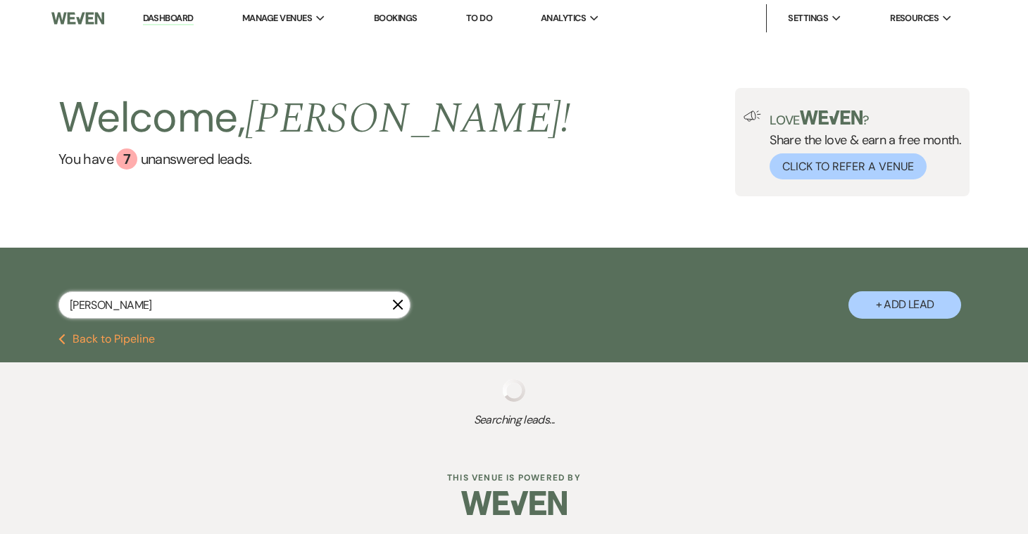
select select "8"
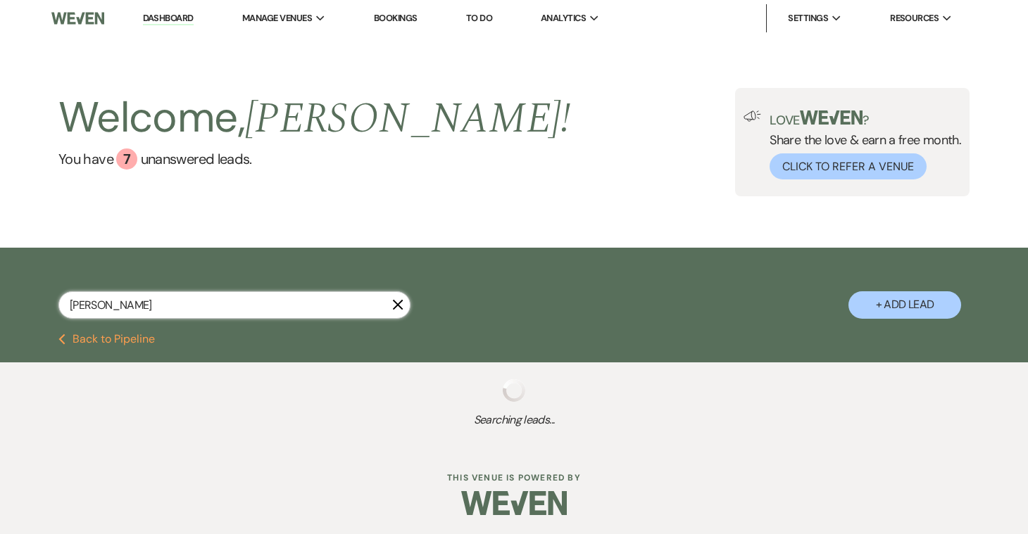
select select "5"
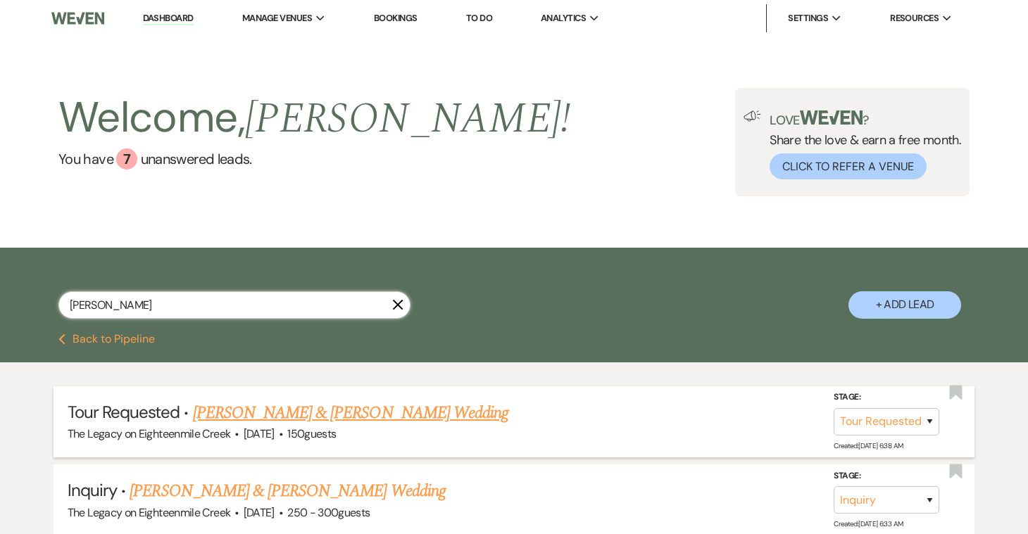
type input "rachel"
click at [296, 416] on link "[PERSON_NAME] & [PERSON_NAME] Wedding" at bounding box center [350, 412] width 315 height 25
select select "2"
select select "5"
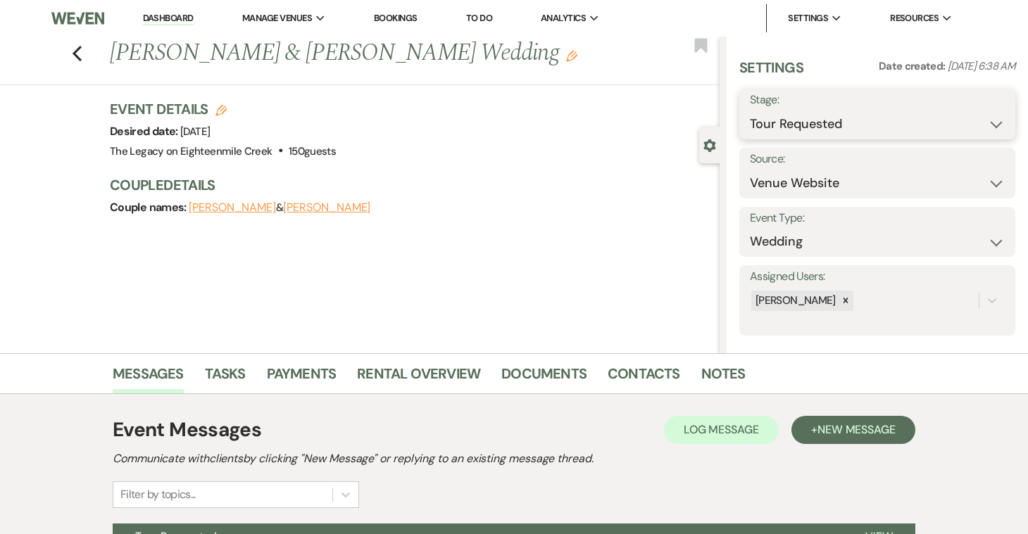
click at [843, 121] on select "Inquiry Follow Up Tour Requested Tour Confirmed Toured Proposal Sent Booked Lost" at bounding box center [877, 123] width 255 height 27
select select "5"
click at [750, 110] on select "Inquiry Follow Up Tour Requested Tour Confirmed Toured Proposal Sent Booked Lost" at bounding box center [877, 123] width 255 height 27
click at [982, 116] on button "Save" at bounding box center [987, 114] width 57 height 28
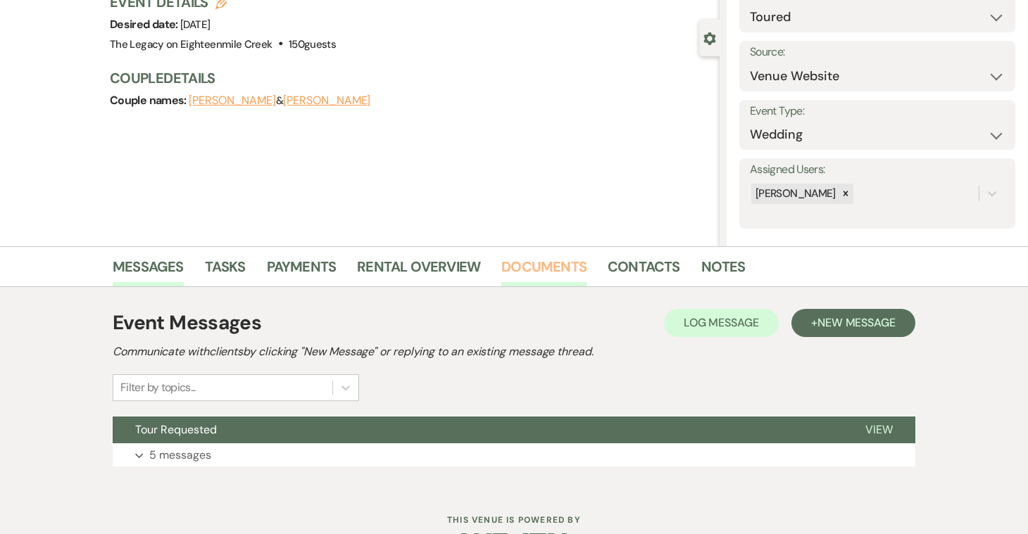
scroll to position [151, 0]
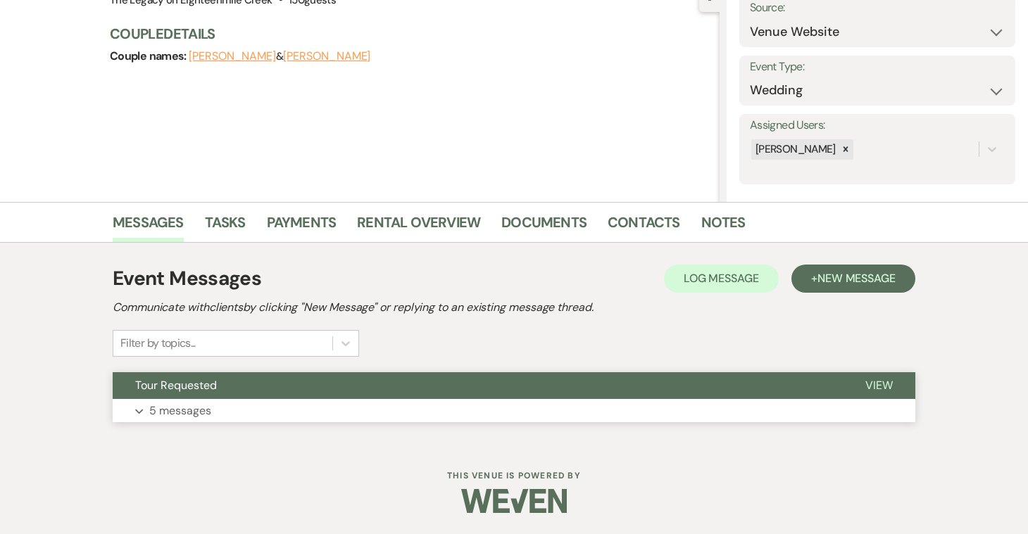
click at [415, 407] on button "Expand 5 messages" at bounding box center [514, 411] width 802 height 24
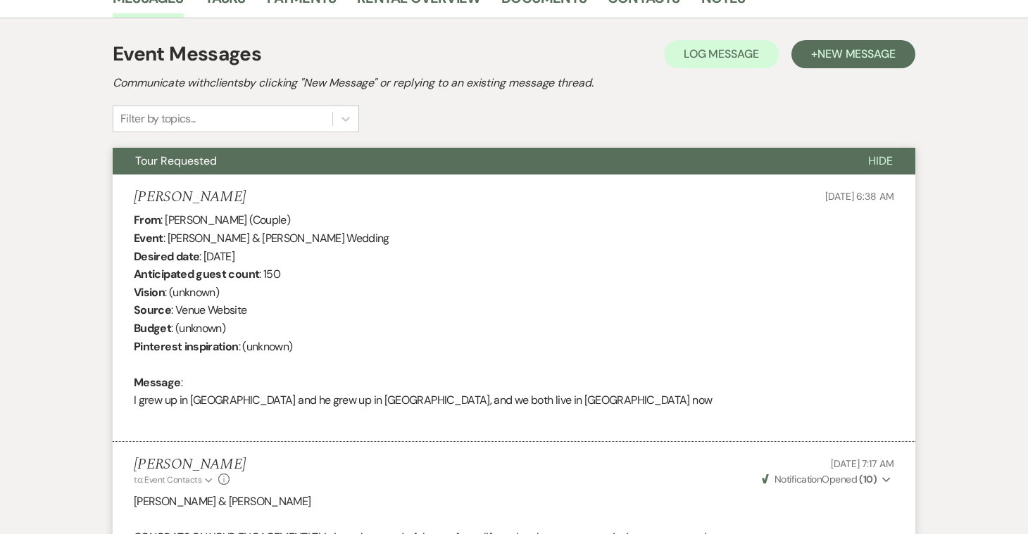
scroll to position [374, 0]
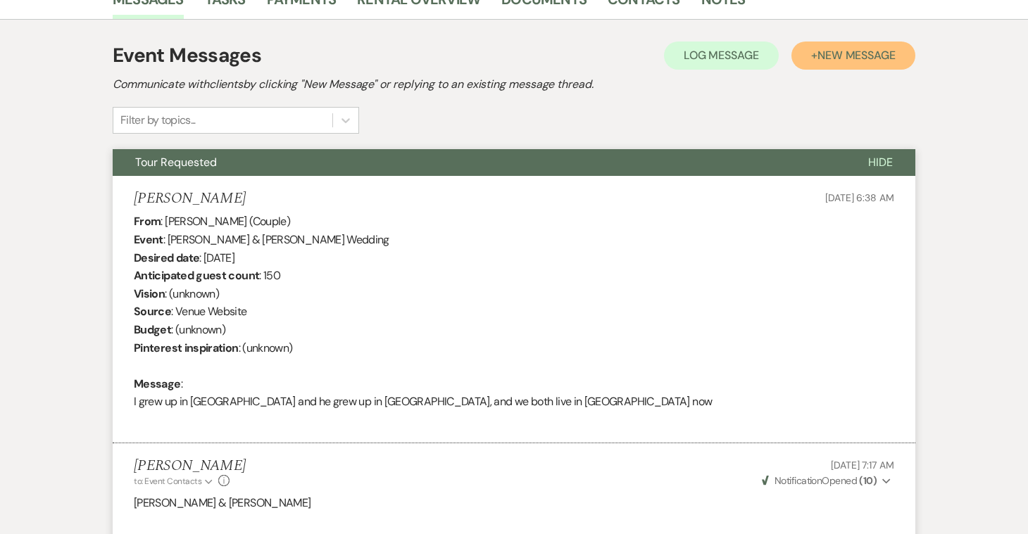
click at [856, 57] on span "New Message" at bounding box center [856, 55] width 78 height 15
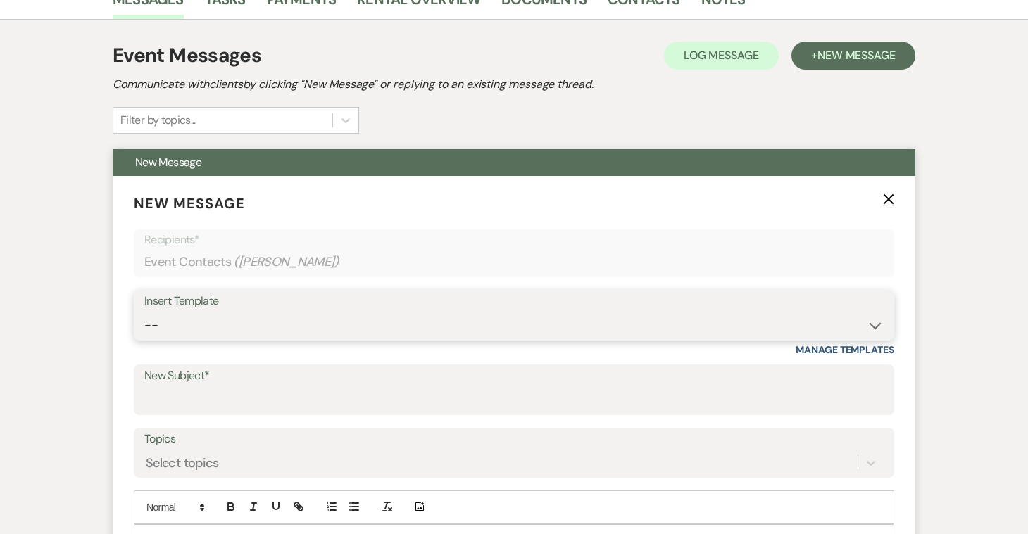
click at [407, 325] on select "-- Inquiry Follow Up- Just checking in :) Tour Date/Time Confirmation Proposal …" at bounding box center [513, 325] width 739 height 27
select select "2326"
click at [144, 312] on select "-- Inquiry Follow Up- Just checking in :) Tour Date/Time Confirmation Proposal …" at bounding box center [513, 325] width 739 height 27
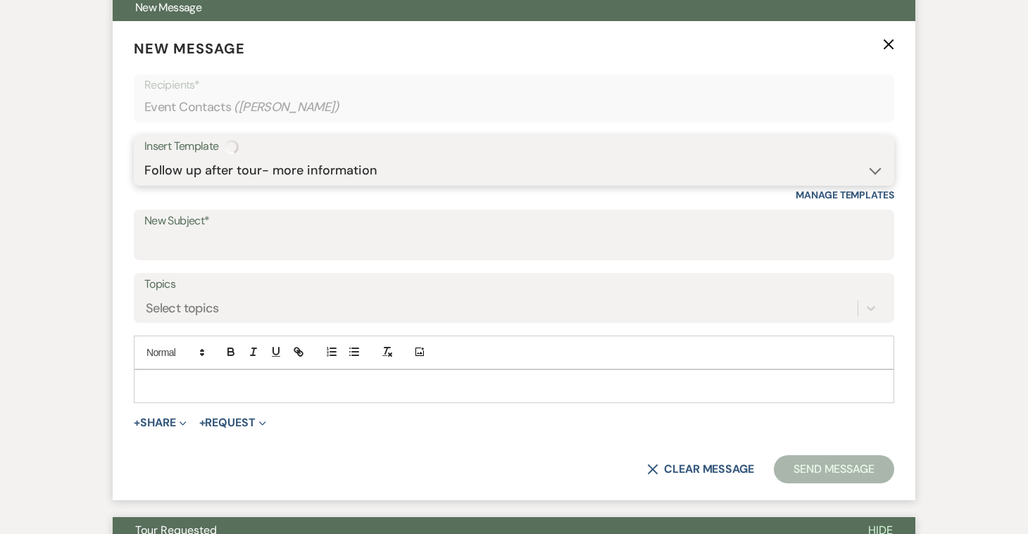
scroll to position [583, 0]
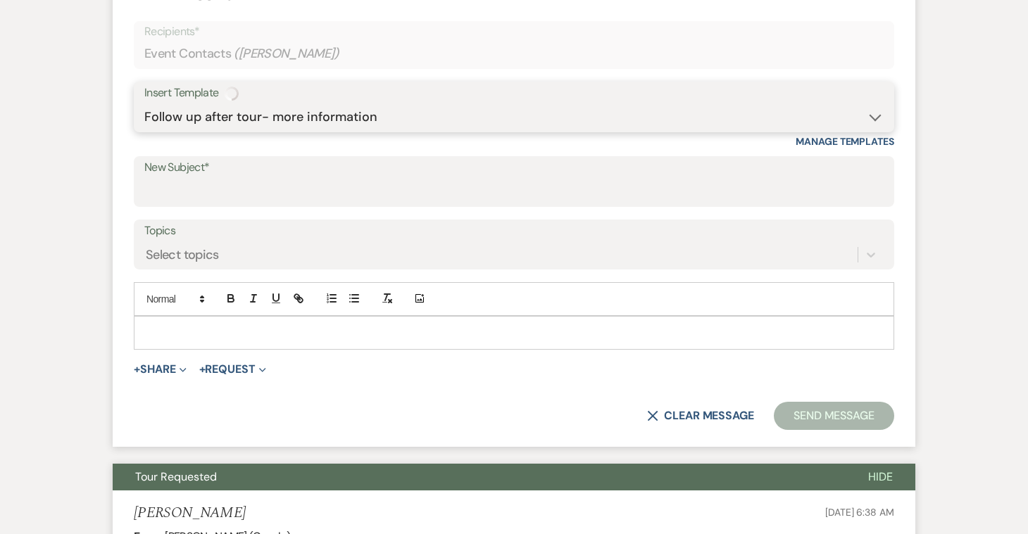
type input "GREAT TO MEET YOU!"
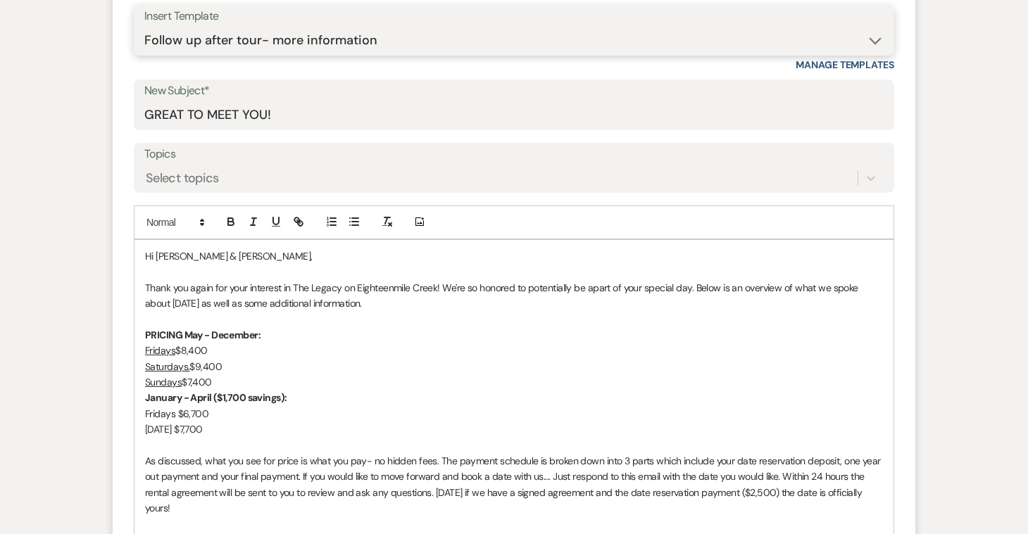
scroll to position [660, 0]
click at [145, 286] on p "Thank you again for your interest in The Legacy on Eighteenmile Creek! We're so…" at bounding box center [514, 295] width 738 height 32
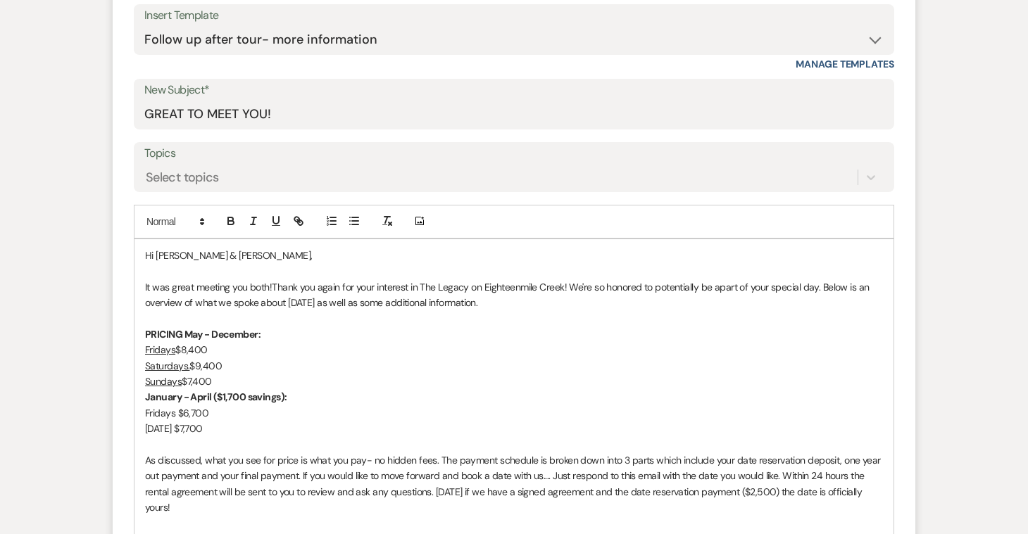
click at [529, 303] on p "It was great meeting you both!Thank you again for your interest in The Legacy o…" at bounding box center [514, 295] width 738 height 32
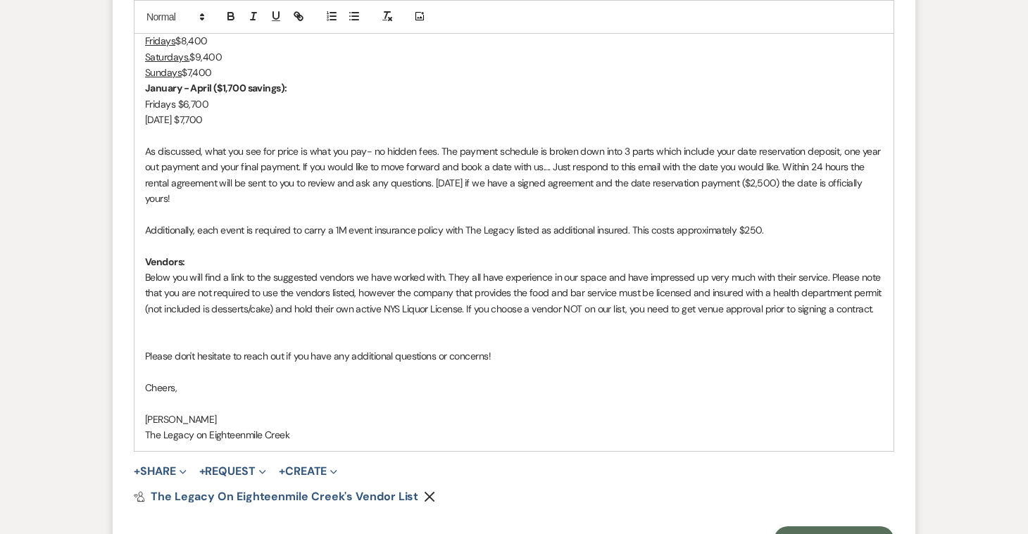
scroll to position [972, 0]
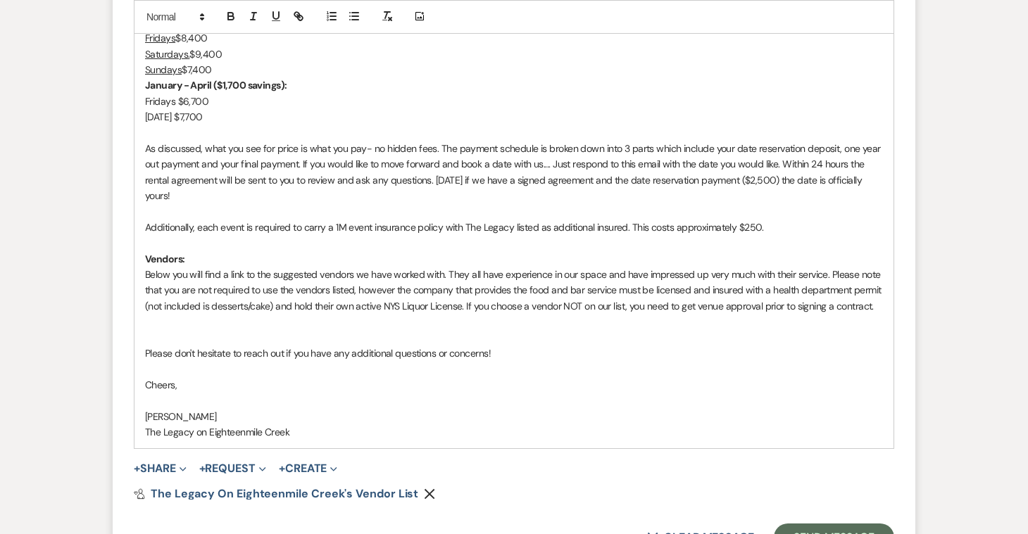
drag, startPoint x: 208, startPoint y: 417, endPoint x: 138, endPoint y: 415, distance: 69.7
click at [138, 415] on div "Hi Justin & Rachel, It was great meeting you both!Thank you again for your inte…" at bounding box center [513, 188] width 759 height 521
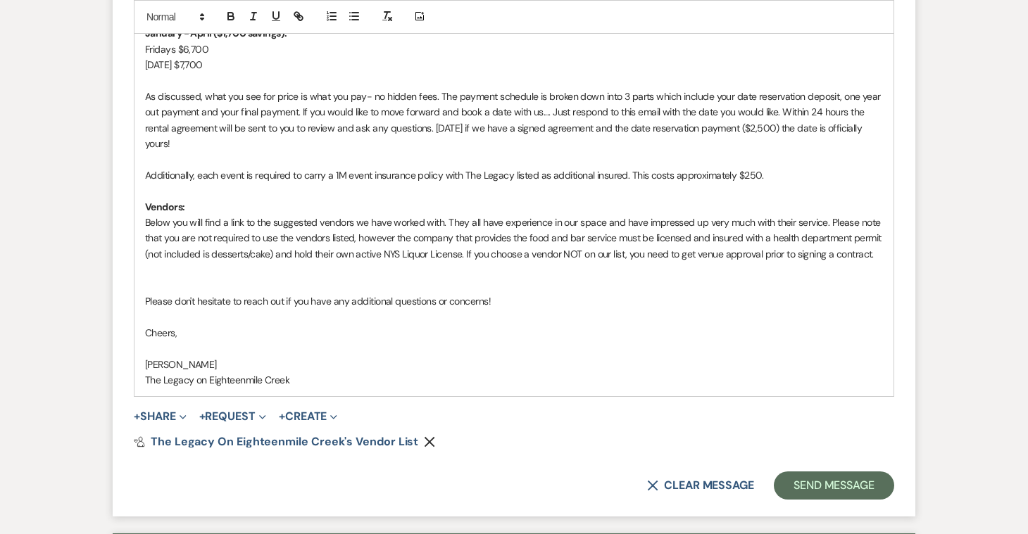
scroll to position [1025, 0]
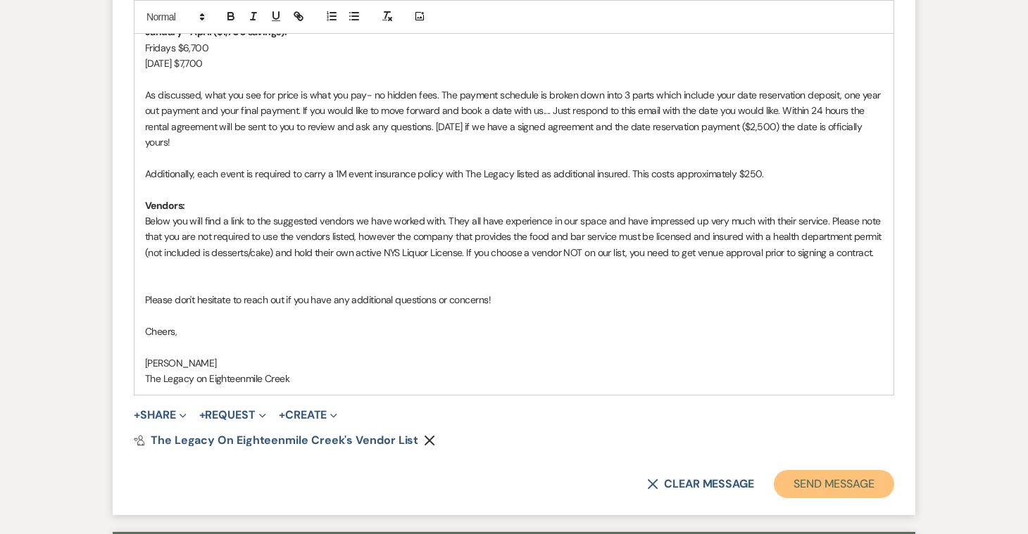
click at [810, 483] on button "Send Message" at bounding box center [833, 484] width 120 height 28
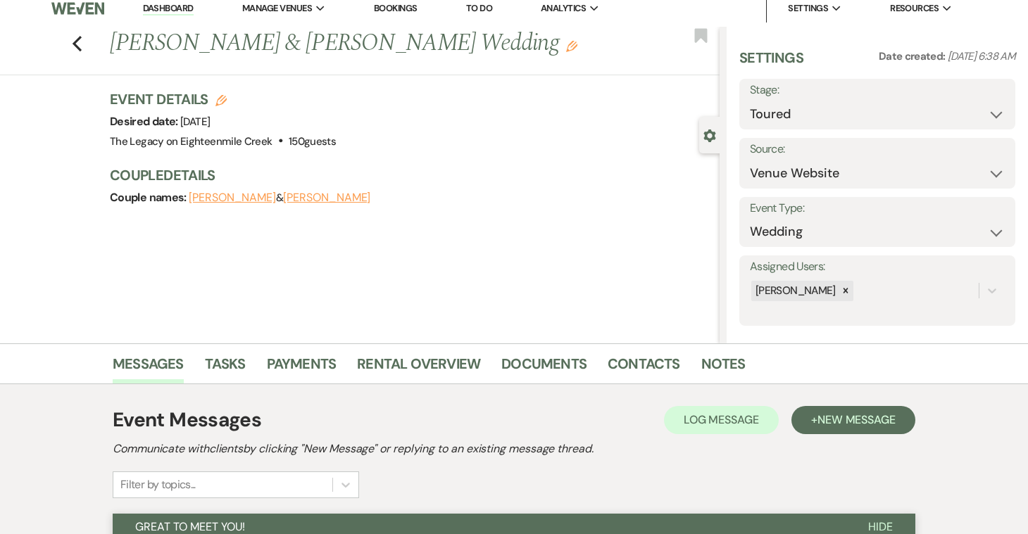
scroll to position [0, 0]
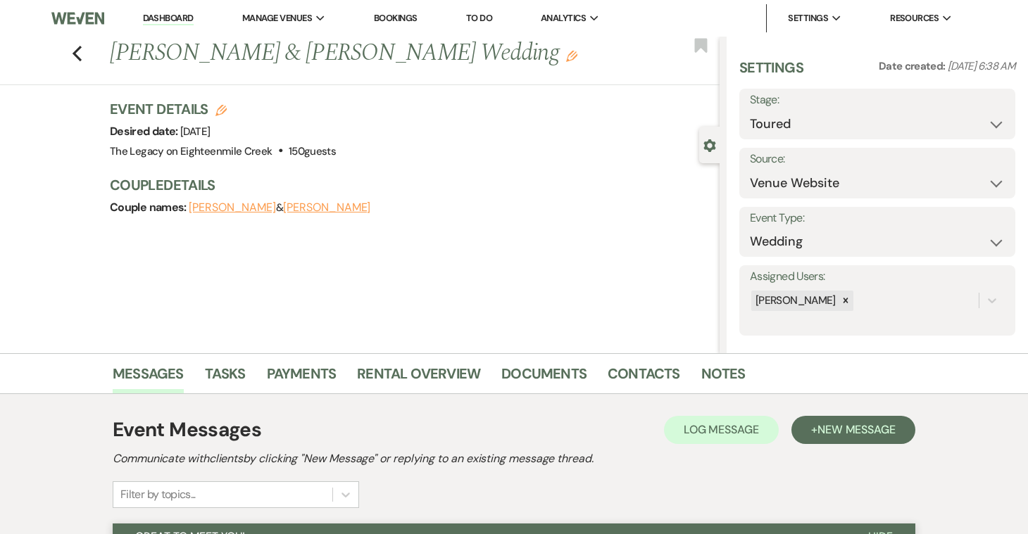
click at [151, 20] on link "Dashboard" at bounding box center [168, 18] width 51 height 13
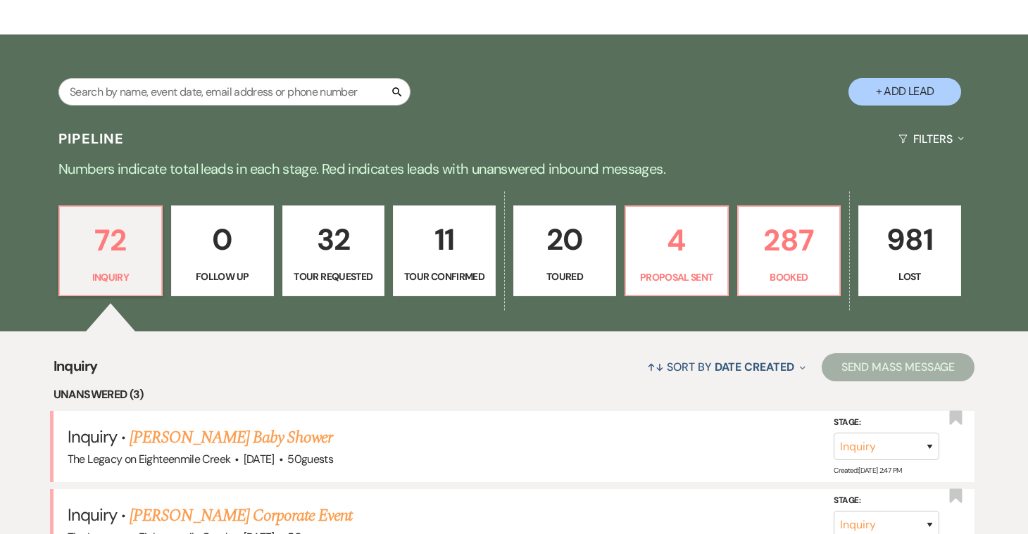
scroll to position [289, 0]
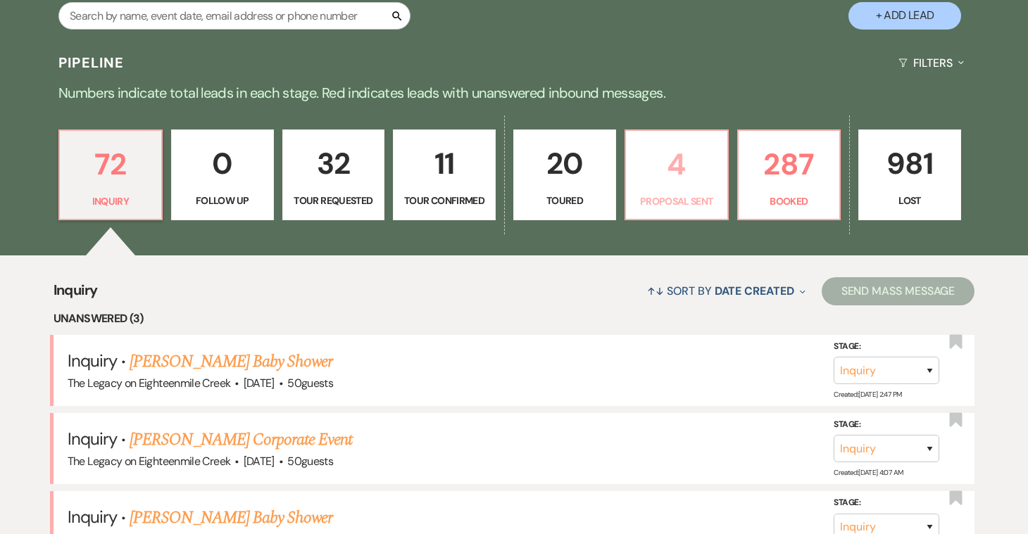
click at [661, 183] on p "4" at bounding box center [676, 164] width 84 height 47
select select "6"
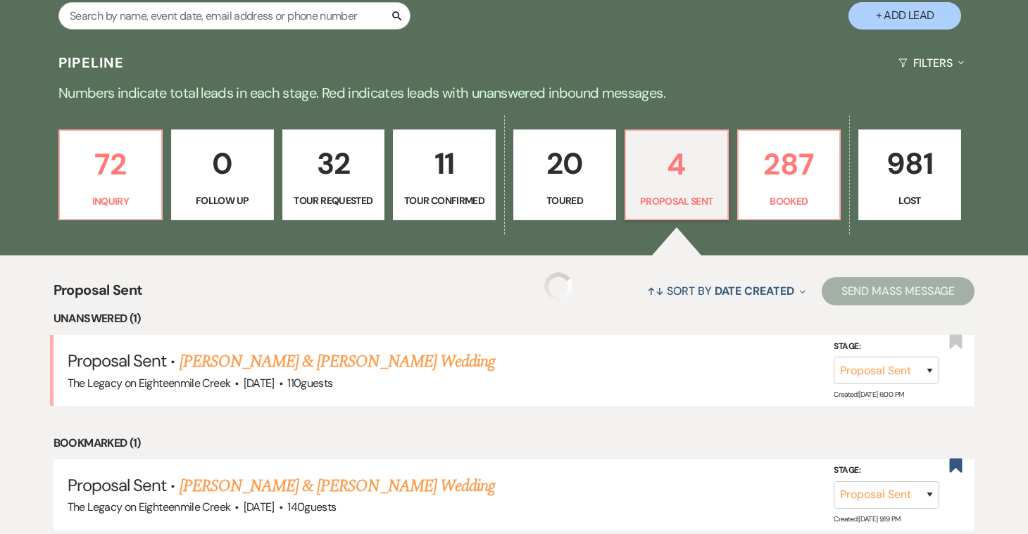
select select "6"
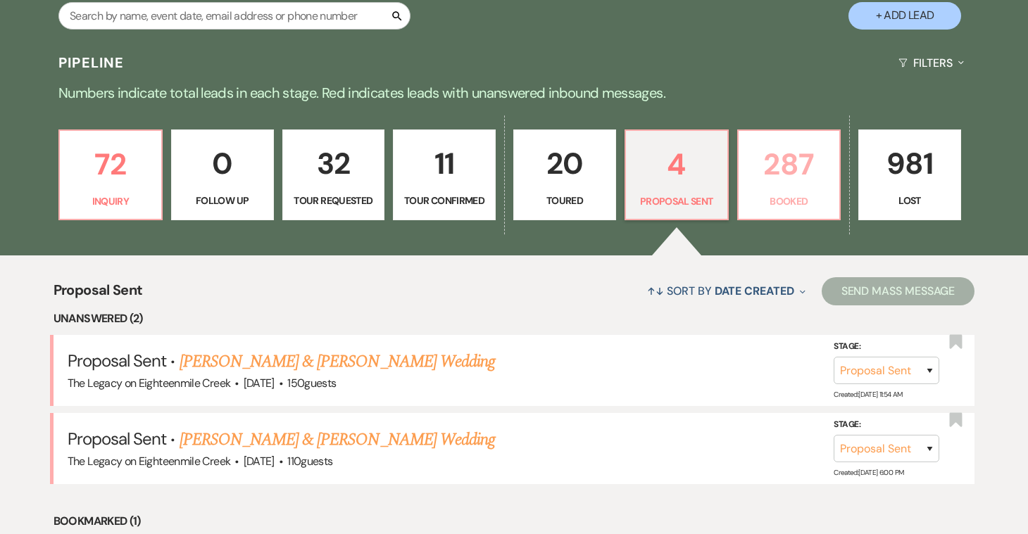
click at [797, 206] on p "Booked" at bounding box center [789, 201] width 84 height 15
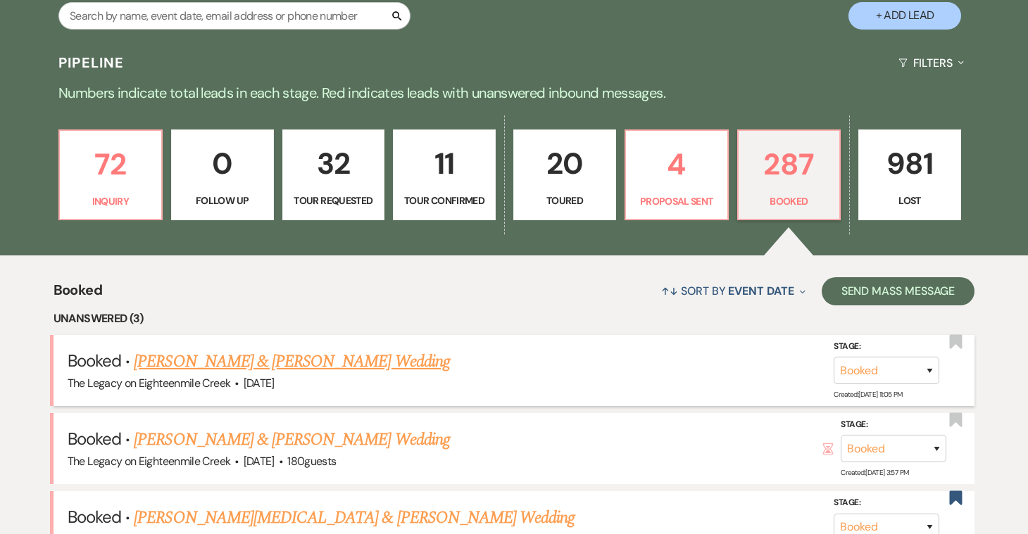
click at [363, 360] on link "[PERSON_NAME] & [PERSON_NAME] Wedding" at bounding box center [291, 361] width 315 height 25
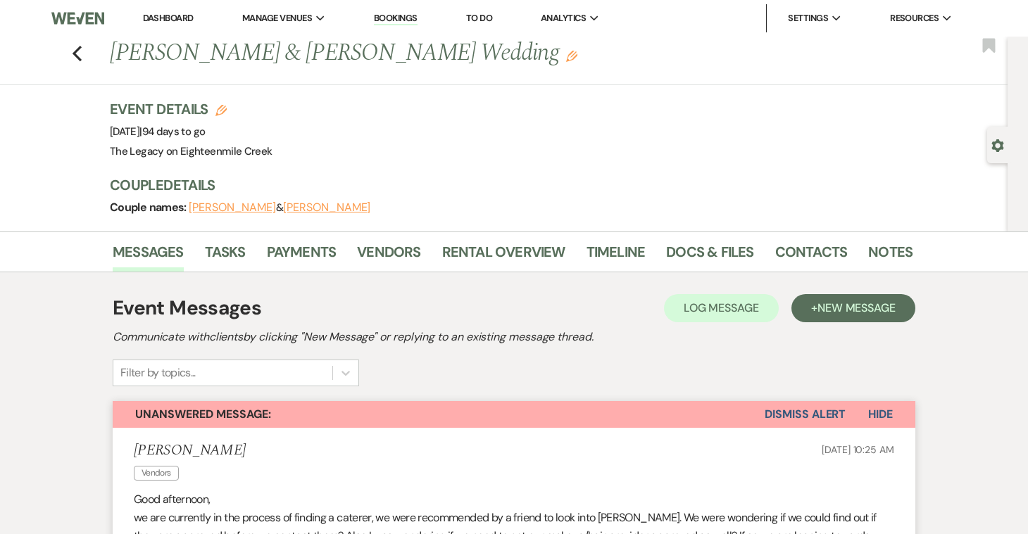
click at [177, 19] on link "Dashboard" at bounding box center [168, 18] width 51 height 12
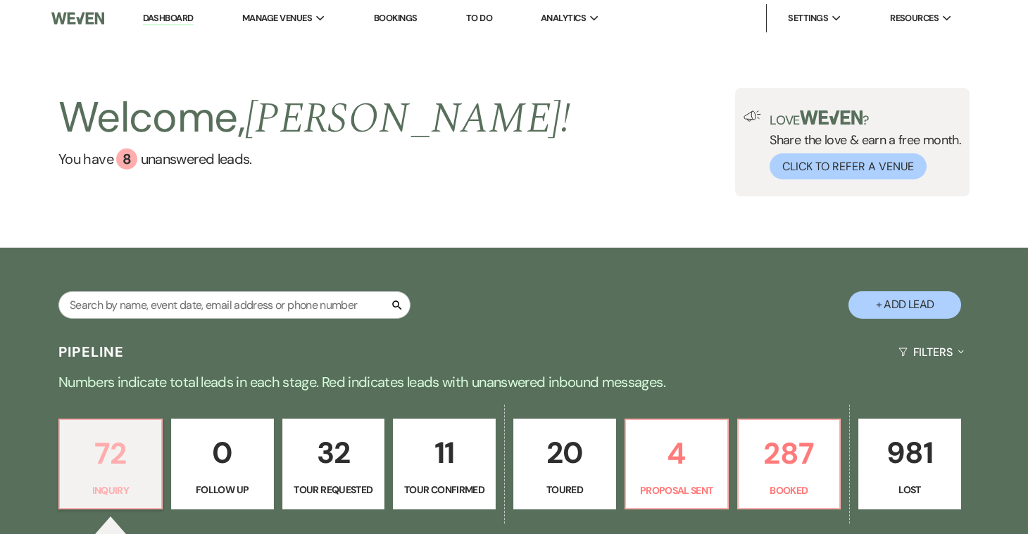
click at [129, 473] on p "72" at bounding box center [110, 453] width 84 height 47
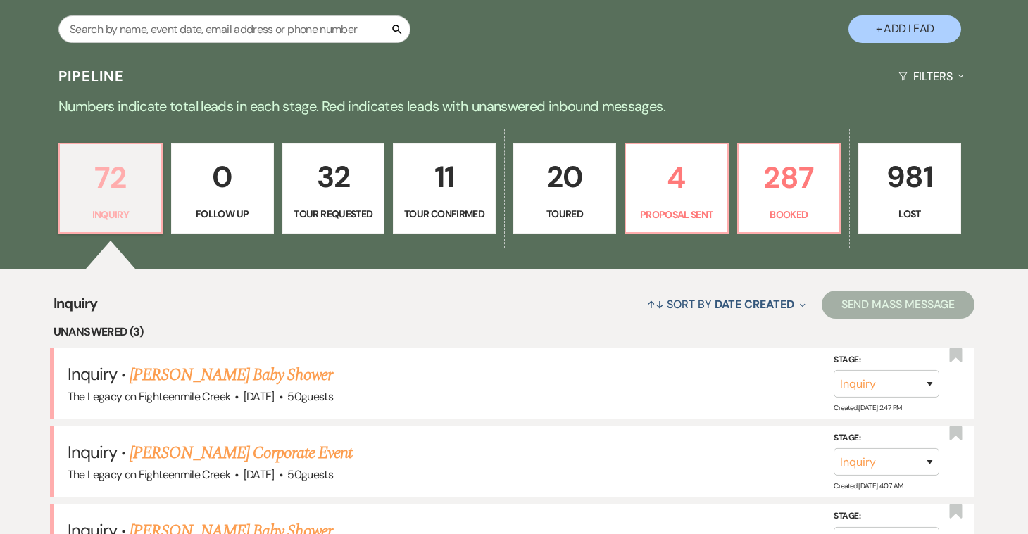
scroll to position [192, 0]
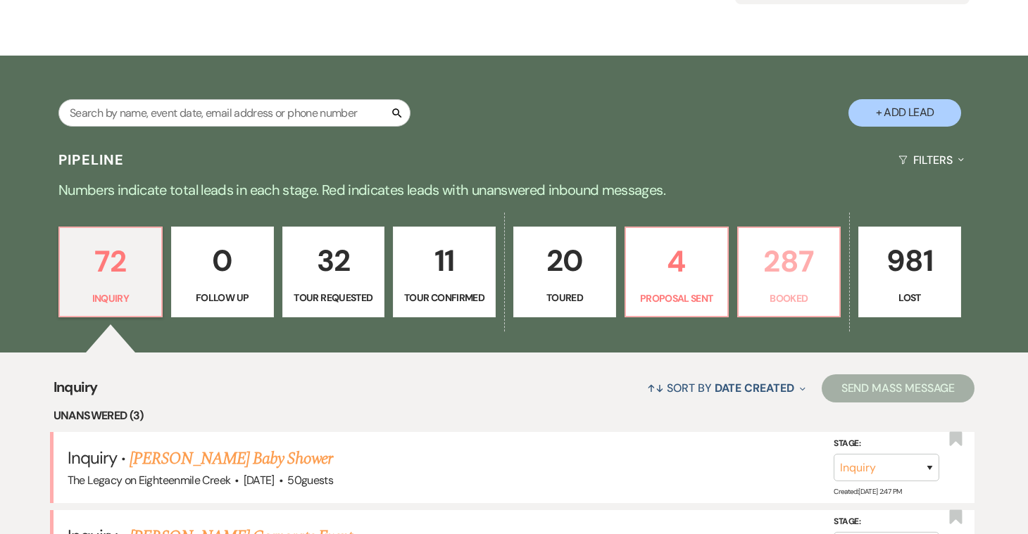
click at [777, 272] on p "287" at bounding box center [789, 261] width 84 height 47
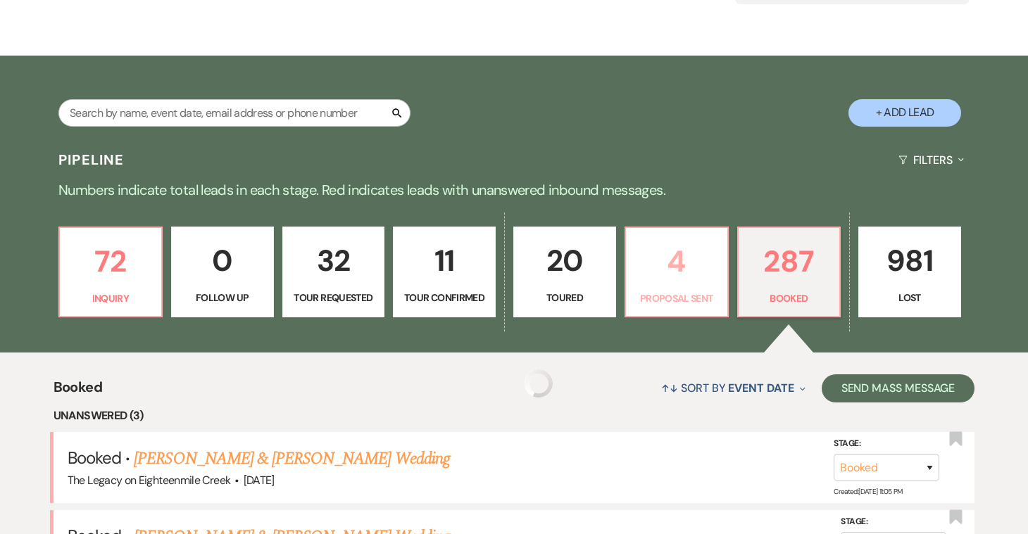
click at [686, 274] on p "4" at bounding box center [676, 261] width 84 height 47
select select "6"
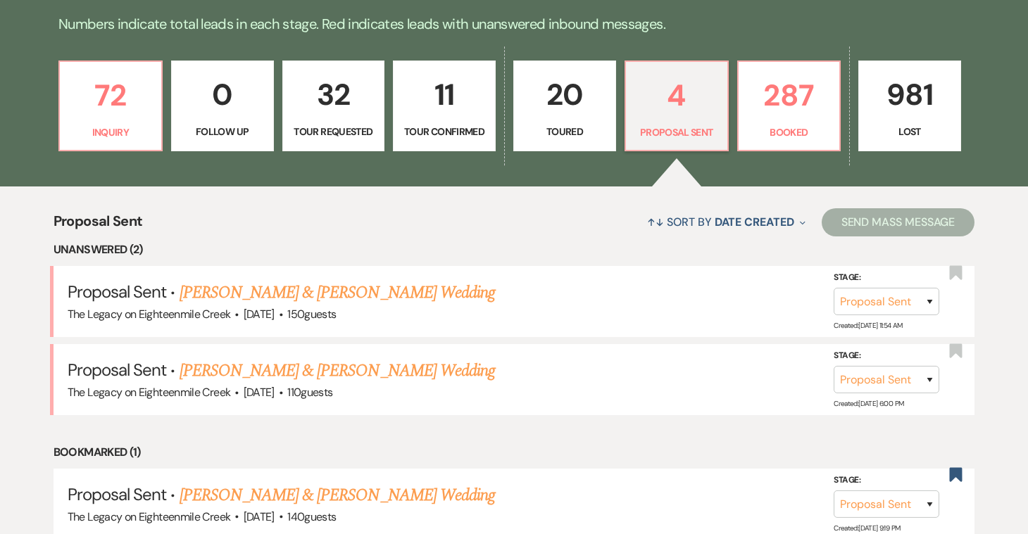
scroll to position [367, 0]
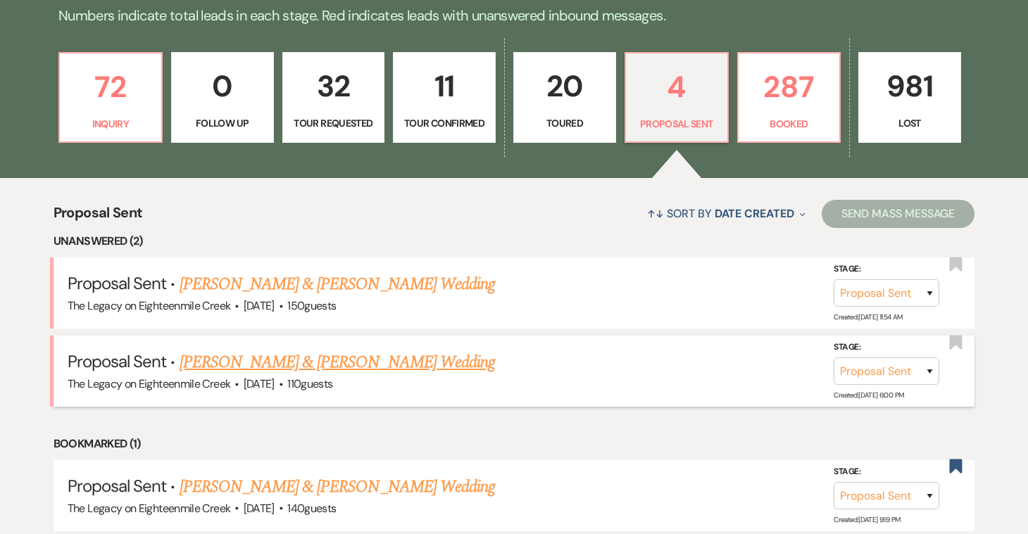
click at [426, 362] on link "[PERSON_NAME] & [PERSON_NAME] Wedding" at bounding box center [336, 362] width 315 height 25
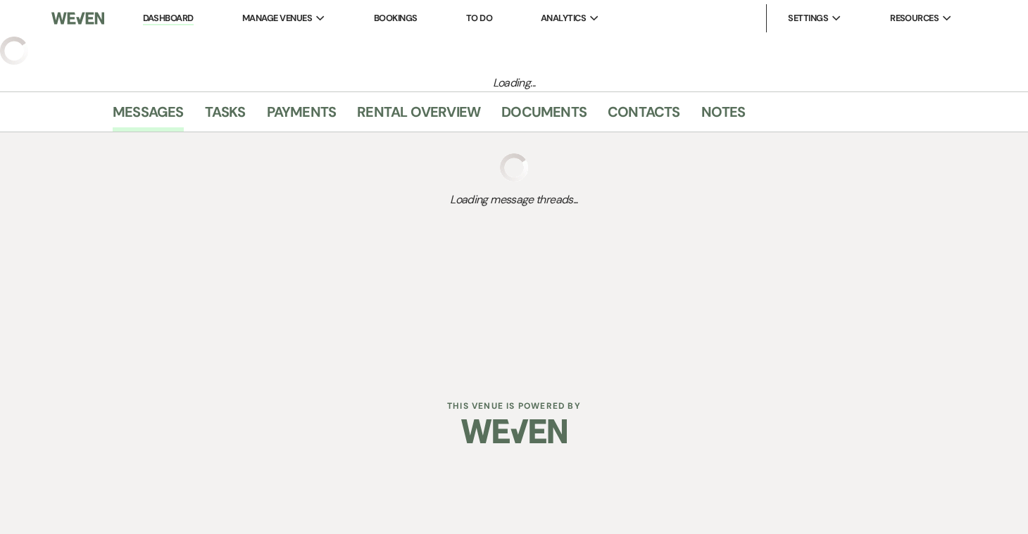
select select "6"
select select "5"
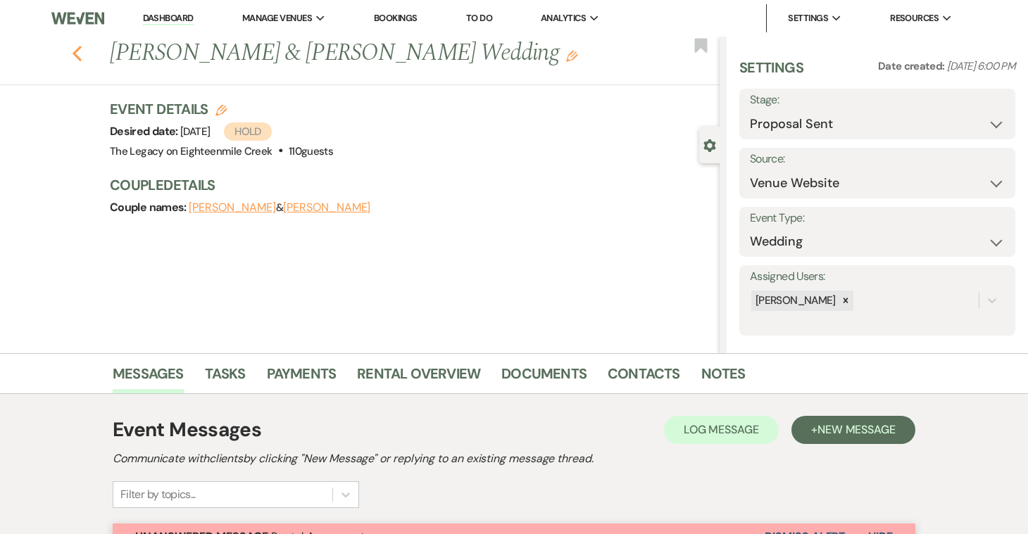
click at [77, 58] on icon "Previous" at bounding box center [77, 53] width 11 height 17
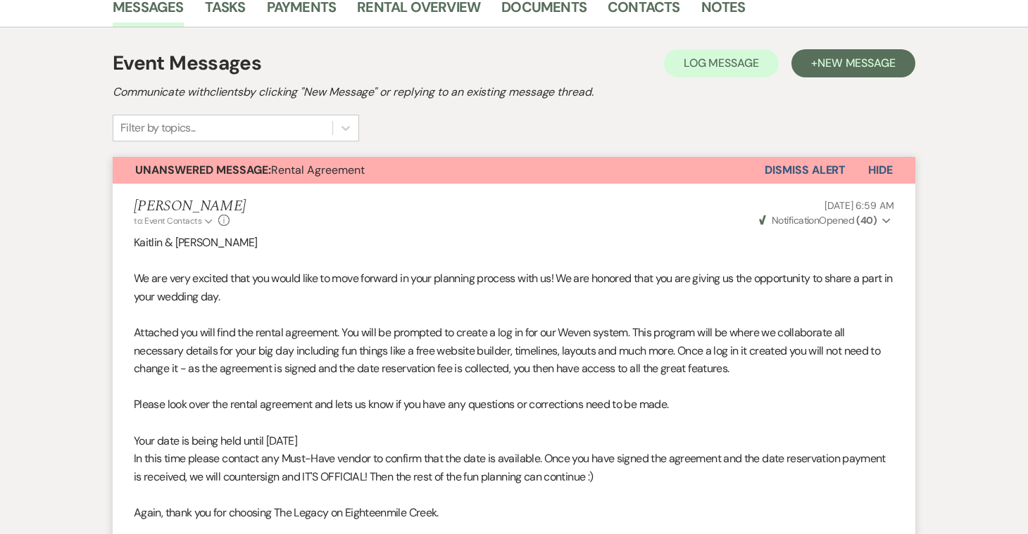
select select "6"
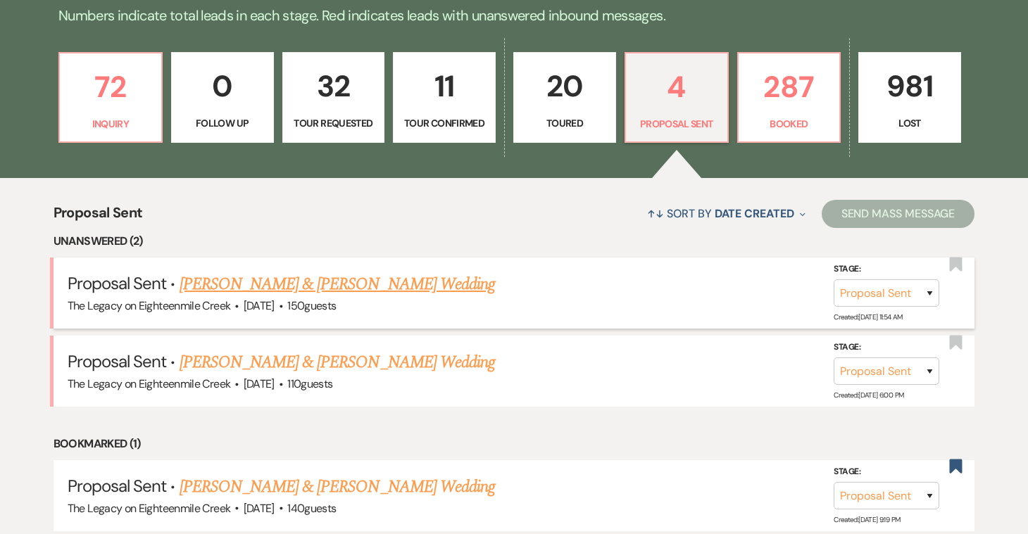
click at [289, 291] on link "[PERSON_NAME] & [PERSON_NAME] Wedding" at bounding box center [336, 284] width 315 height 25
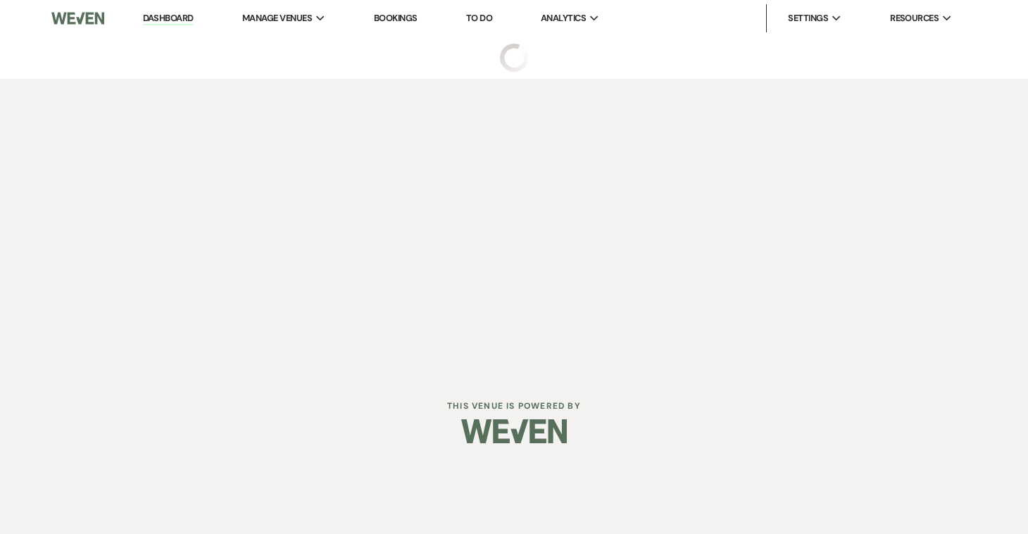
select select "6"
select select "5"
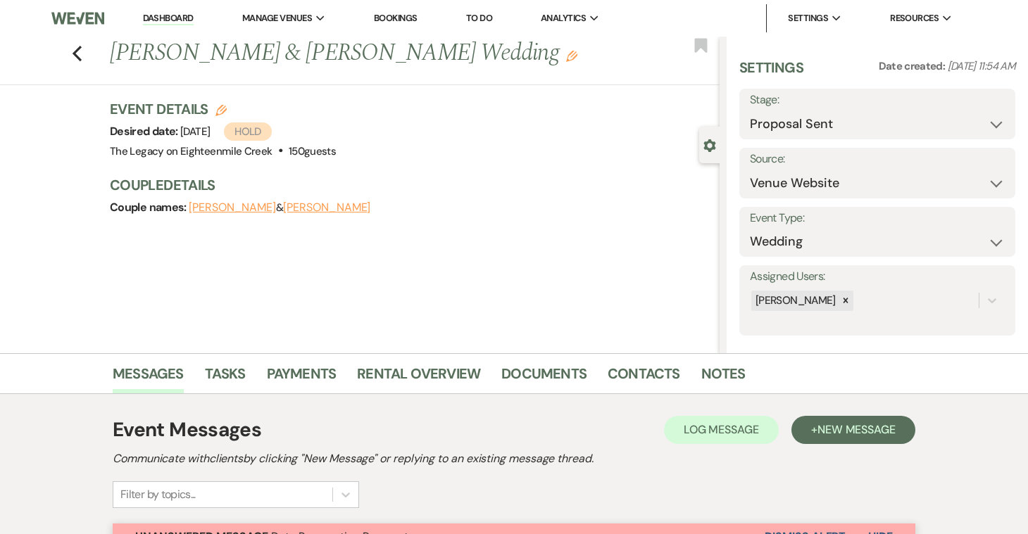
click at [169, 18] on link "Dashboard" at bounding box center [168, 18] width 51 height 13
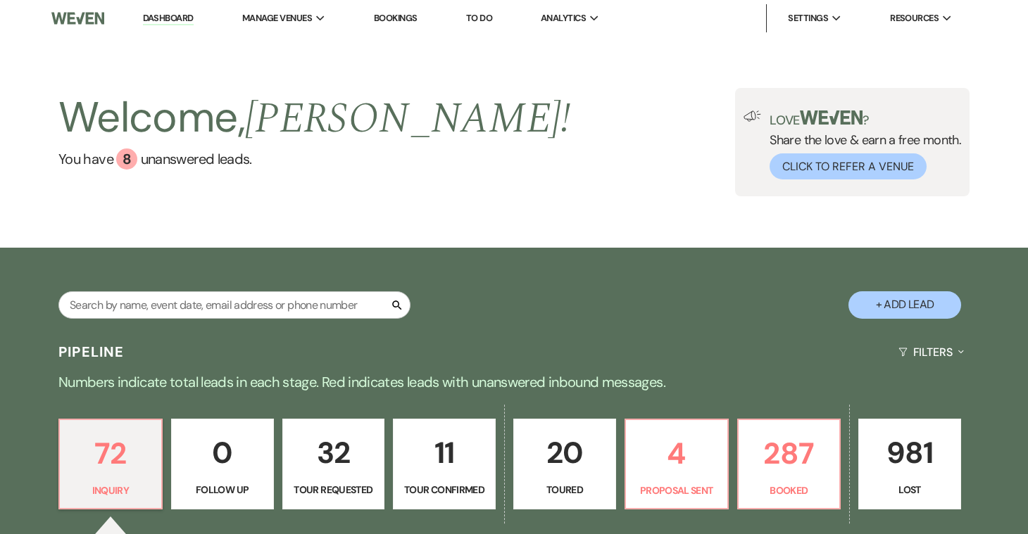
click at [583, 220] on div "Welcome, Bridgette ! You have 8 unanswered lead s . Love ? Share the love & ear…" at bounding box center [514, 142] width 1028 height 211
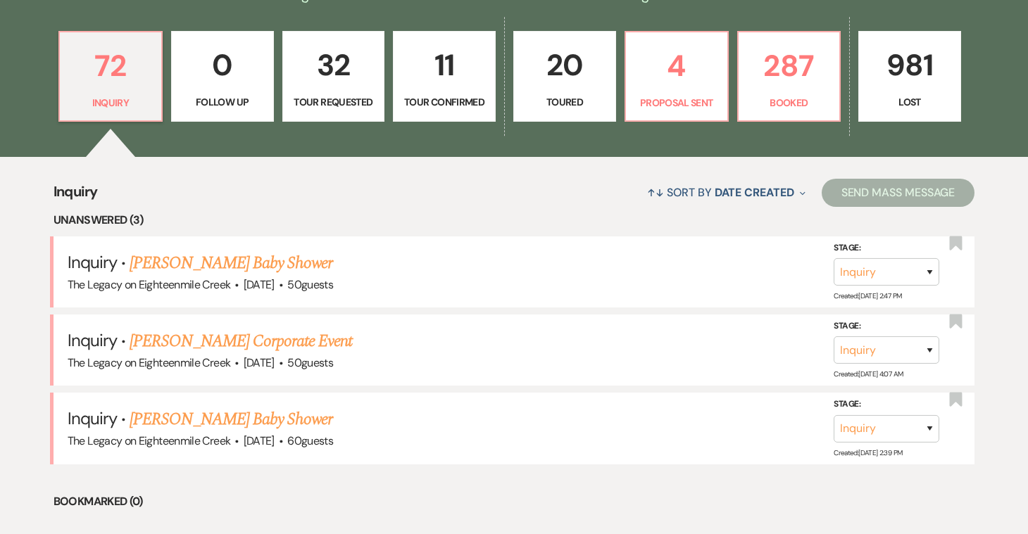
scroll to position [393, 0]
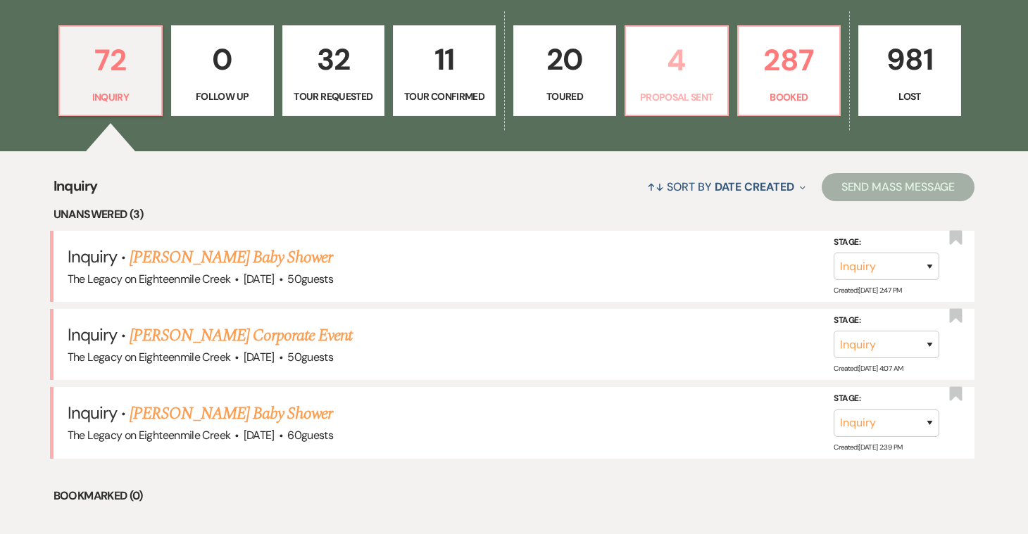
click at [670, 86] on link "4 Proposal Sent" at bounding box center [676, 70] width 104 height 91
select select "6"
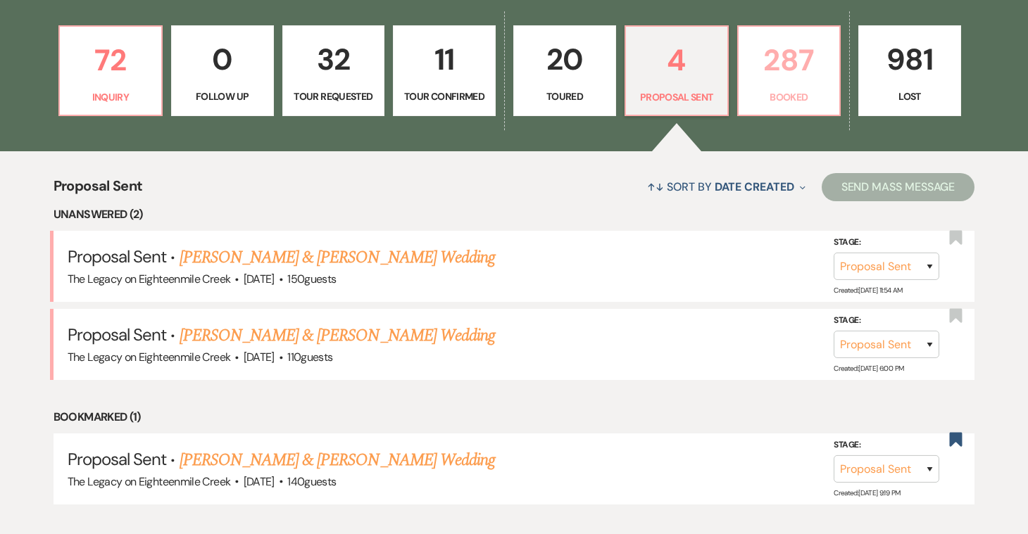
click at [769, 86] on link "287 Booked" at bounding box center [789, 70] width 104 height 91
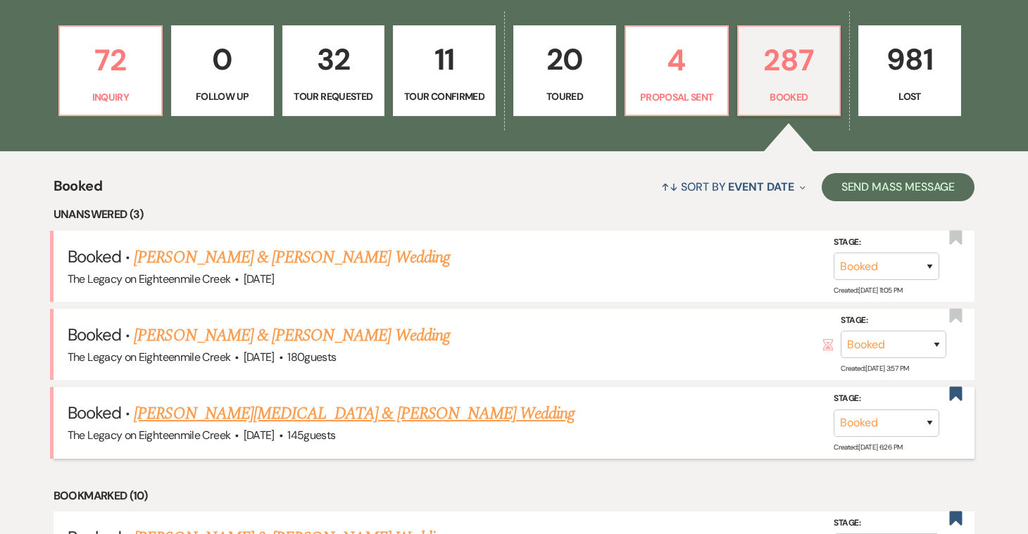
click at [384, 406] on link "[PERSON_NAME][MEDICAL_DATA] & [PERSON_NAME] Wedding" at bounding box center [354, 413] width 441 height 25
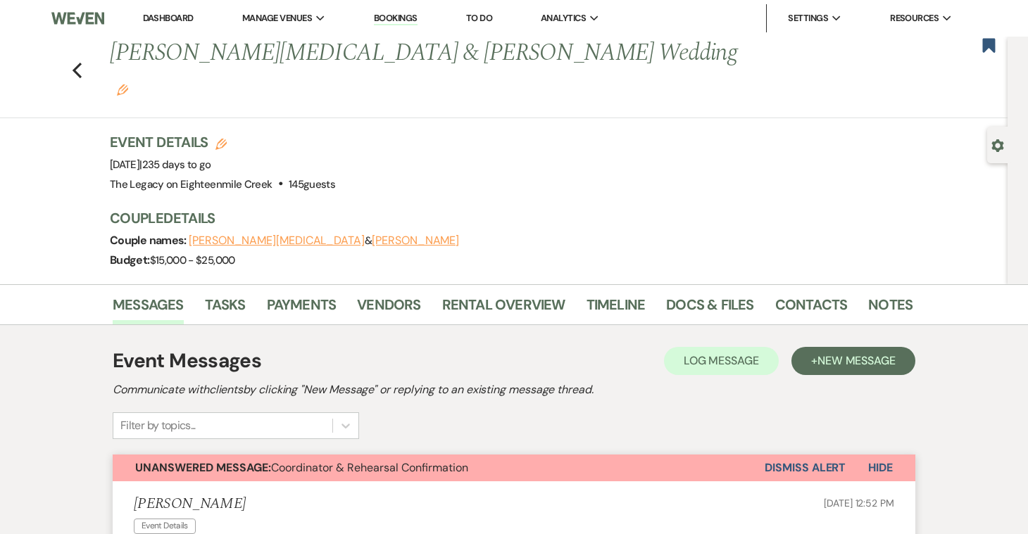
click at [165, 22] on link "Dashboard" at bounding box center [168, 18] width 51 height 12
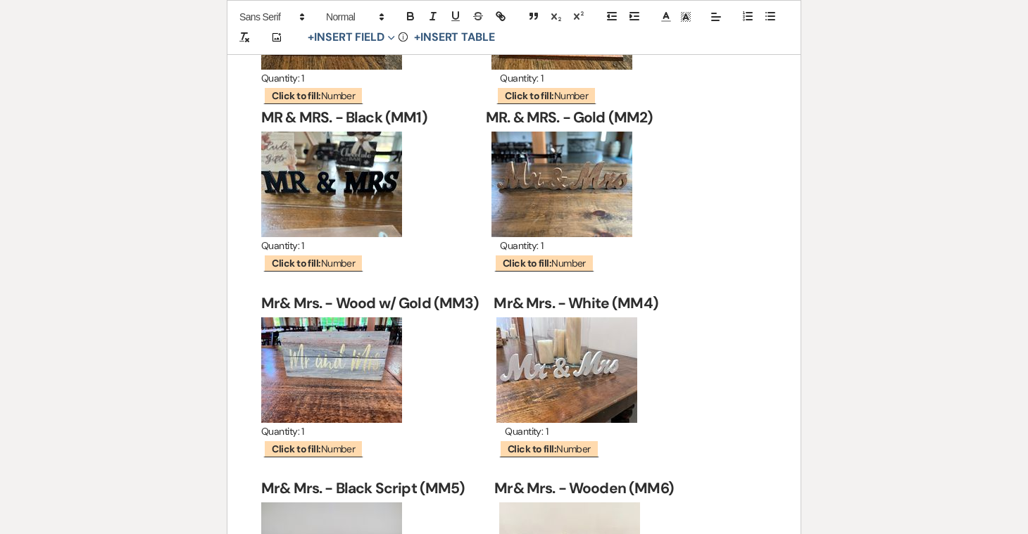
scroll to position [17361, 0]
